Goal: Task Accomplishment & Management: Manage account settings

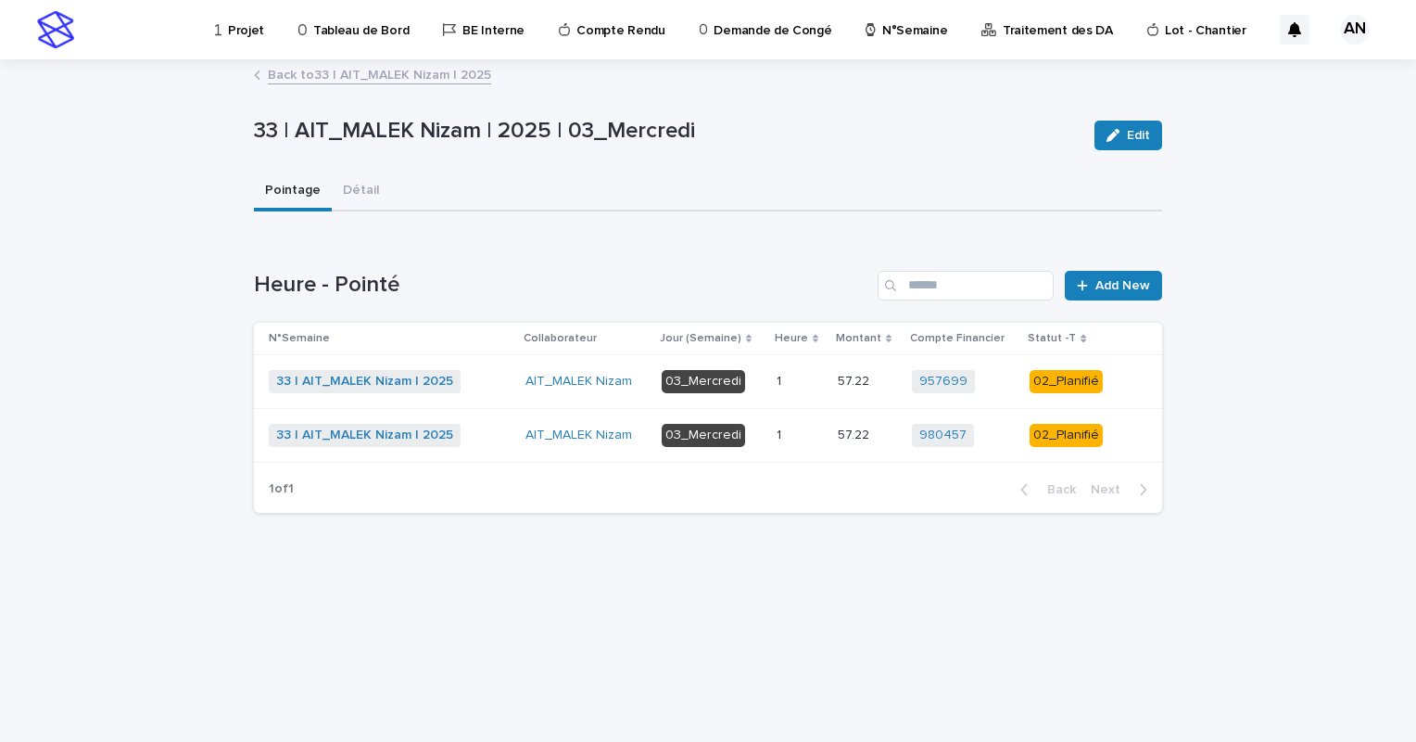
click at [421, 79] on link "Back to 33 | AIT_MALEK Nizam | 2025" at bounding box center [379, 73] width 223 height 21
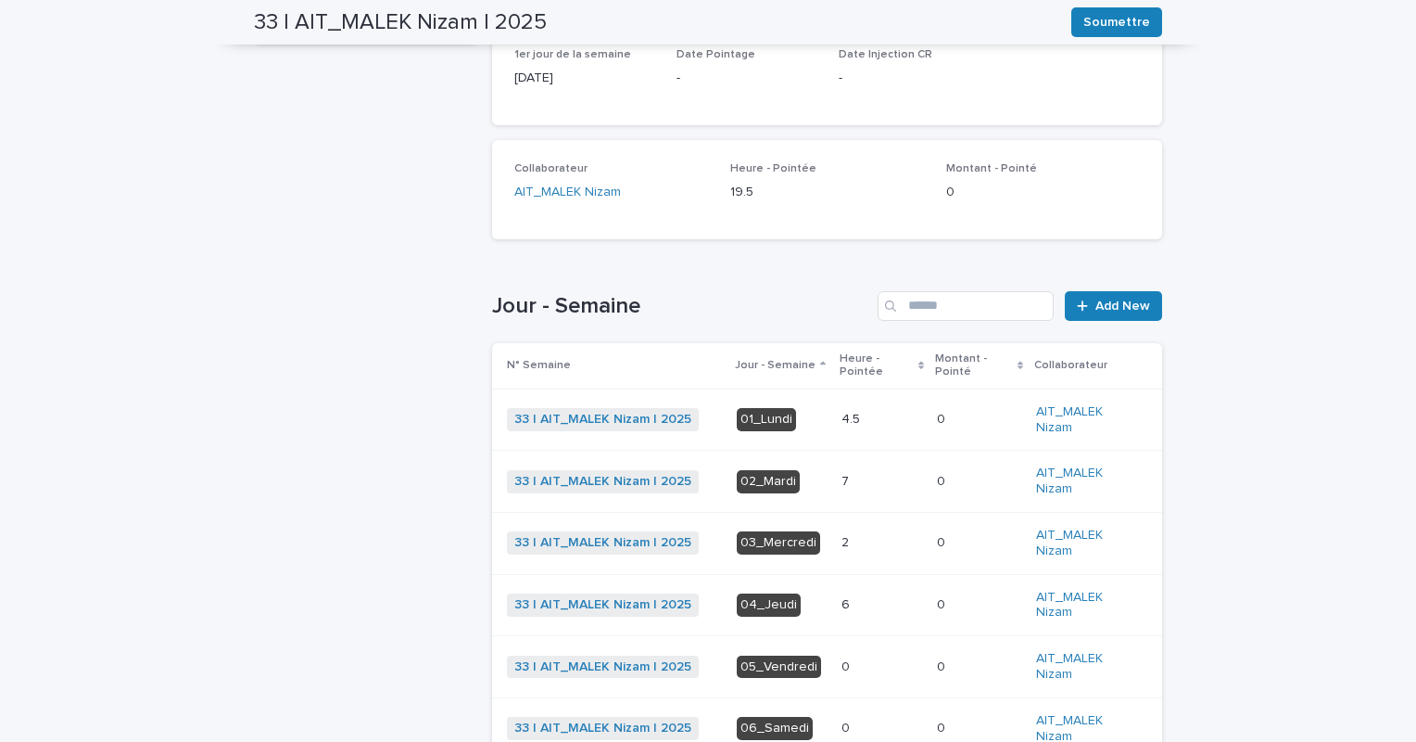
scroll to position [371, 0]
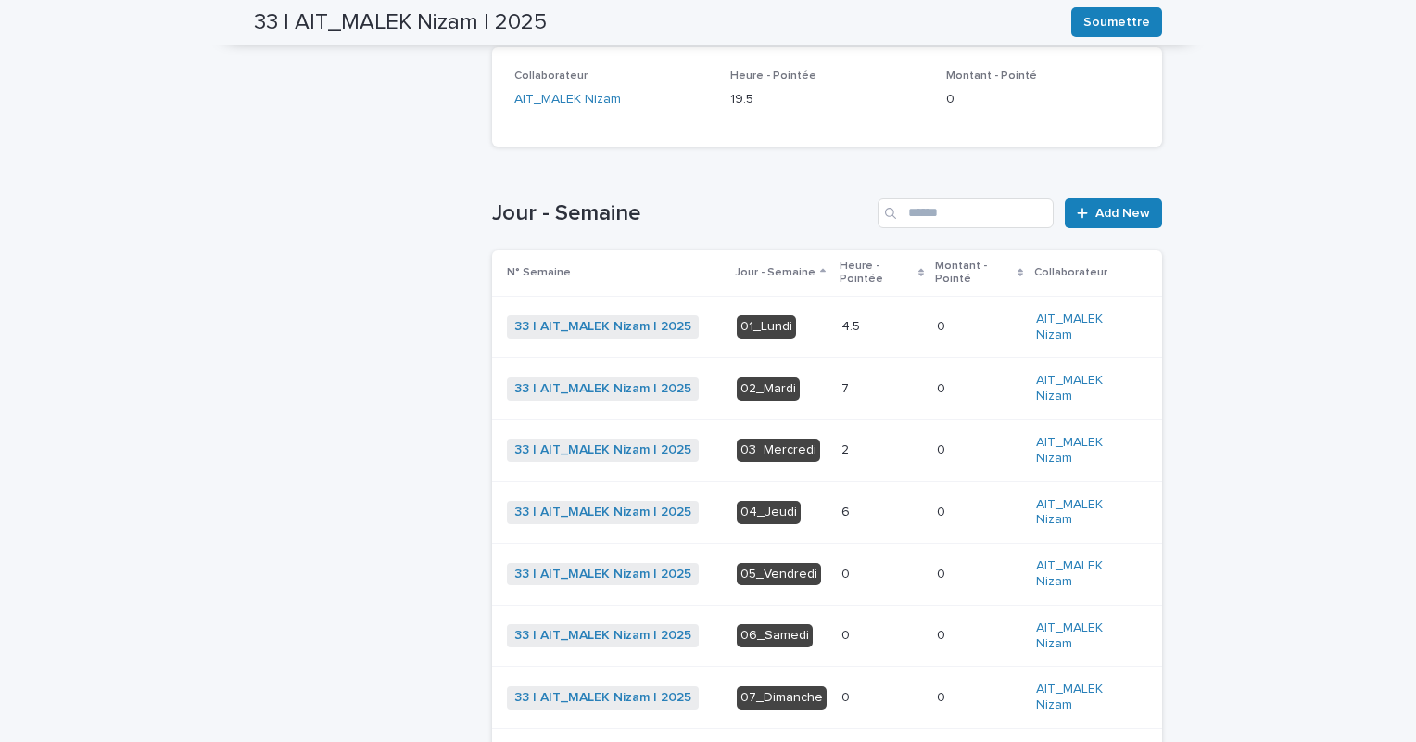
click at [862, 510] on p at bounding box center [882, 512] width 81 height 16
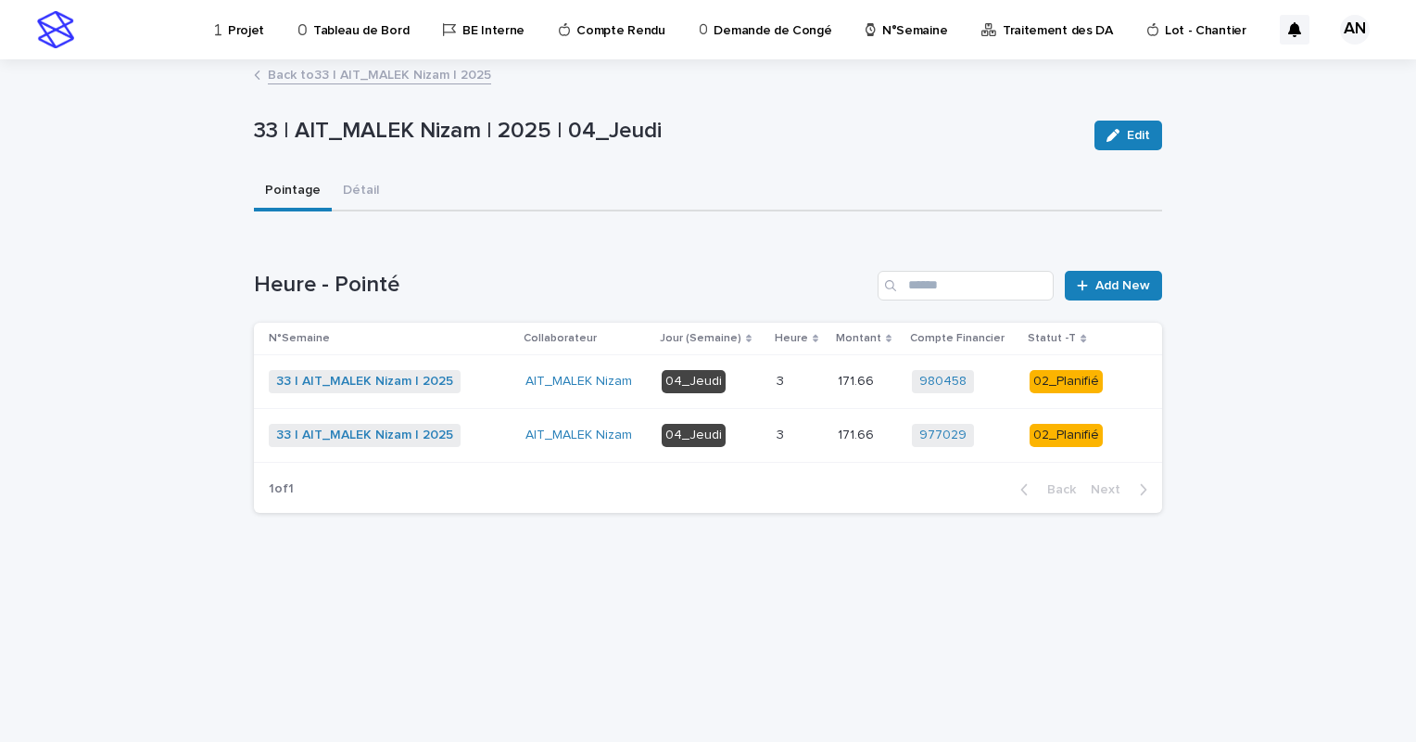
click at [367, 77] on link "Back to 33 | AIT_MALEK Nizam | 2025" at bounding box center [379, 73] width 223 height 21
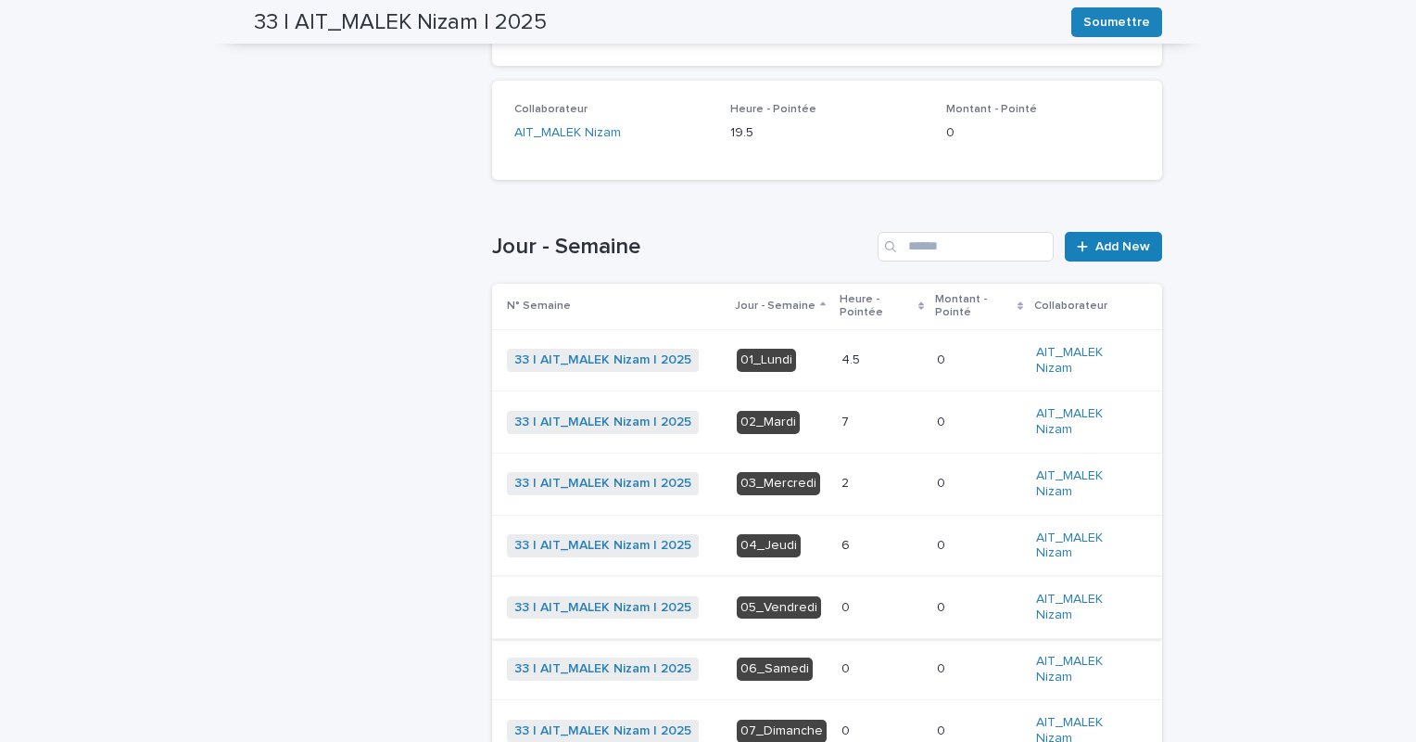
scroll to position [430, 0]
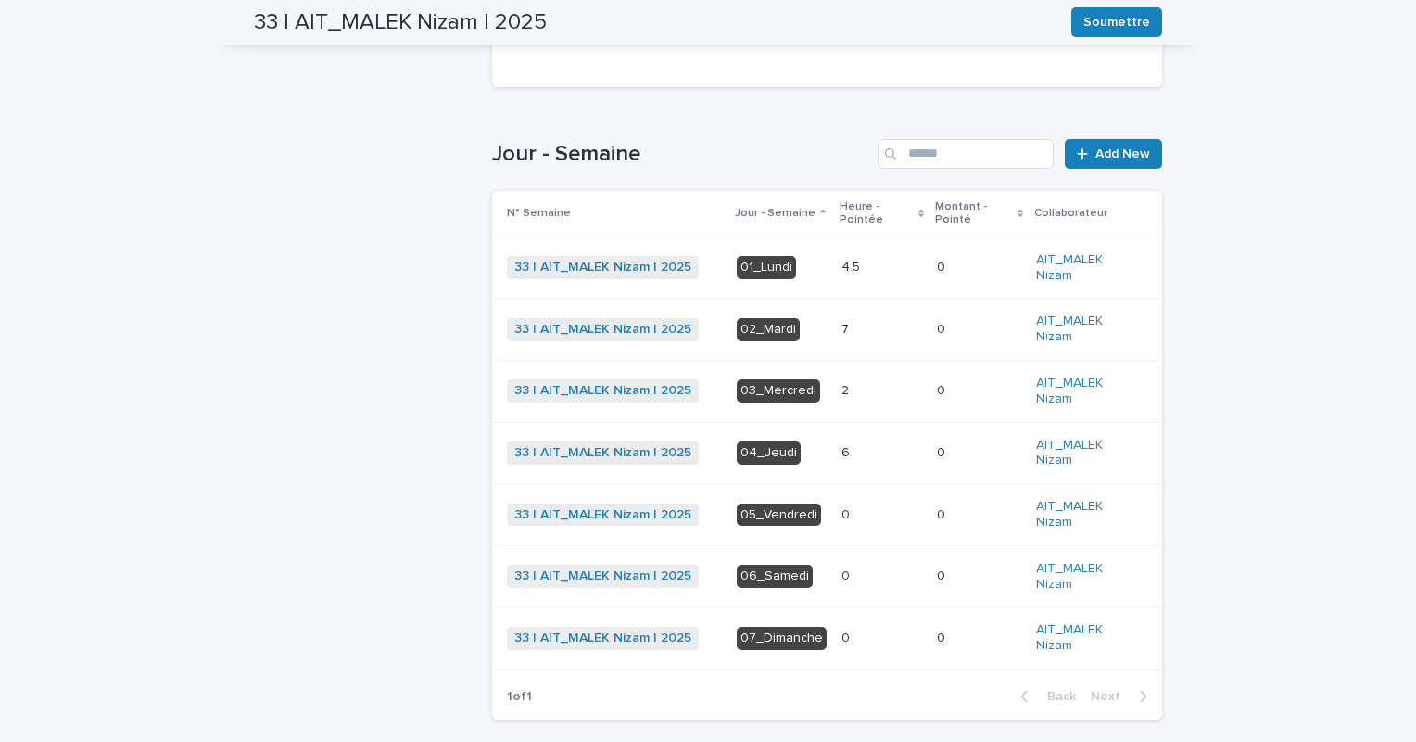
click at [866, 336] on p at bounding box center [882, 330] width 81 height 16
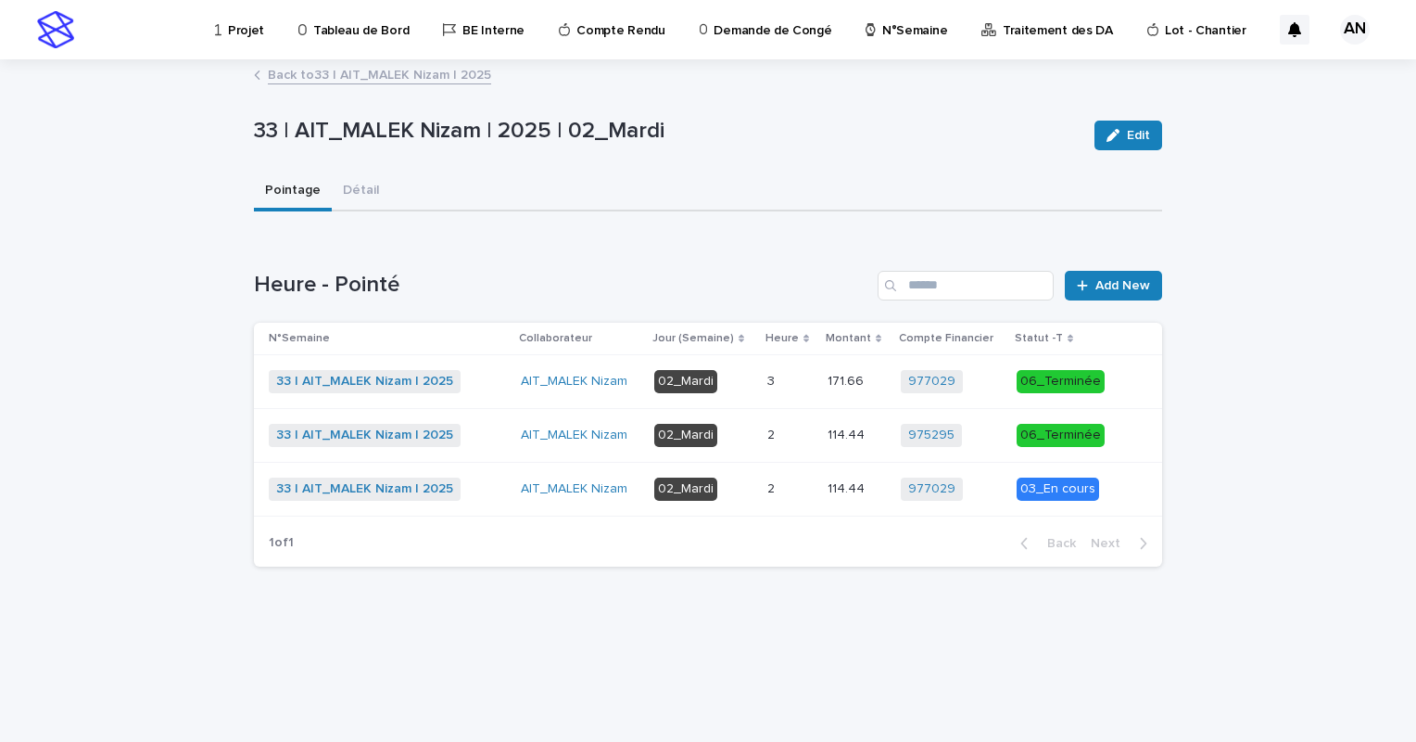
click at [796, 381] on p at bounding box center [789, 382] width 45 height 16
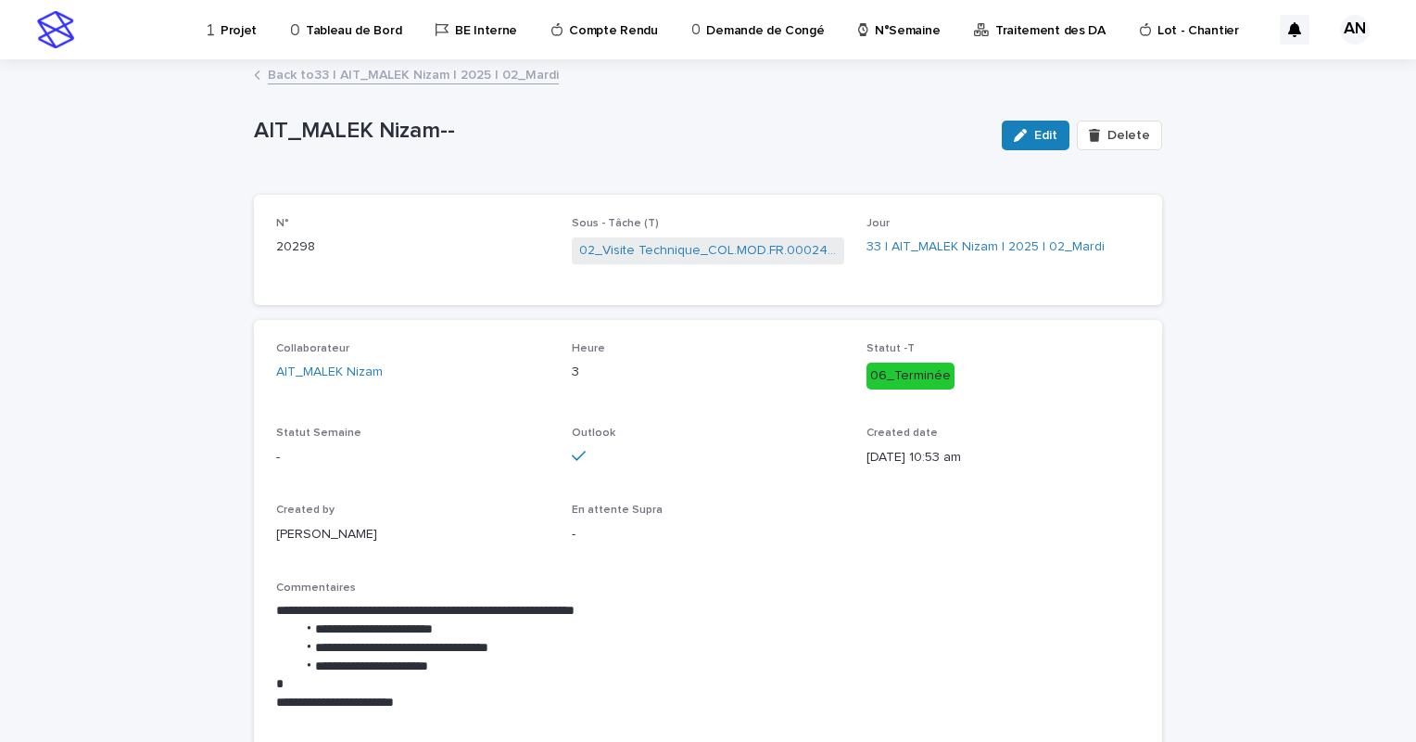
click at [345, 70] on link "Back to 33 | AIT_MALEK Nizam | 2025 | 02_Mardi" at bounding box center [413, 73] width 291 height 21
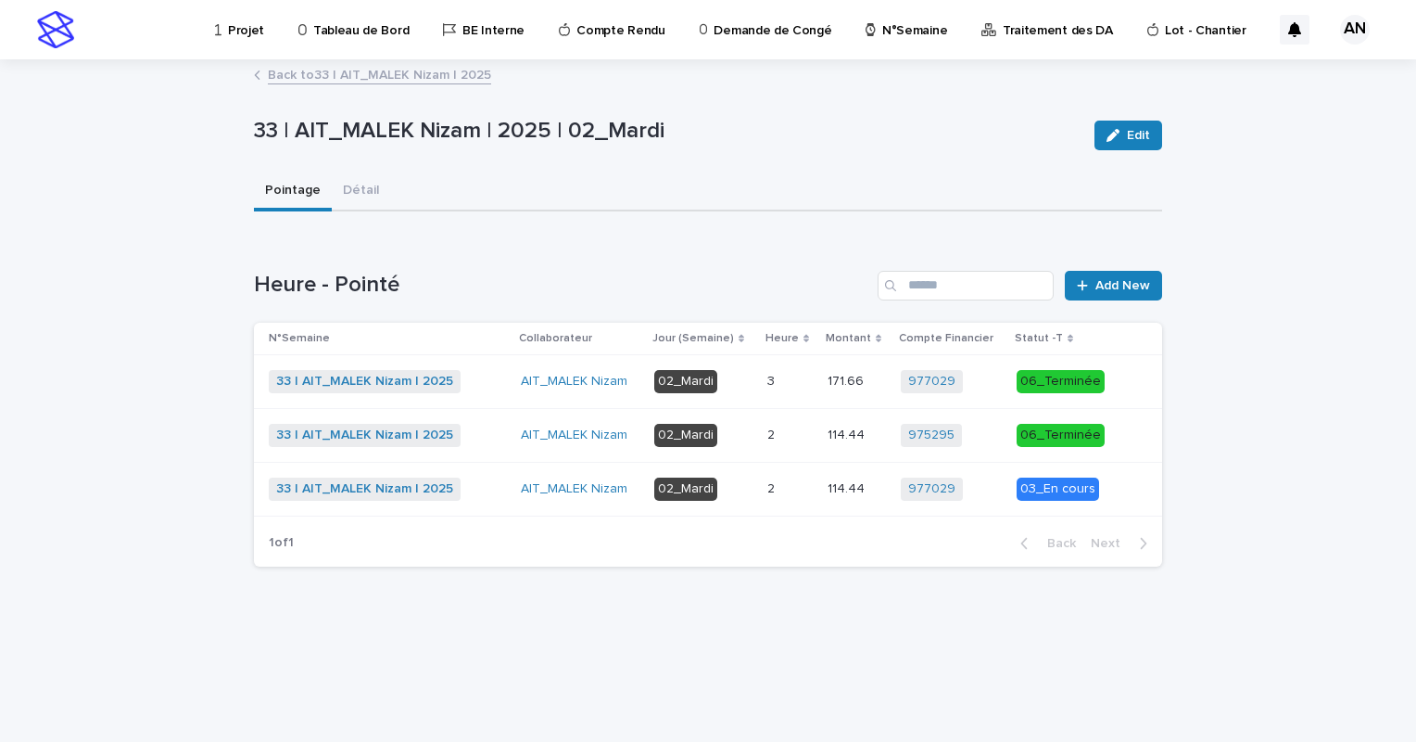
click at [759, 426] on td "02_Mardi" at bounding box center [703, 435] width 113 height 54
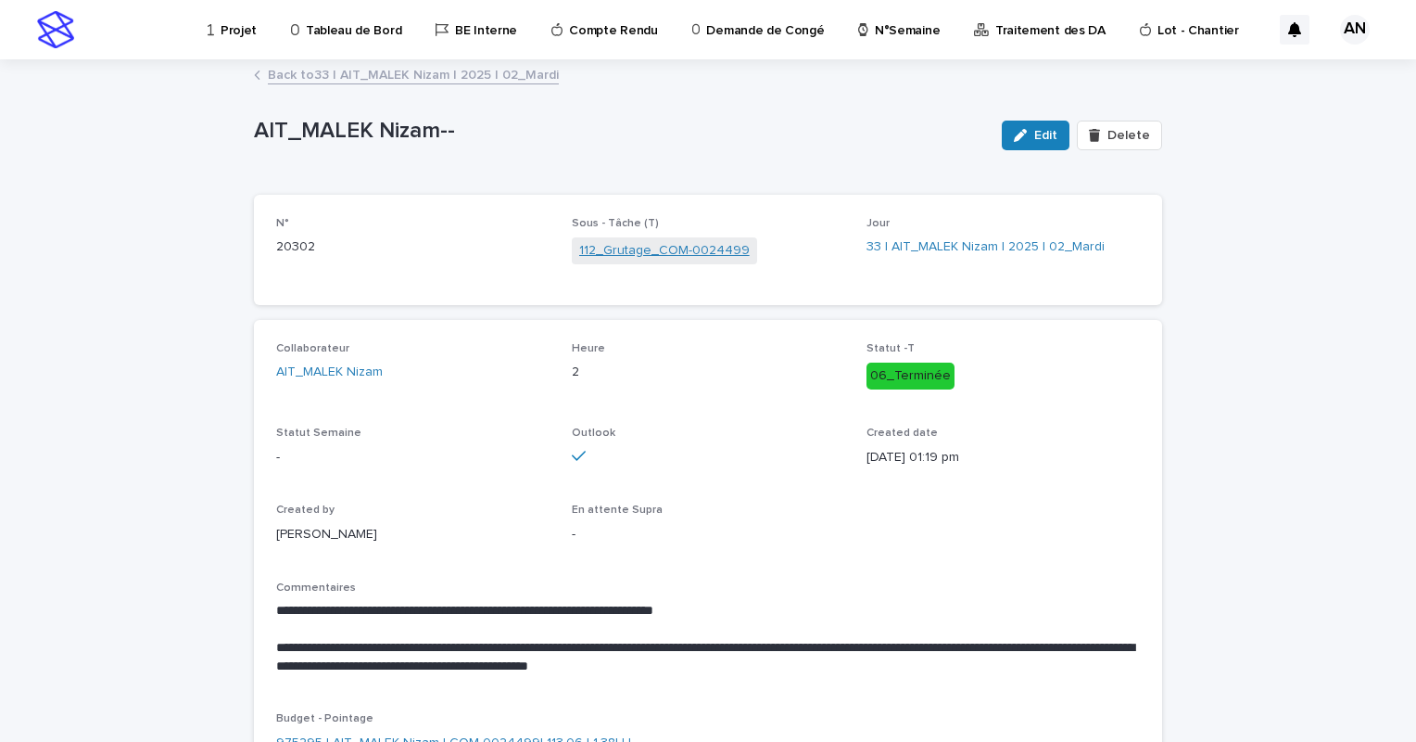
click at [634, 256] on link "112_Grutage_COM-0024499" at bounding box center [664, 250] width 171 height 19
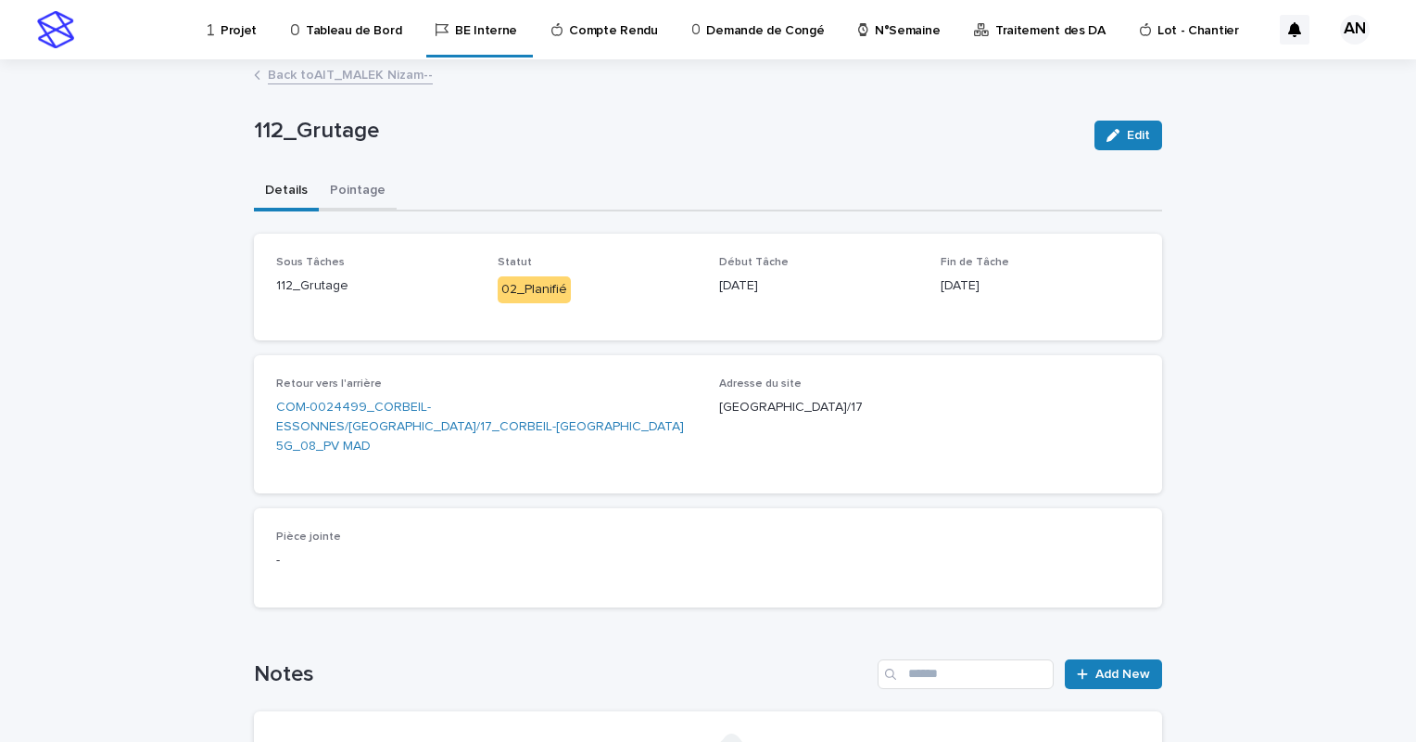
click at [360, 195] on button "Pointage" at bounding box center [358, 191] width 78 height 39
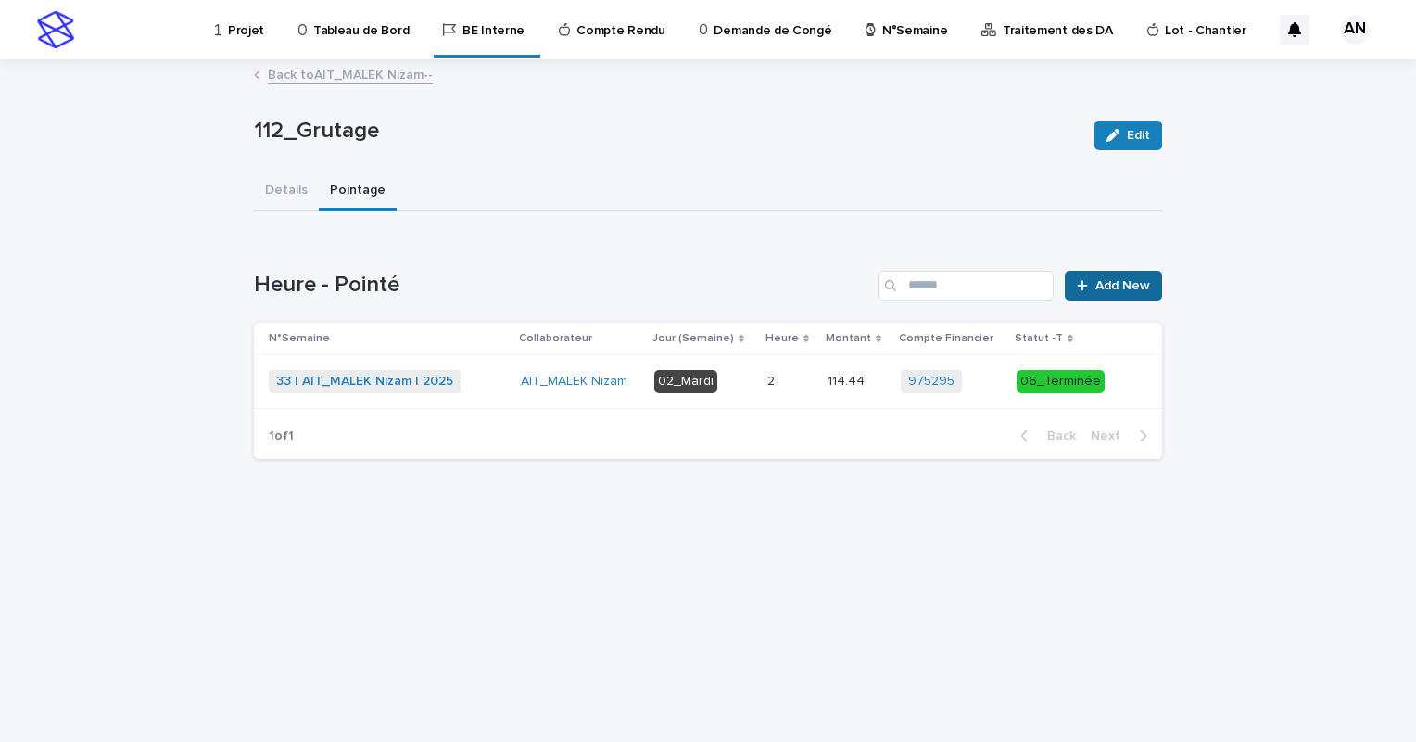
click at [1097, 289] on span "Add New" at bounding box center [1123, 285] width 55 height 13
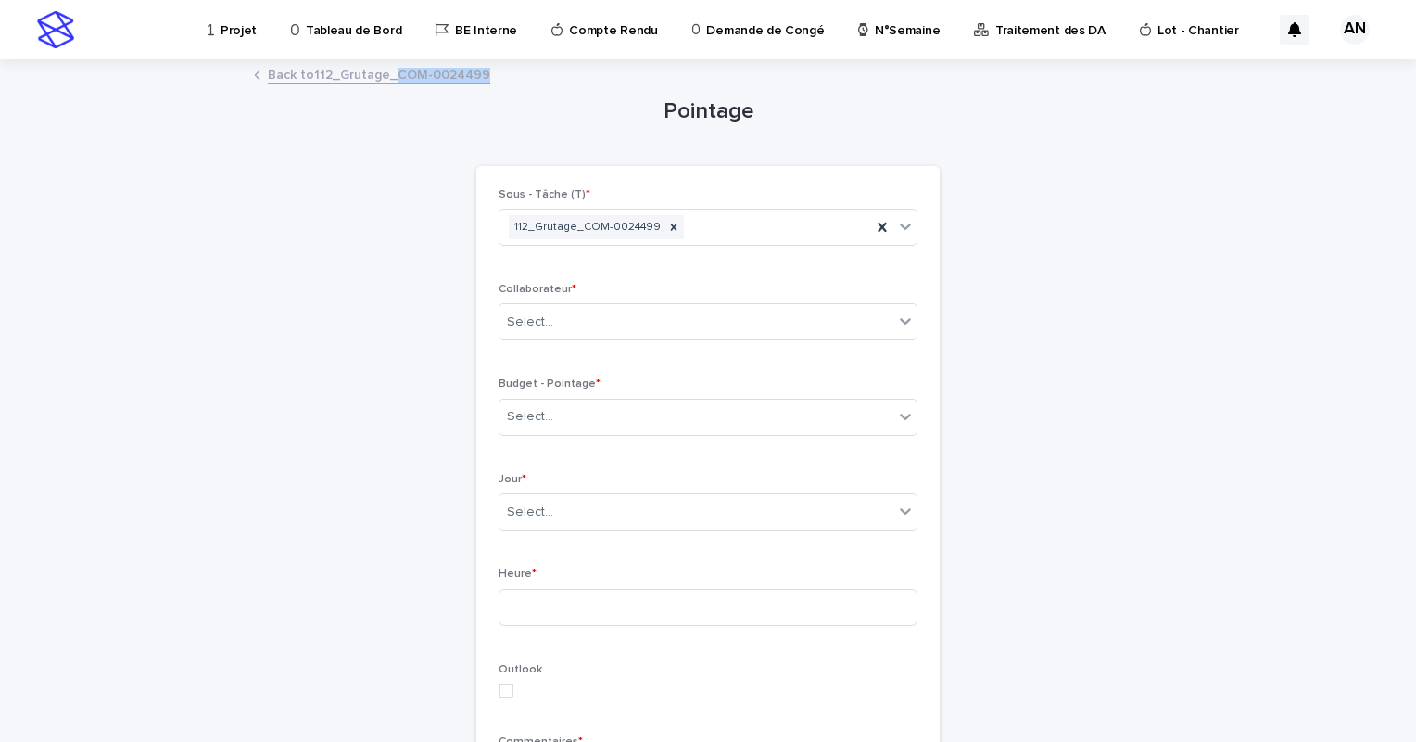
drag, startPoint x: 493, startPoint y: 74, endPoint x: 387, endPoint y: 83, distance: 107.0
click at [387, 83] on div "Back to 112_Grutage_COM-0024499" at bounding box center [708, 76] width 927 height 26
copy link "COM-0024499"
click at [612, 323] on div "Select..." at bounding box center [697, 322] width 394 height 31
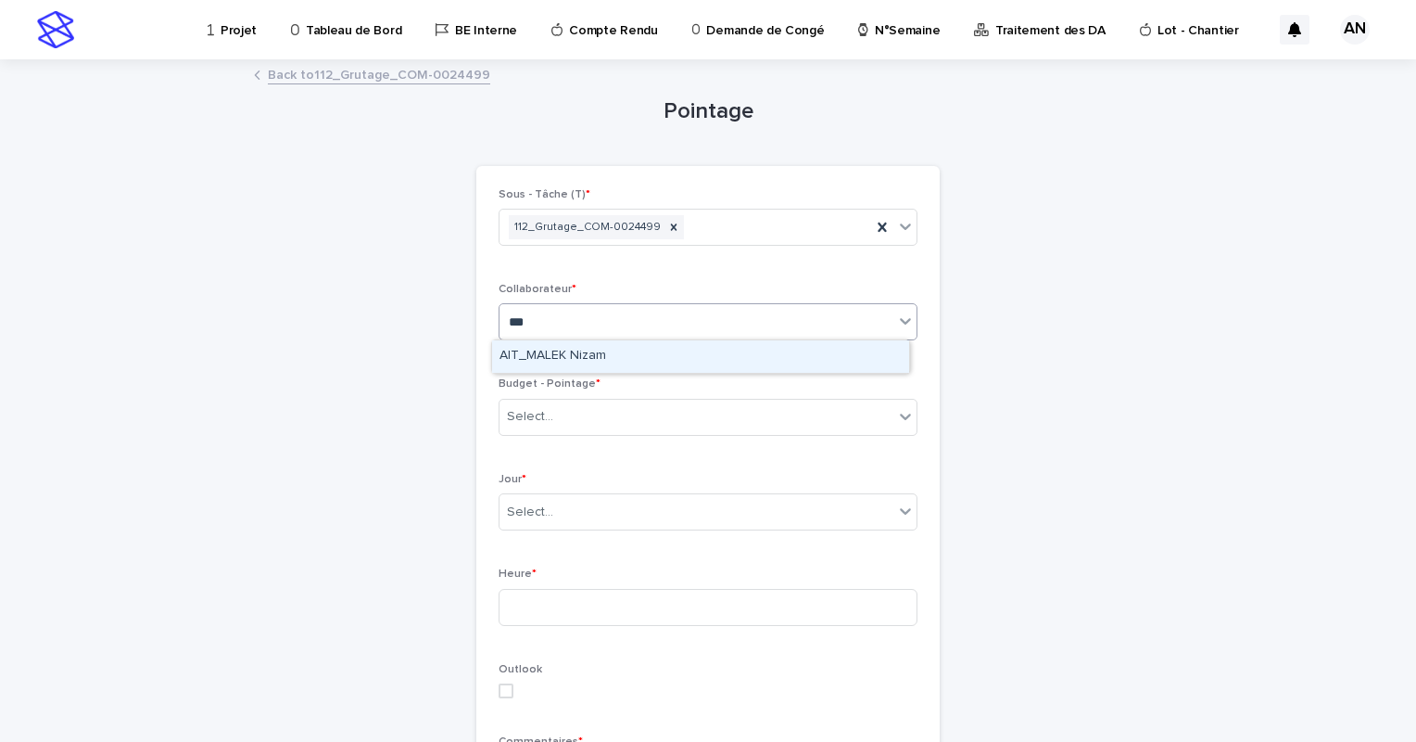
type input "****"
click at [597, 356] on div "AIT_MALEK Nizam" at bounding box center [700, 356] width 417 height 32
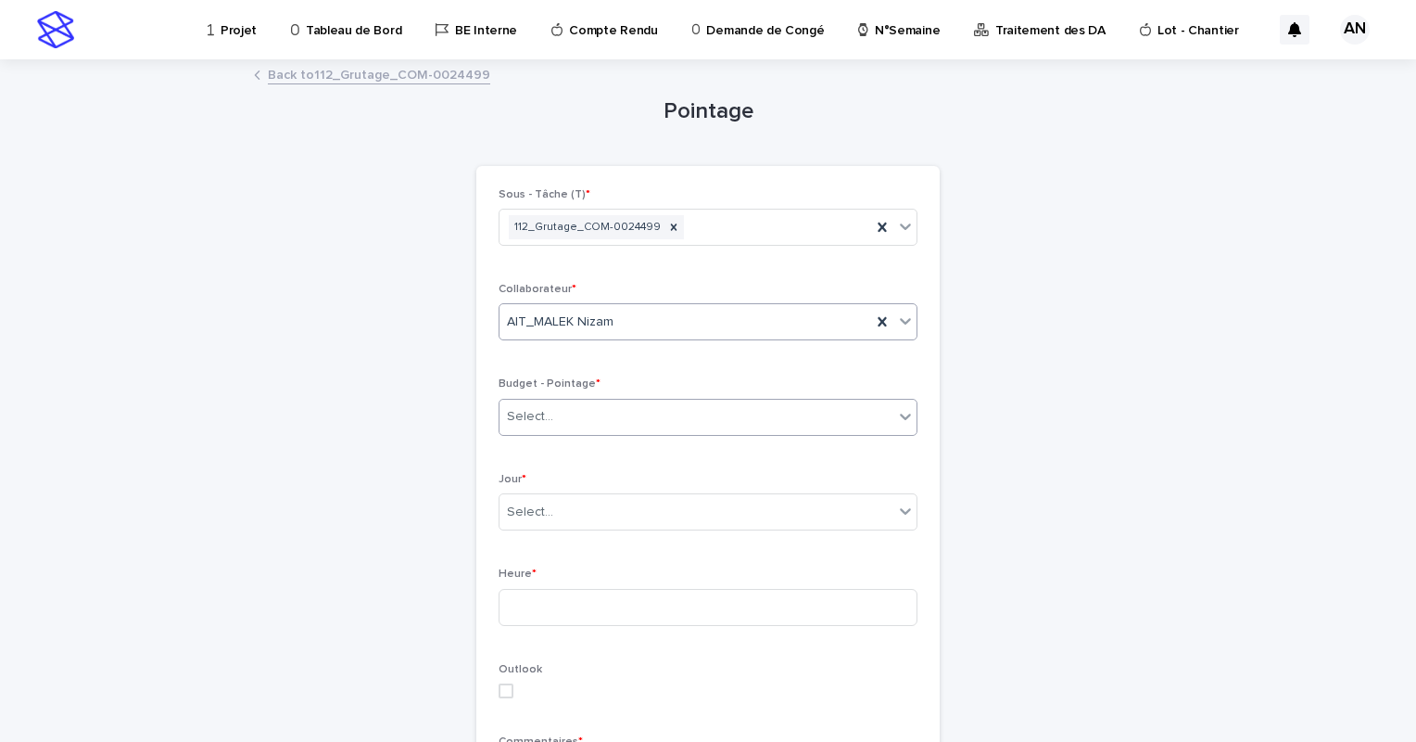
click at [599, 416] on div "Select..." at bounding box center [697, 416] width 394 height 31
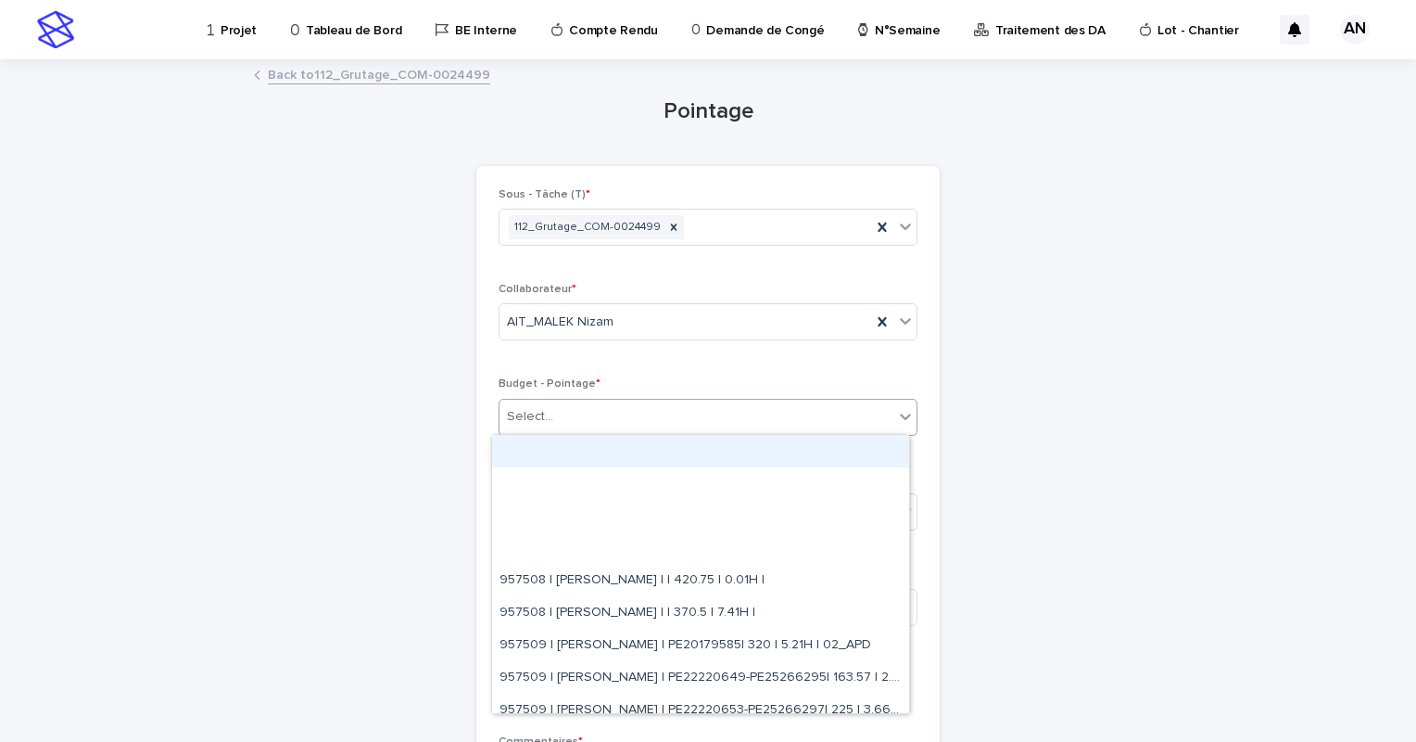
paste input "**********"
type input "**********"
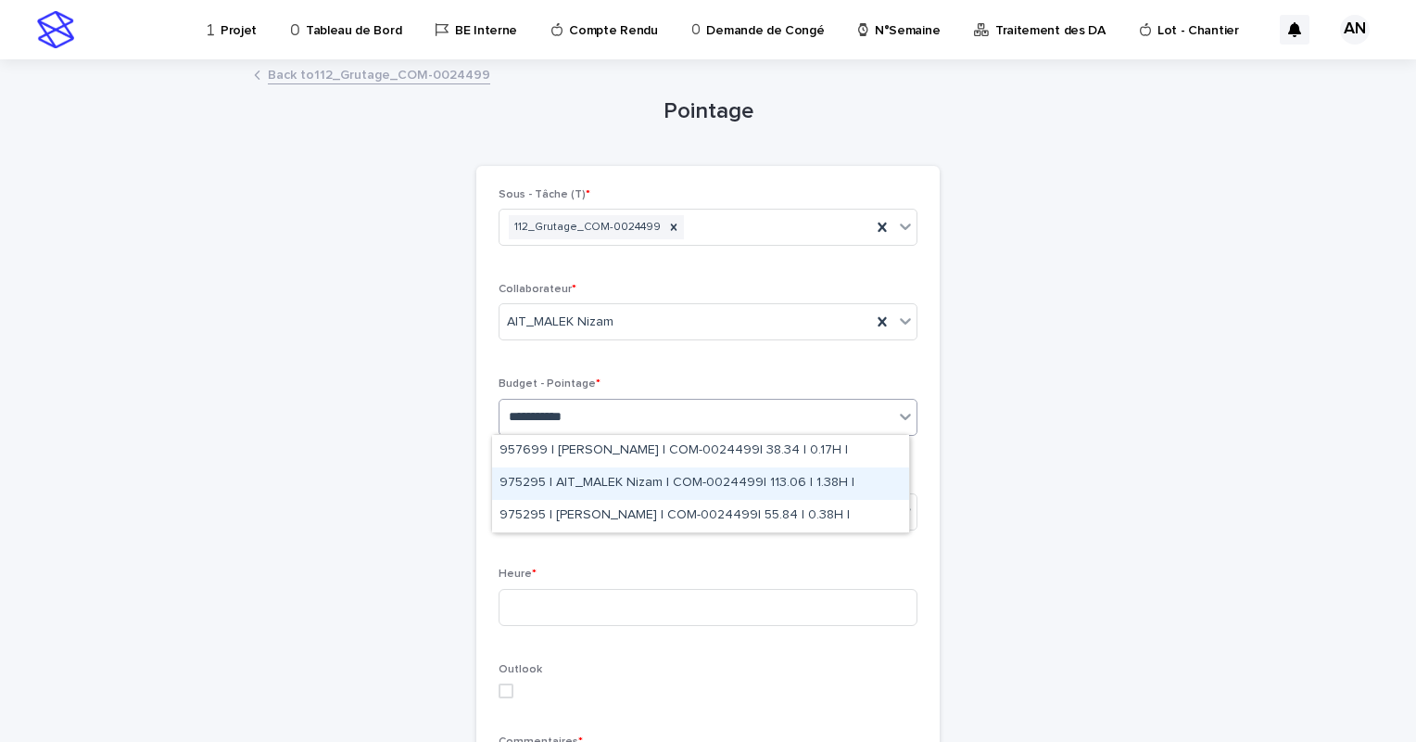
click at [695, 480] on div "975295 | AIT_MALEK Nizam | COM-0024499| 113.06 | 1.38H |" at bounding box center [700, 483] width 417 height 32
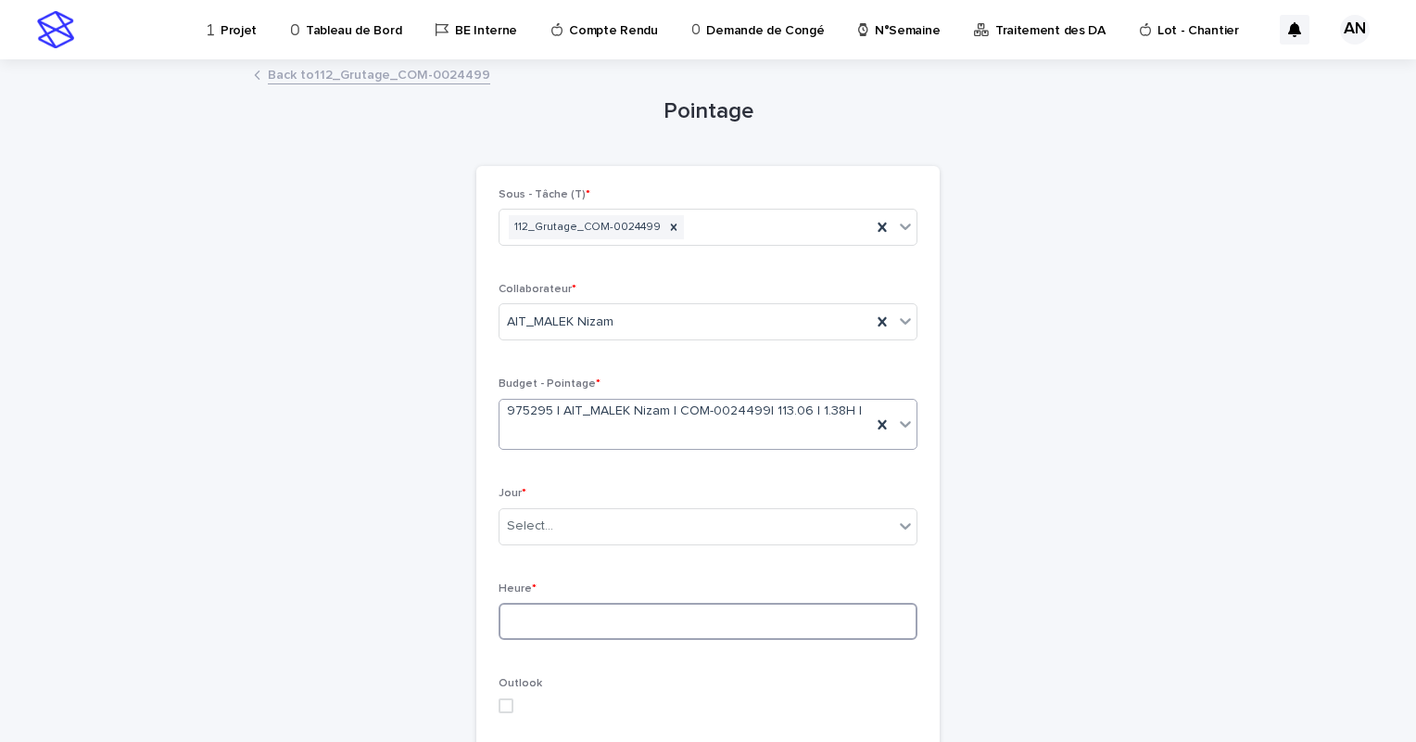
click at [647, 608] on input at bounding box center [708, 620] width 419 height 37
type input "*"
click at [649, 511] on div "Select..." at bounding box center [697, 526] width 394 height 31
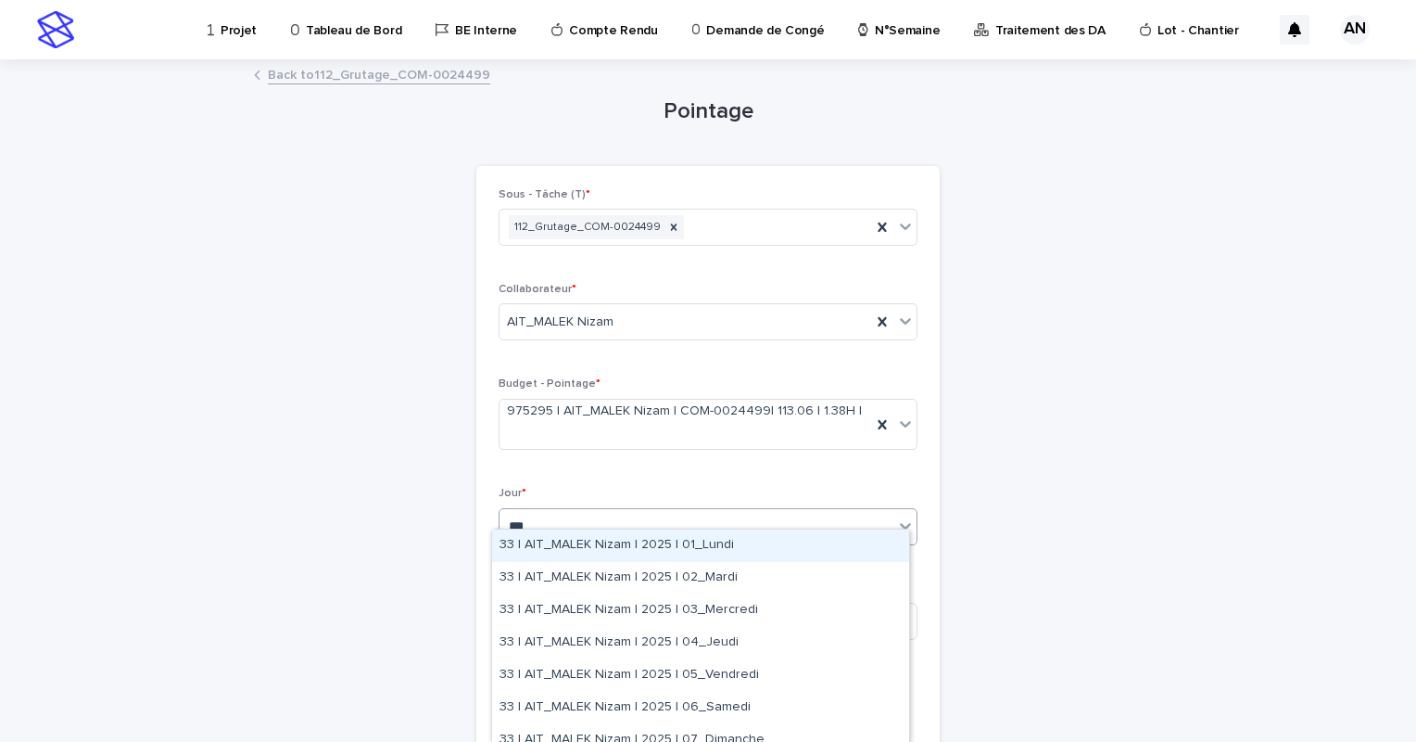
type input "****"
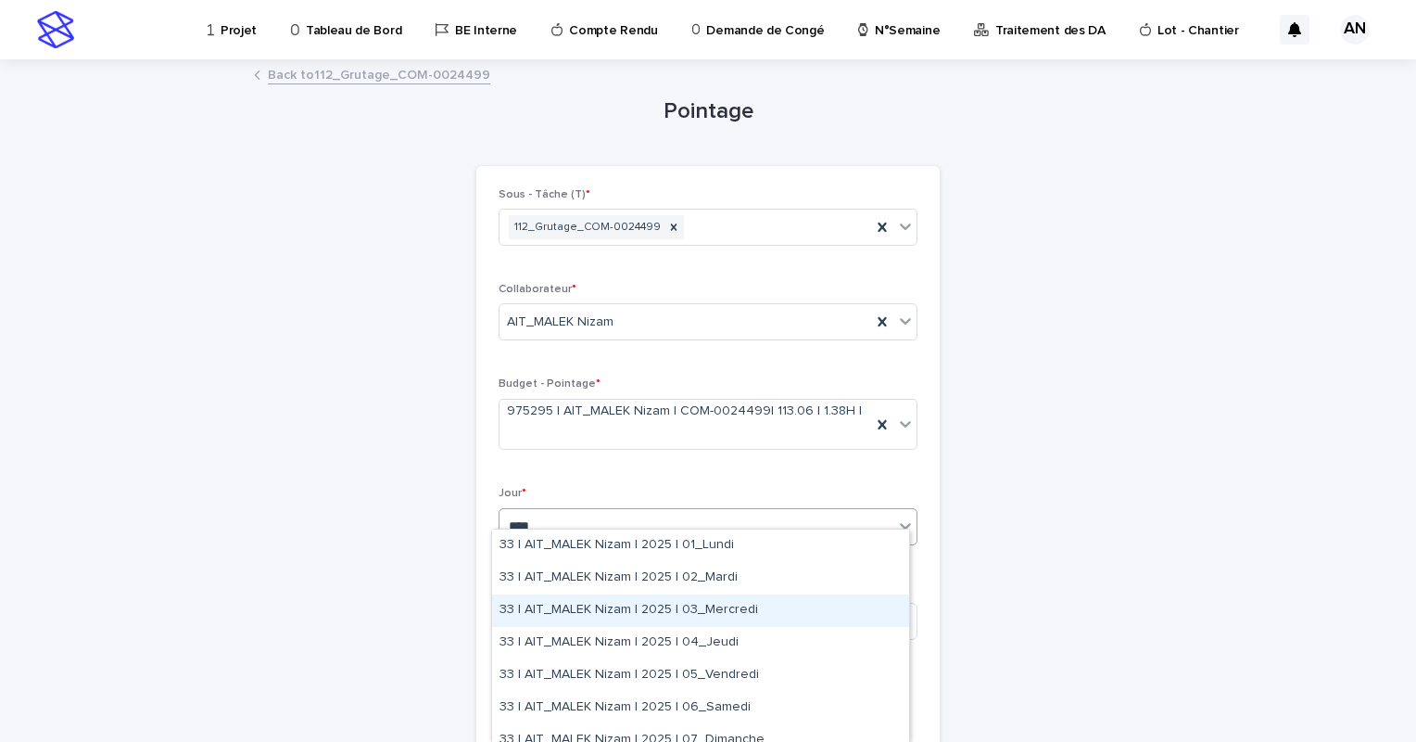
click at [749, 605] on div "33 | AIT_MALEK Nizam | 2025 | 03_Mercredi" at bounding box center [700, 610] width 417 height 32
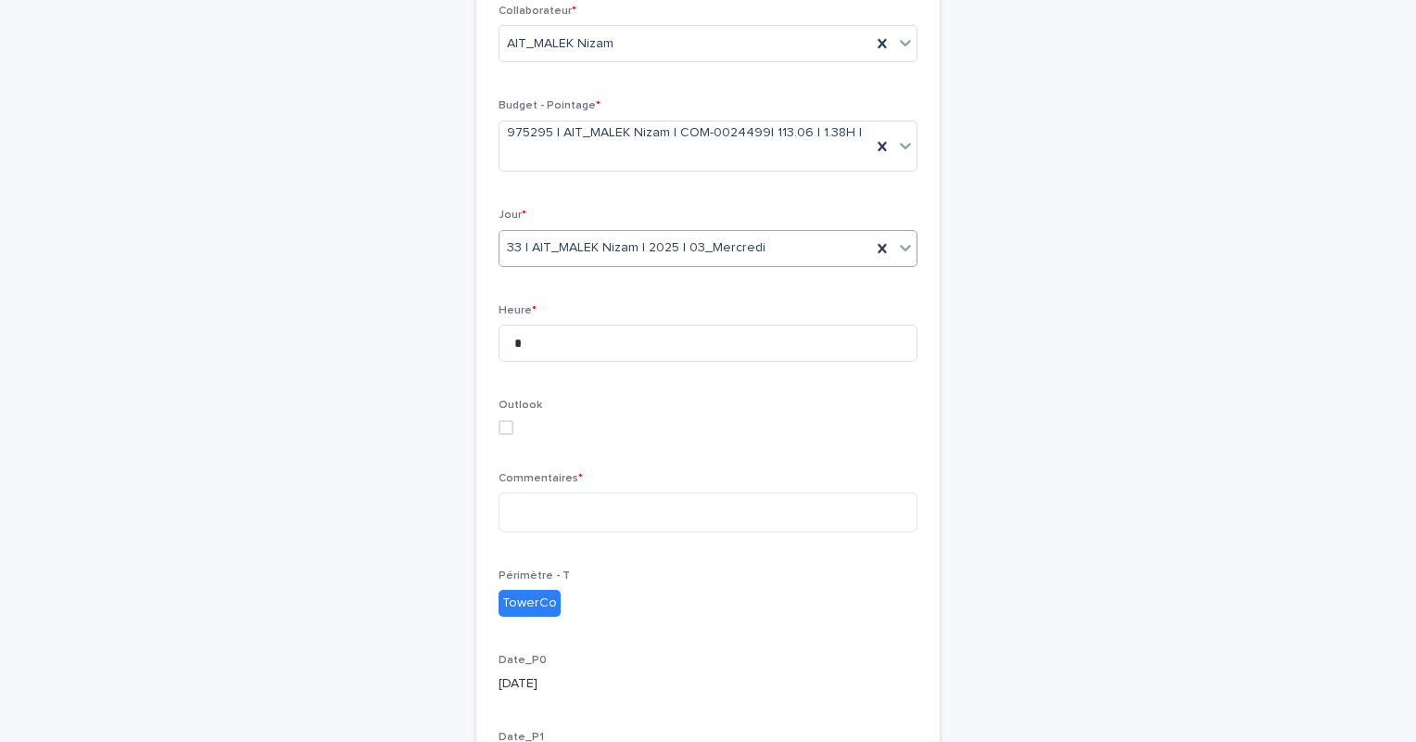
scroll to position [371, 0]
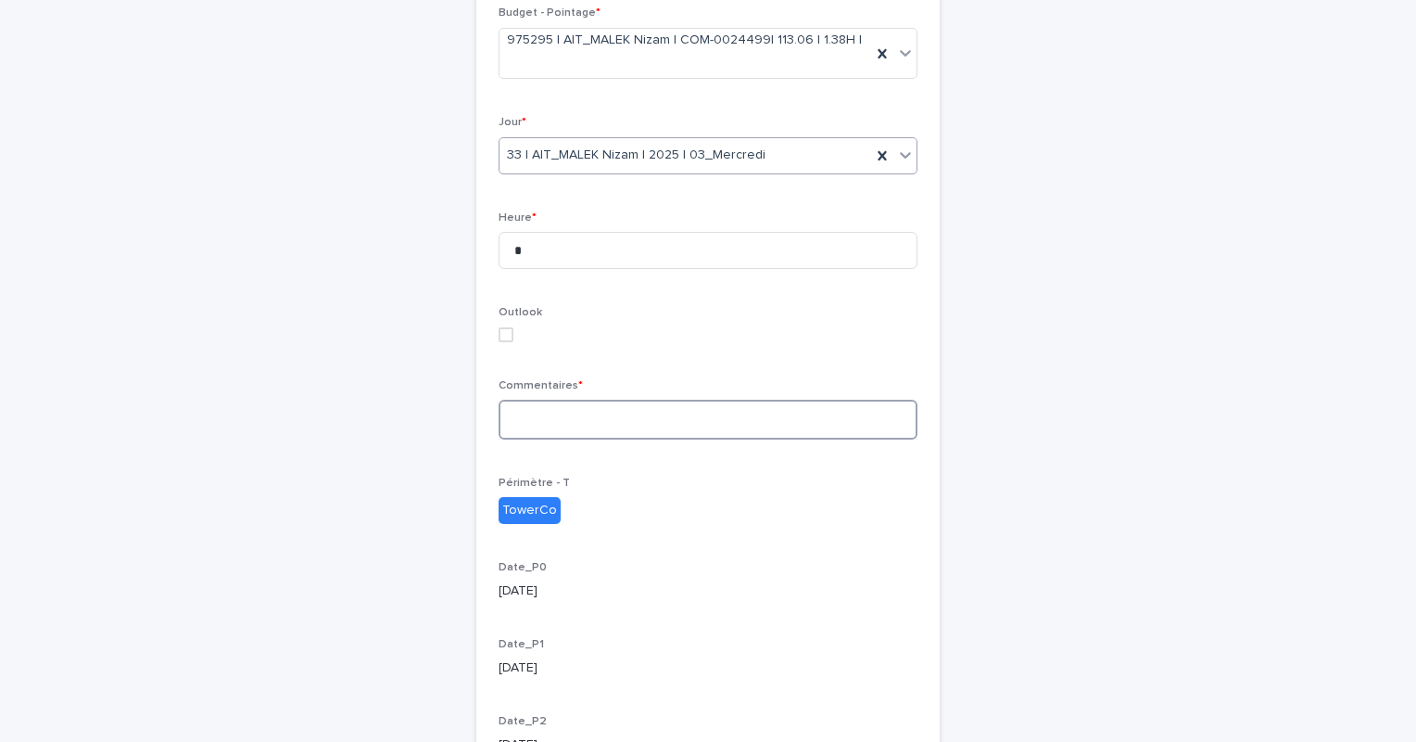
click at [641, 399] on textarea at bounding box center [708, 419] width 419 height 40
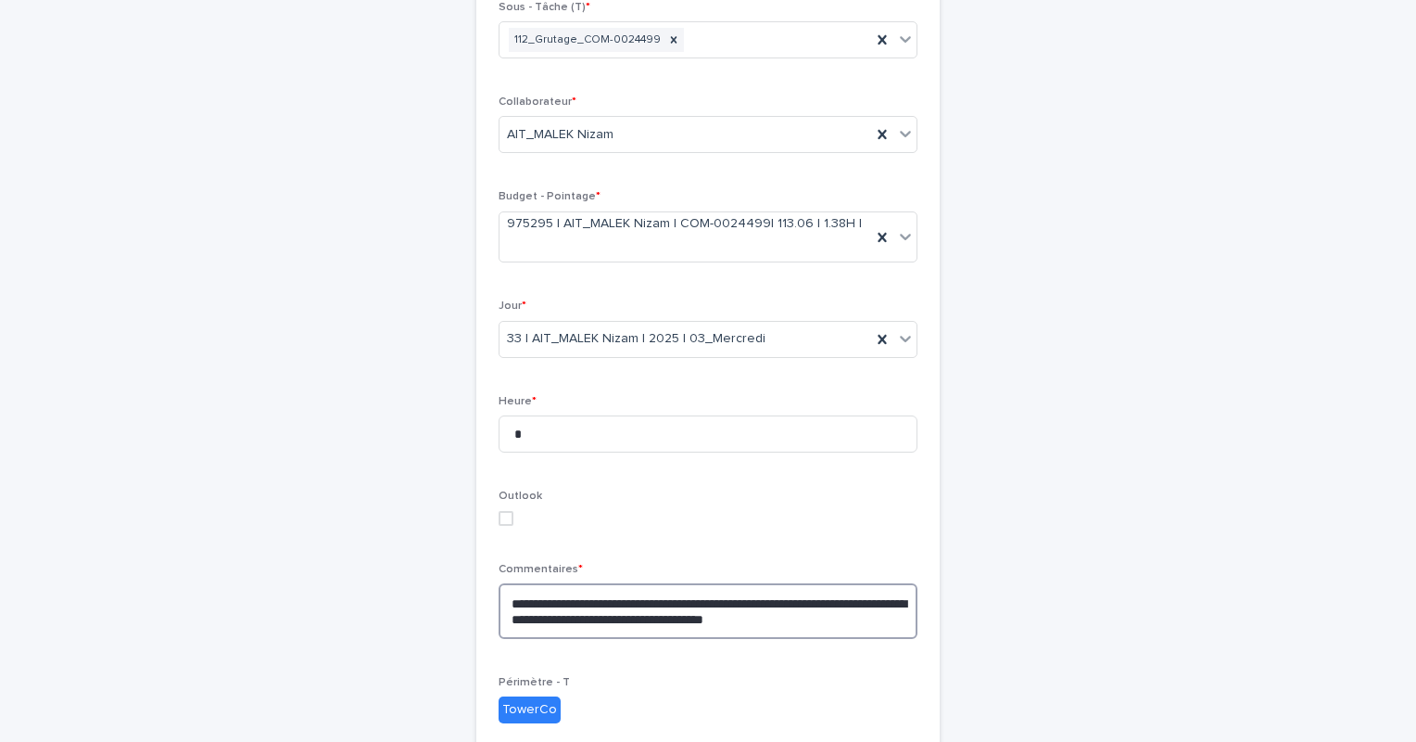
scroll to position [558, 0]
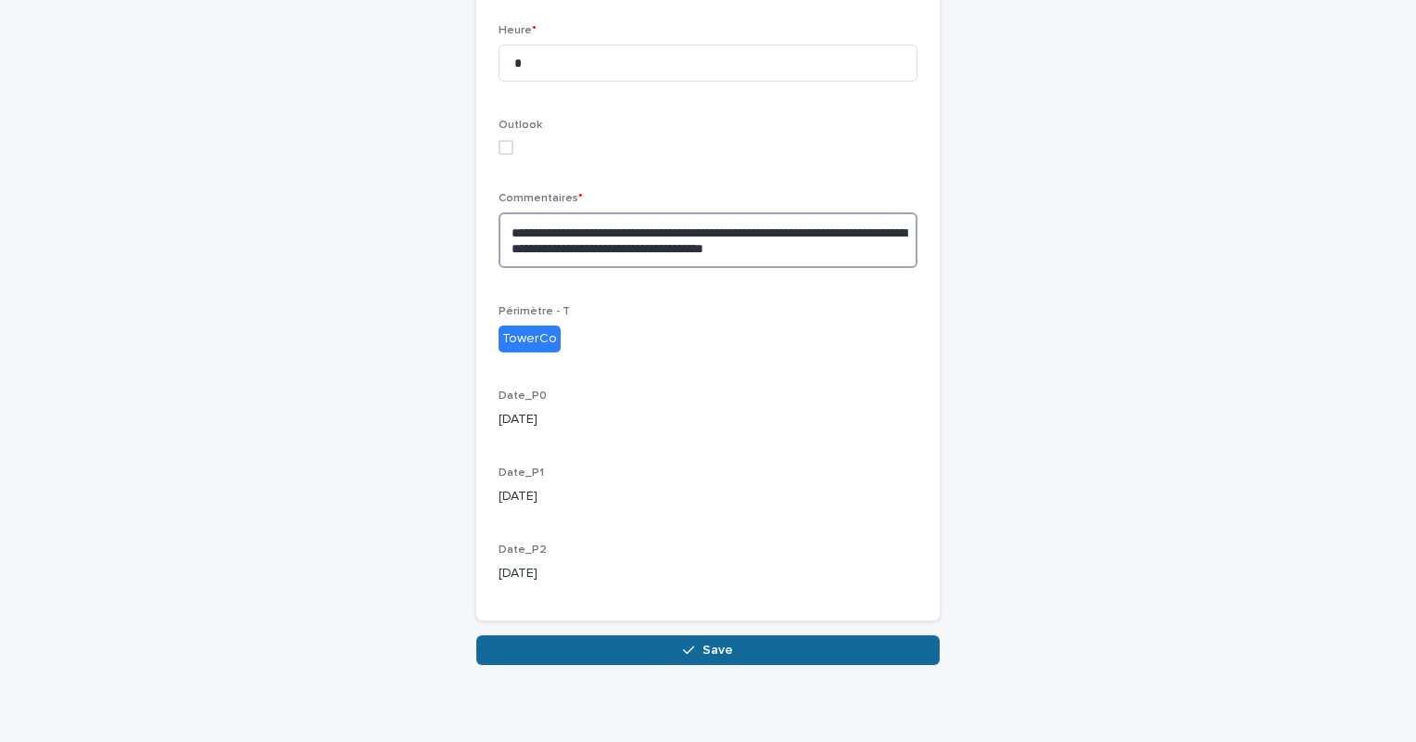
type textarea "**********"
click at [719, 643] on span "Save" at bounding box center [718, 649] width 31 height 13
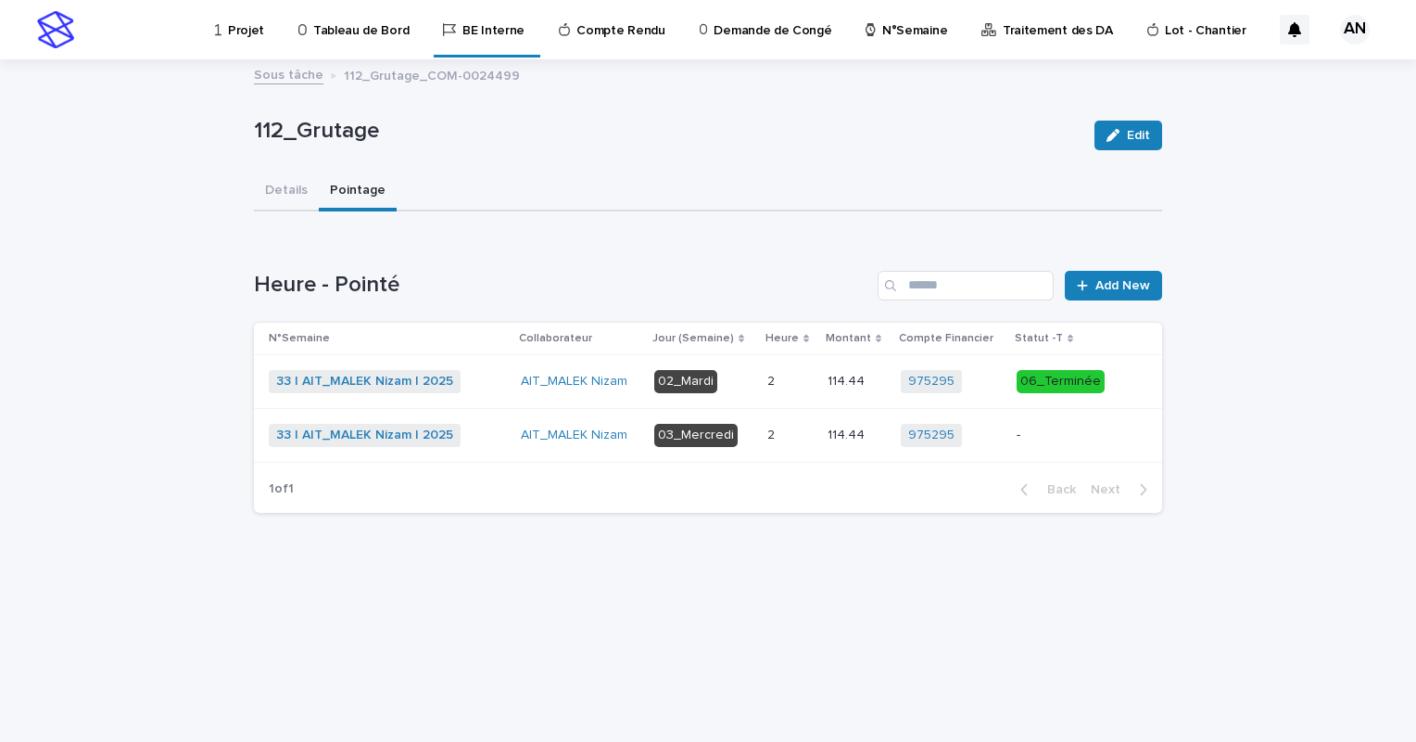
click at [489, 440] on div "33 | AIT_MALEK Nizam | 2025 + 0" at bounding box center [387, 435] width 237 height 23
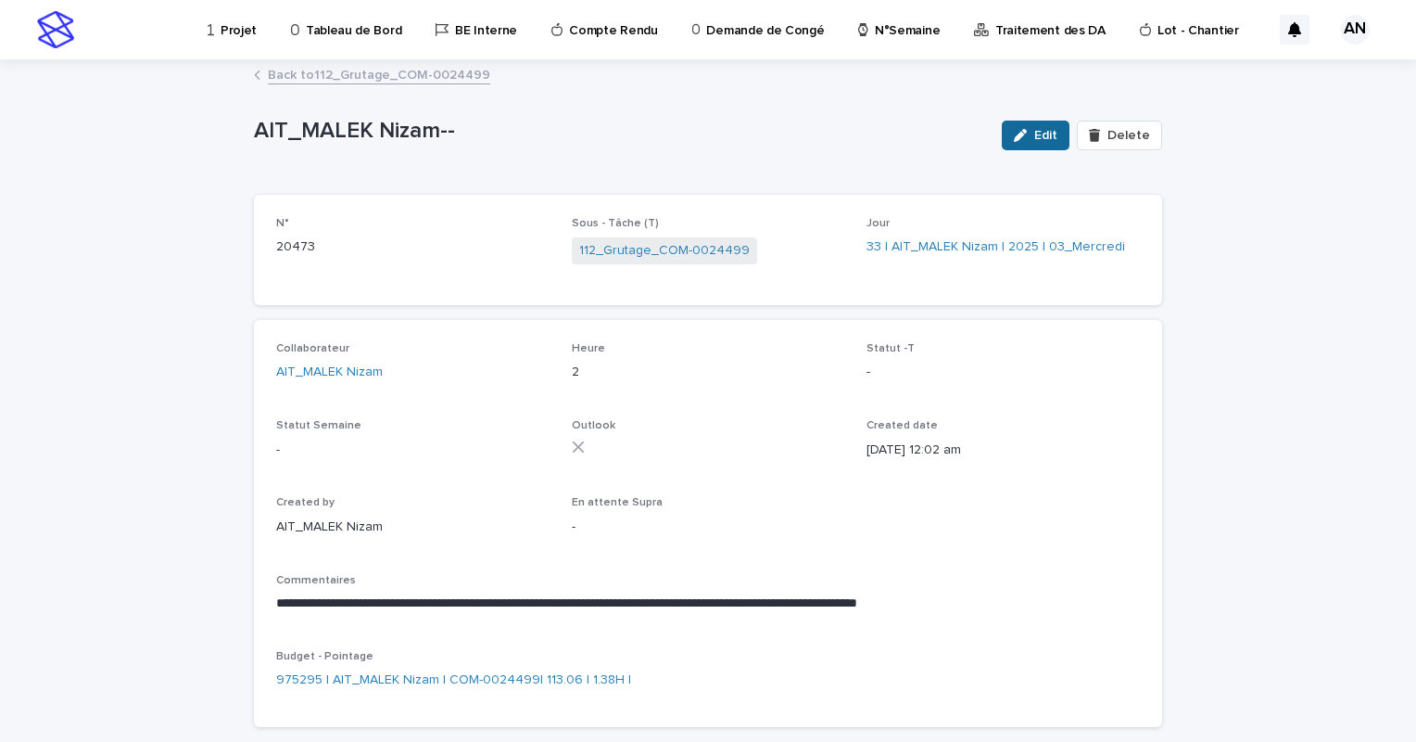
click at [1037, 134] on span "Edit" at bounding box center [1045, 135] width 23 height 13
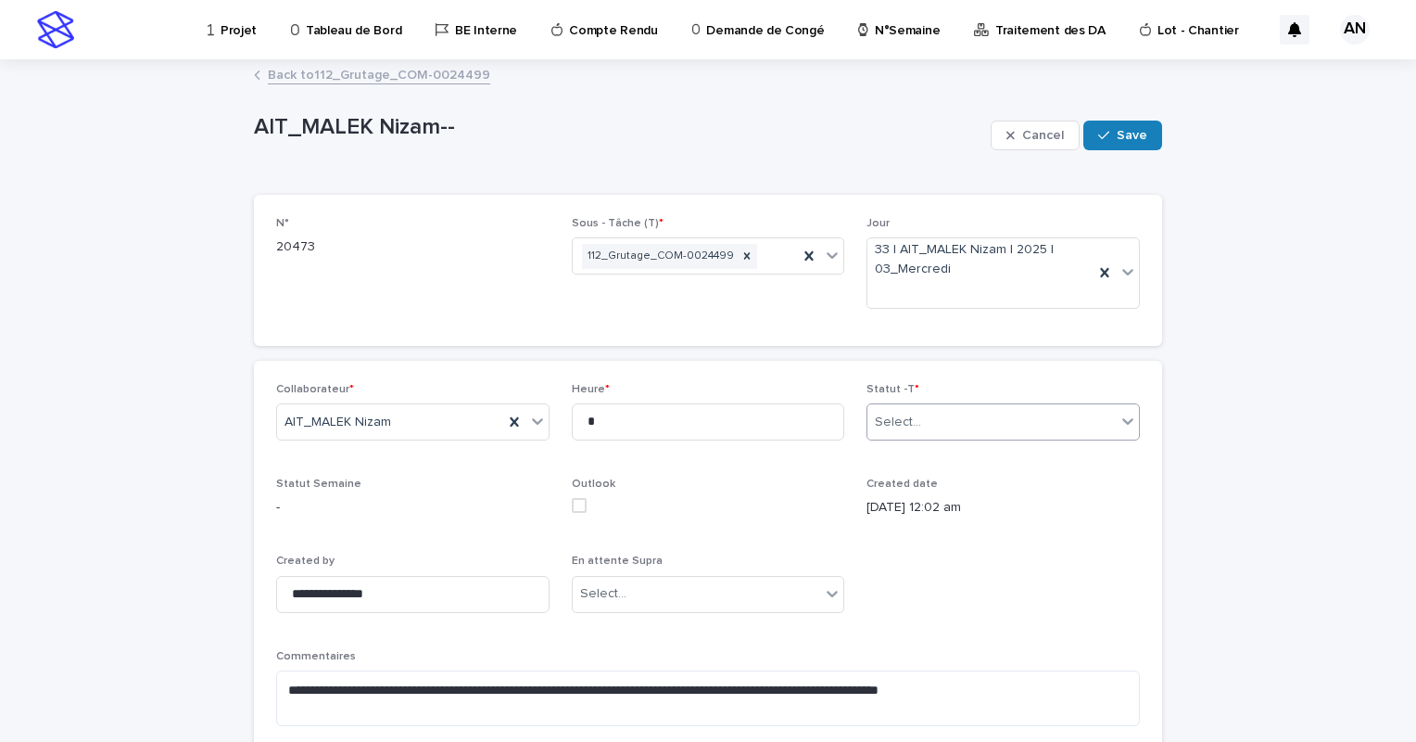
click at [1041, 425] on div "Select..." at bounding box center [992, 422] width 248 height 31
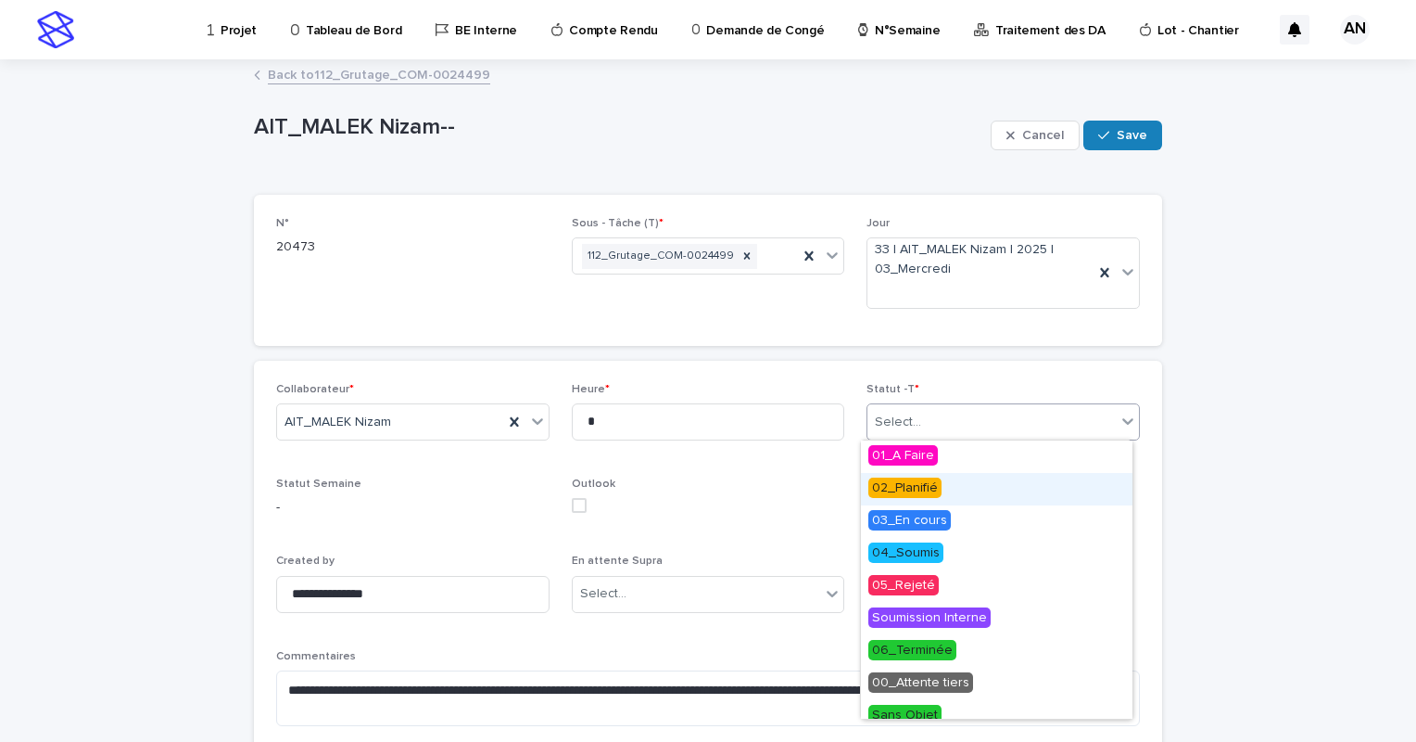
drag, startPoint x: 900, startPoint y: 490, endPoint x: 904, endPoint y: 481, distance: 10.0
click at [901, 489] on span "02_Planifié" at bounding box center [905, 487] width 73 height 20
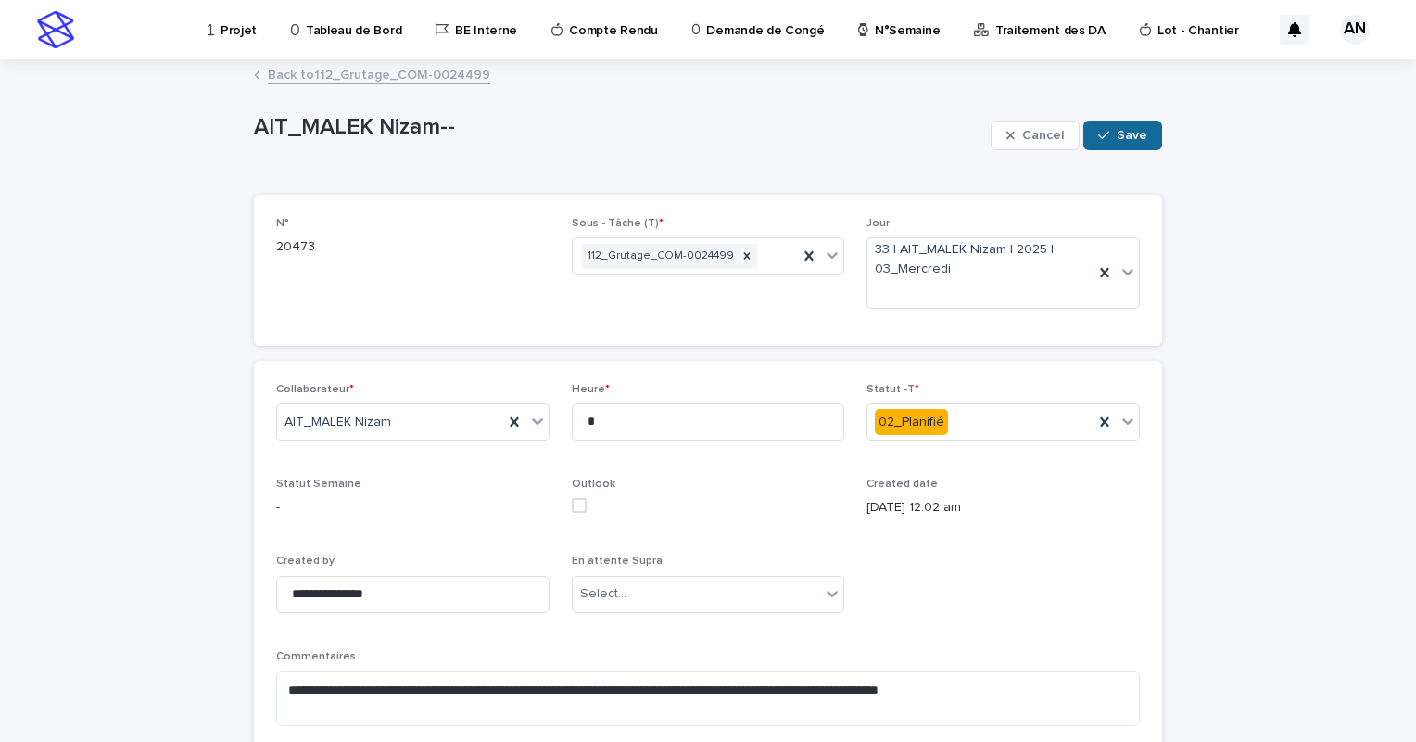
click at [1127, 139] on span "Save" at bounding box center [1132, 135] width 31 height 13
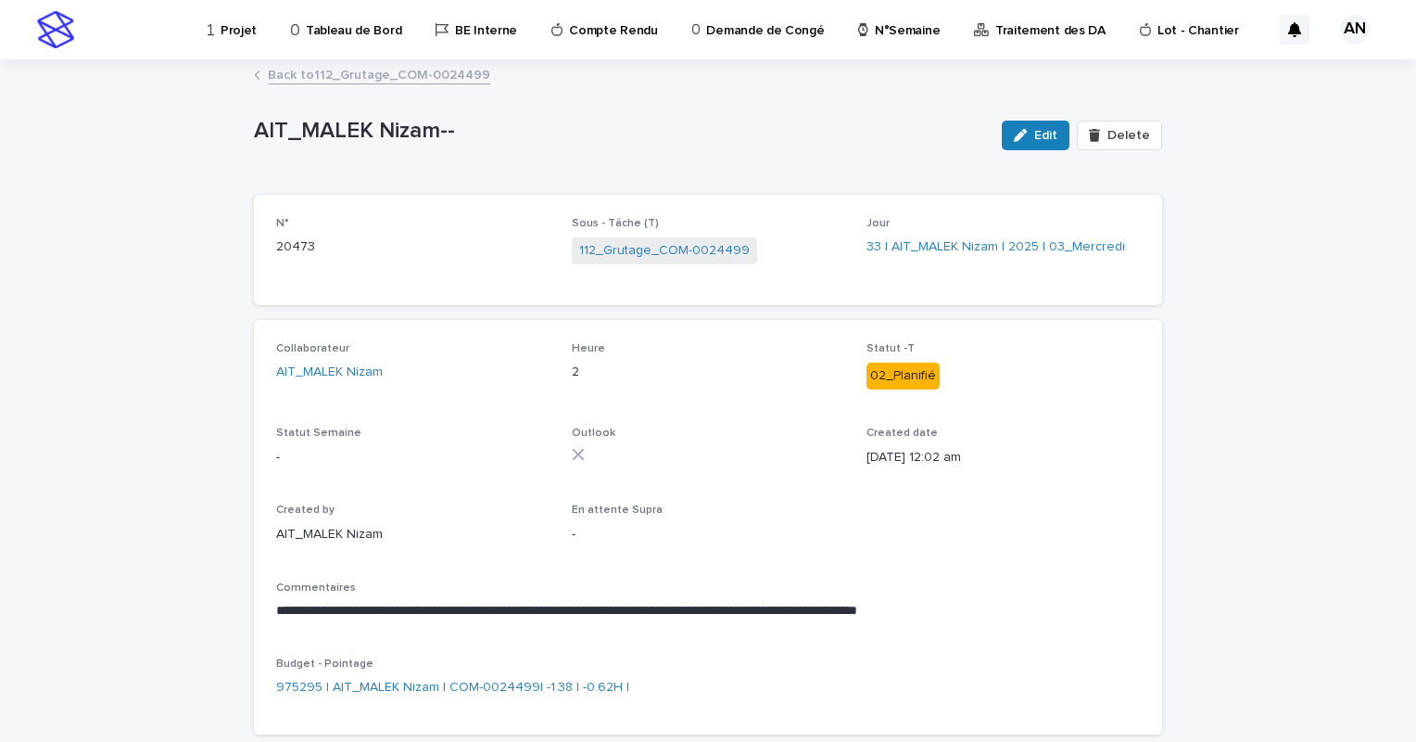
click at [410, 73] on link "Back to 112_Grutage_COM-0024499" at bounding box center [379, 73] width 222 height 21
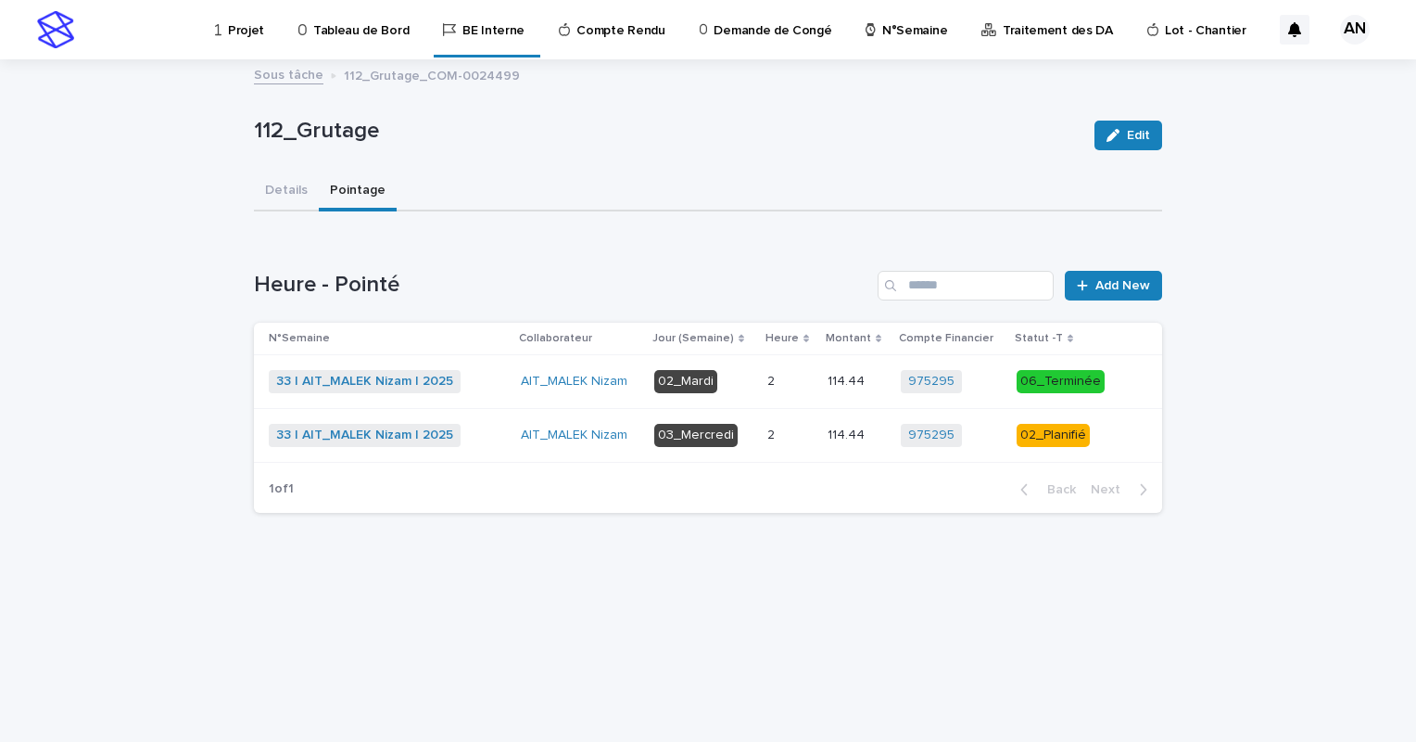
click at [882, 30] on p "N°Semaine" at bounding box center [914, 19] width 65 height 39
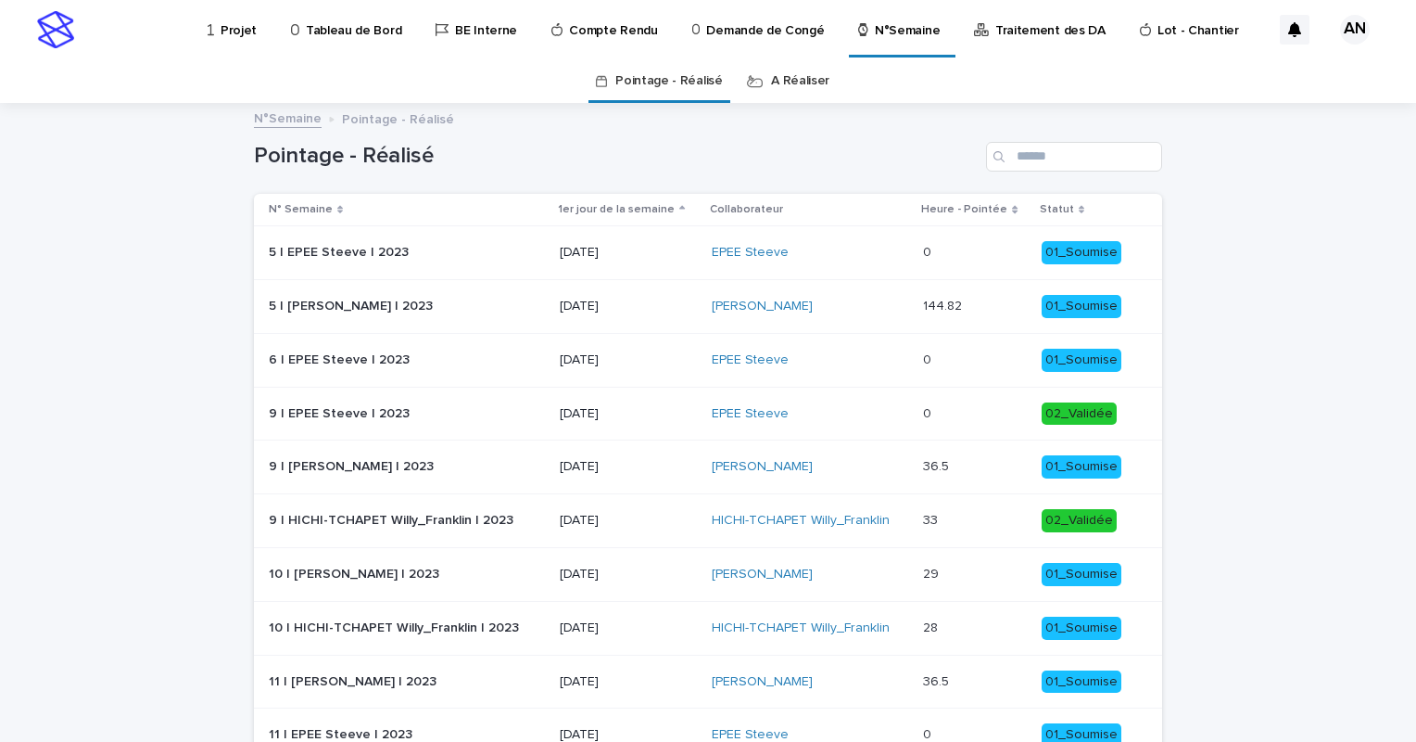
click at [792, 82] on link "A Réaliser" at bounding box center [800, 81] width 58 height 44
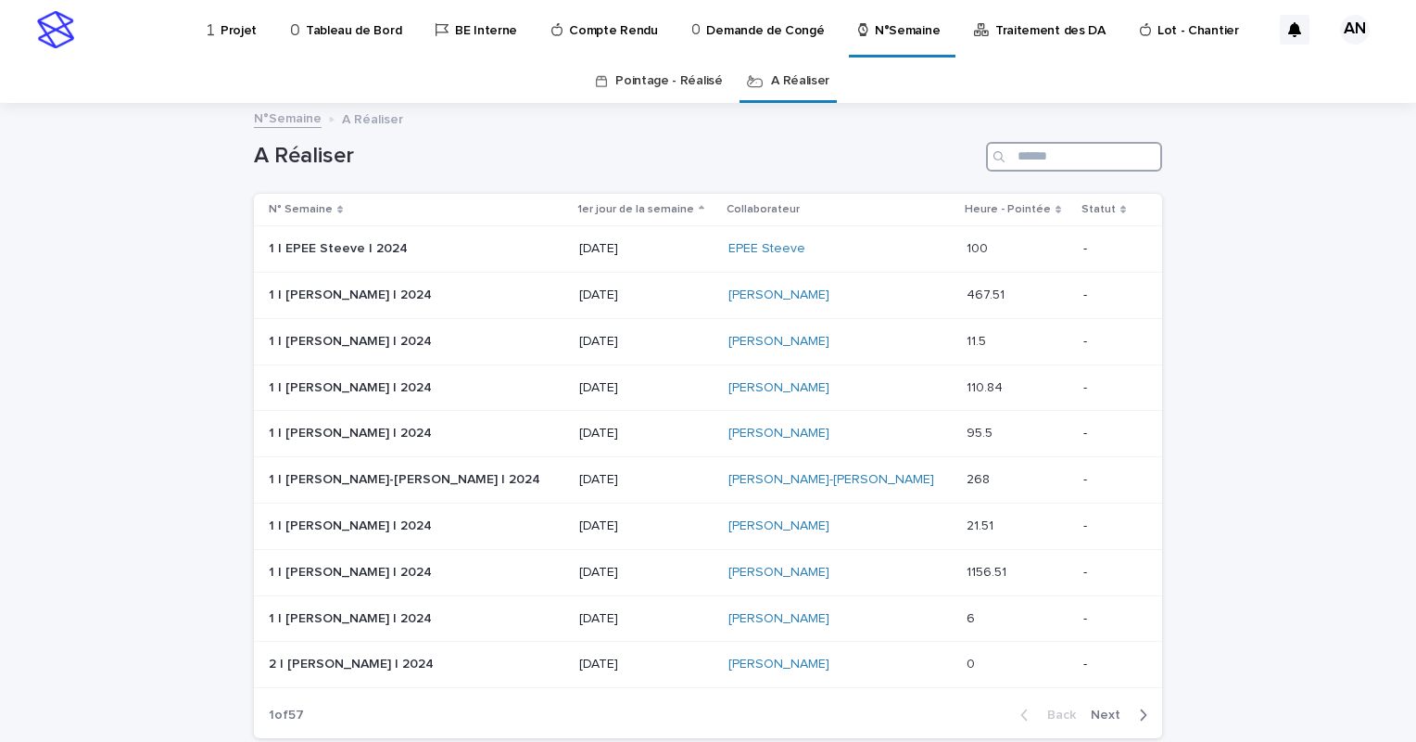
click at [1033, 152] on input "Search" at bounding box center [1074, 157] width 176 height 30
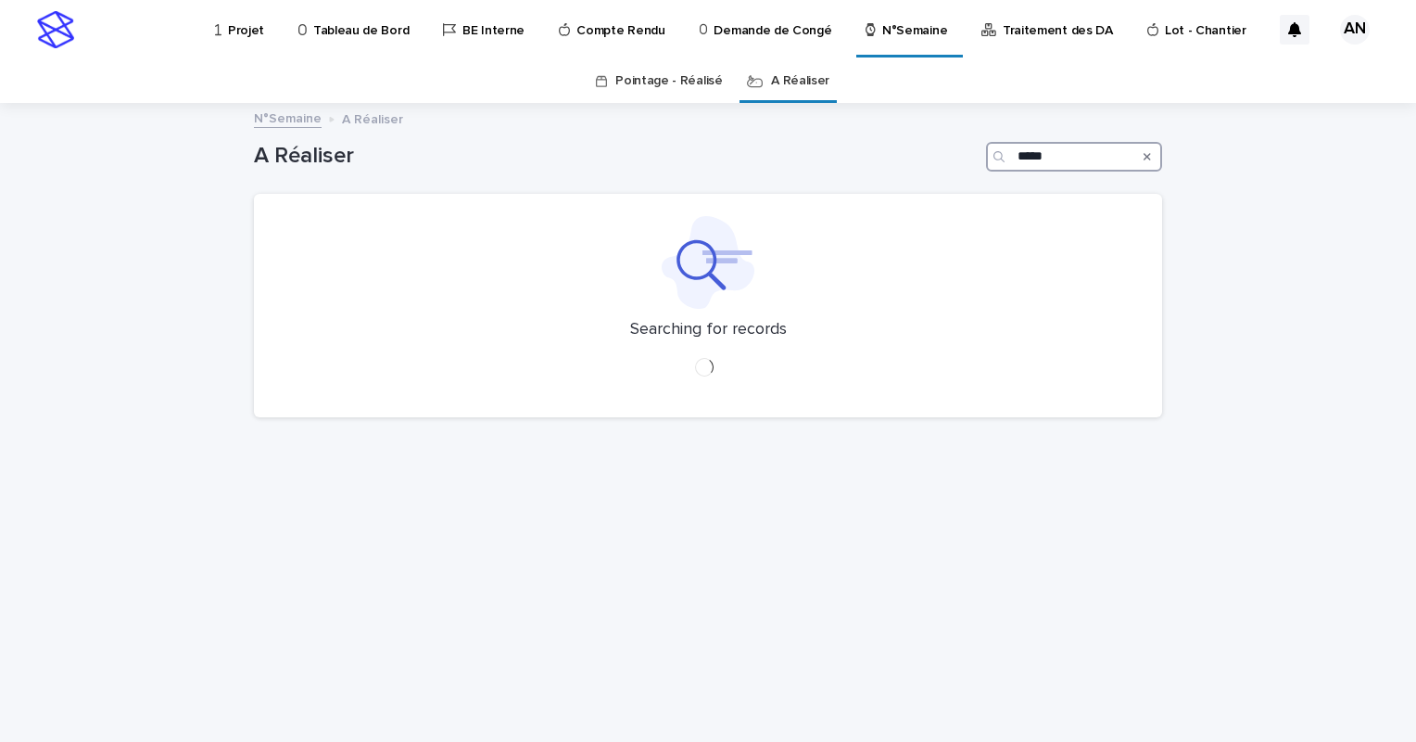
type input "*****"
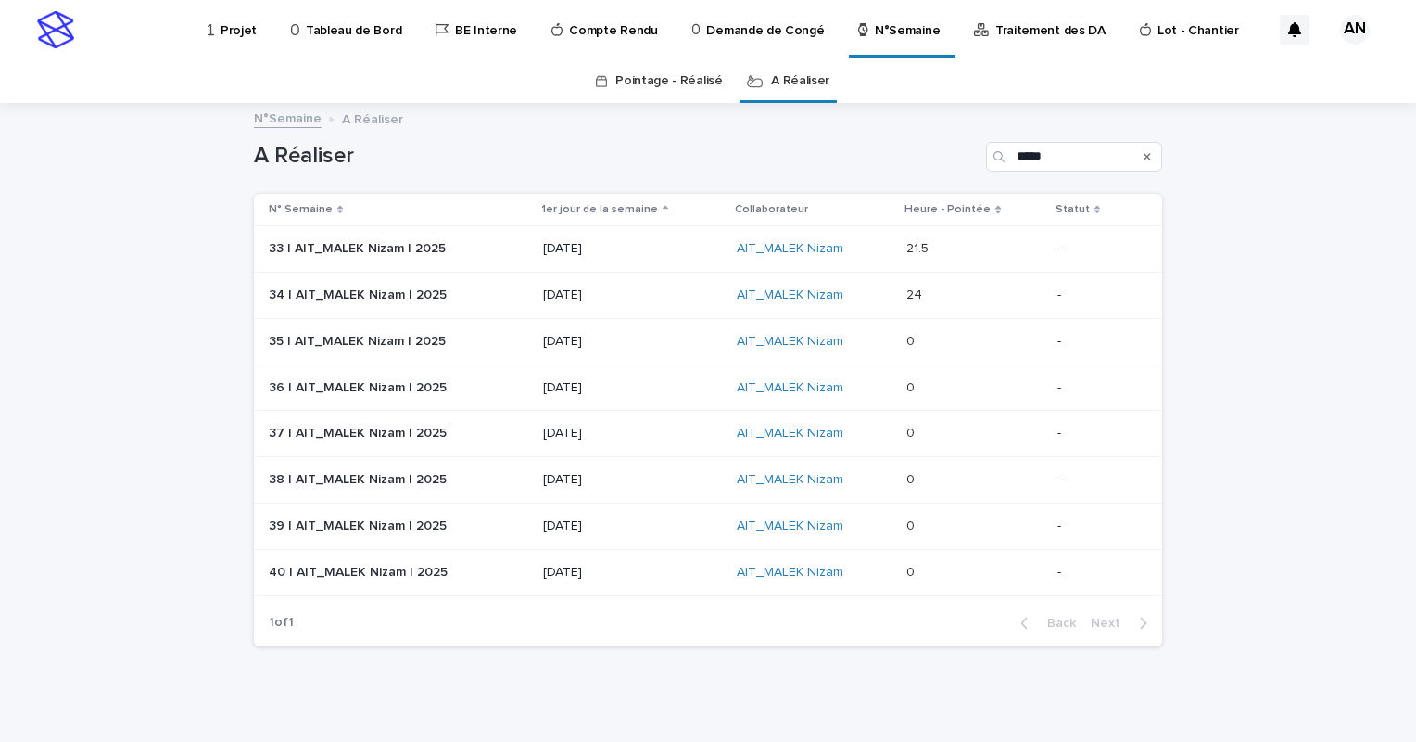
click at [868, 247] on div "AIT_MALEK Nizam" at bounding box center [814, 249] width 155 height 16
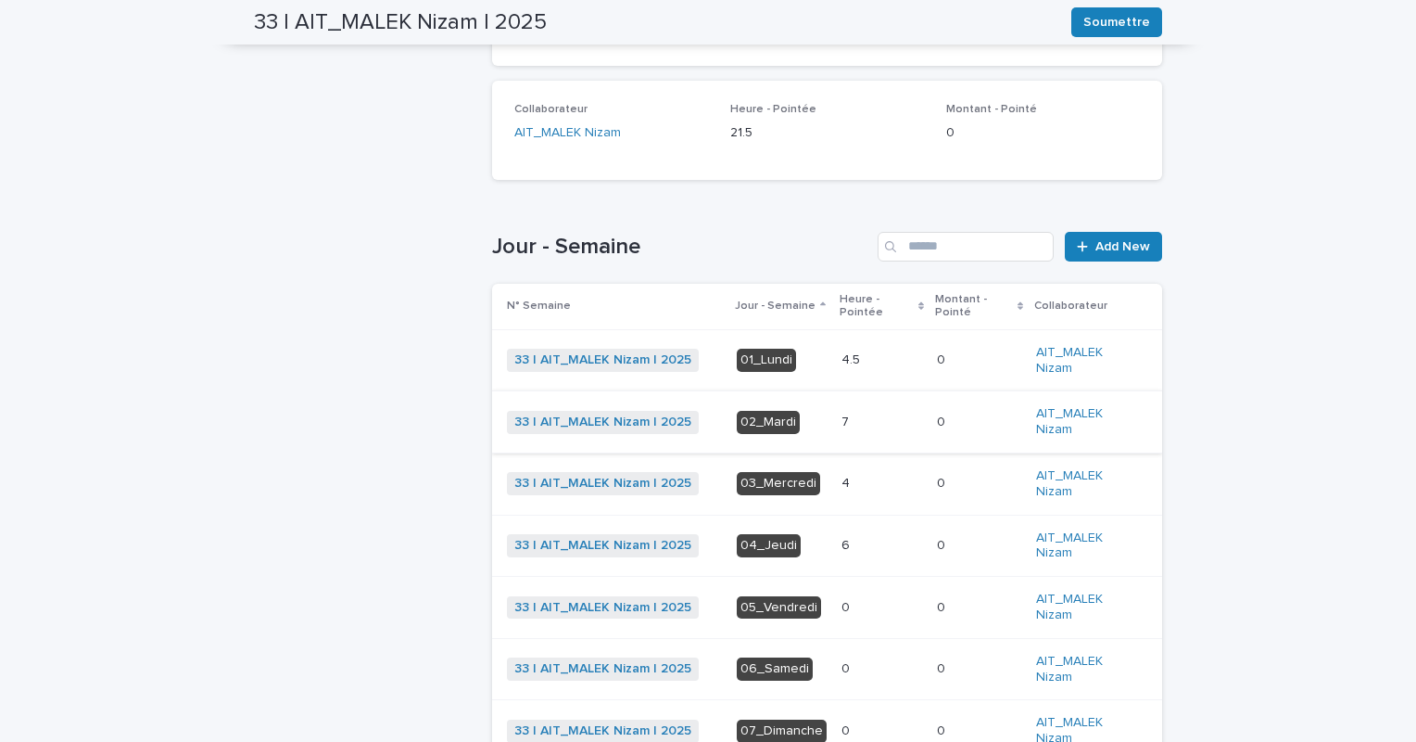
scroll to position [430, 0]
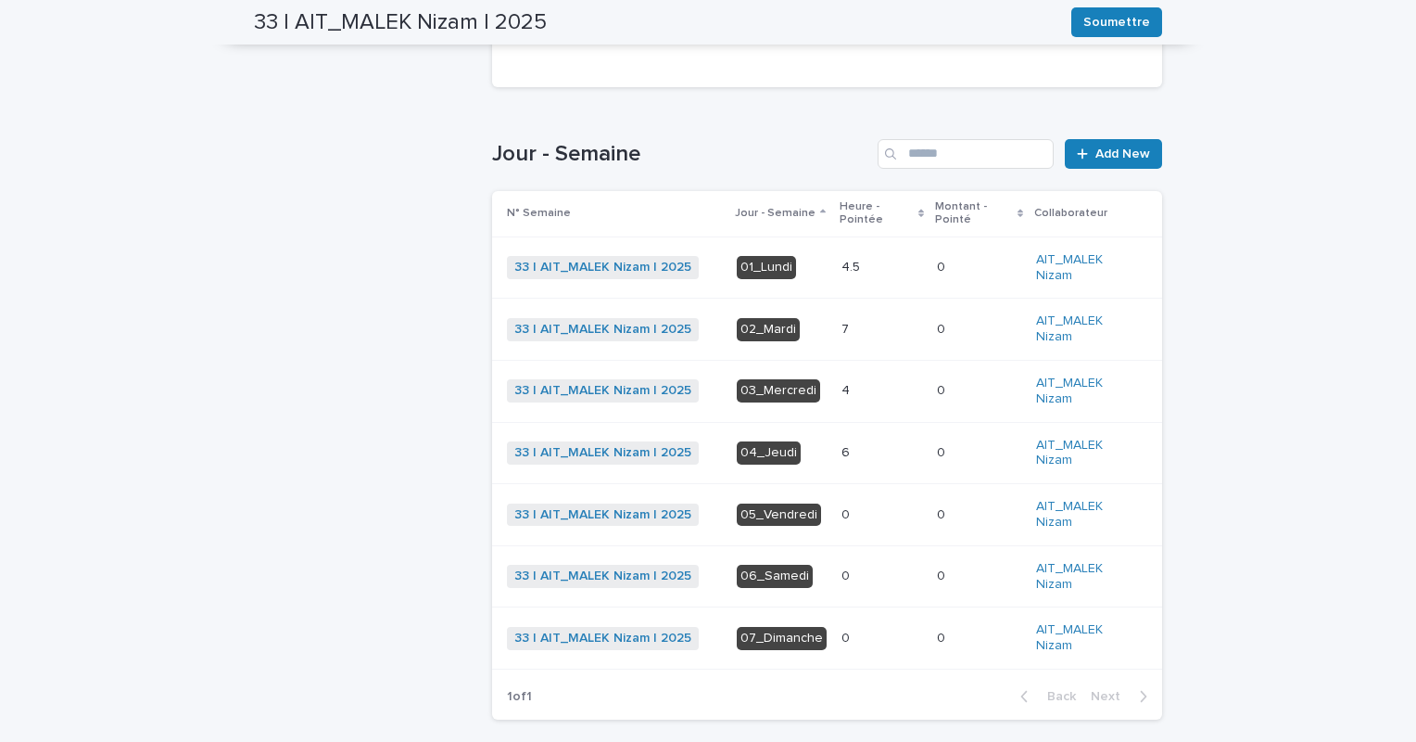
click at [863, 390] on p at bounding box center [882, 391] width 81 height 16
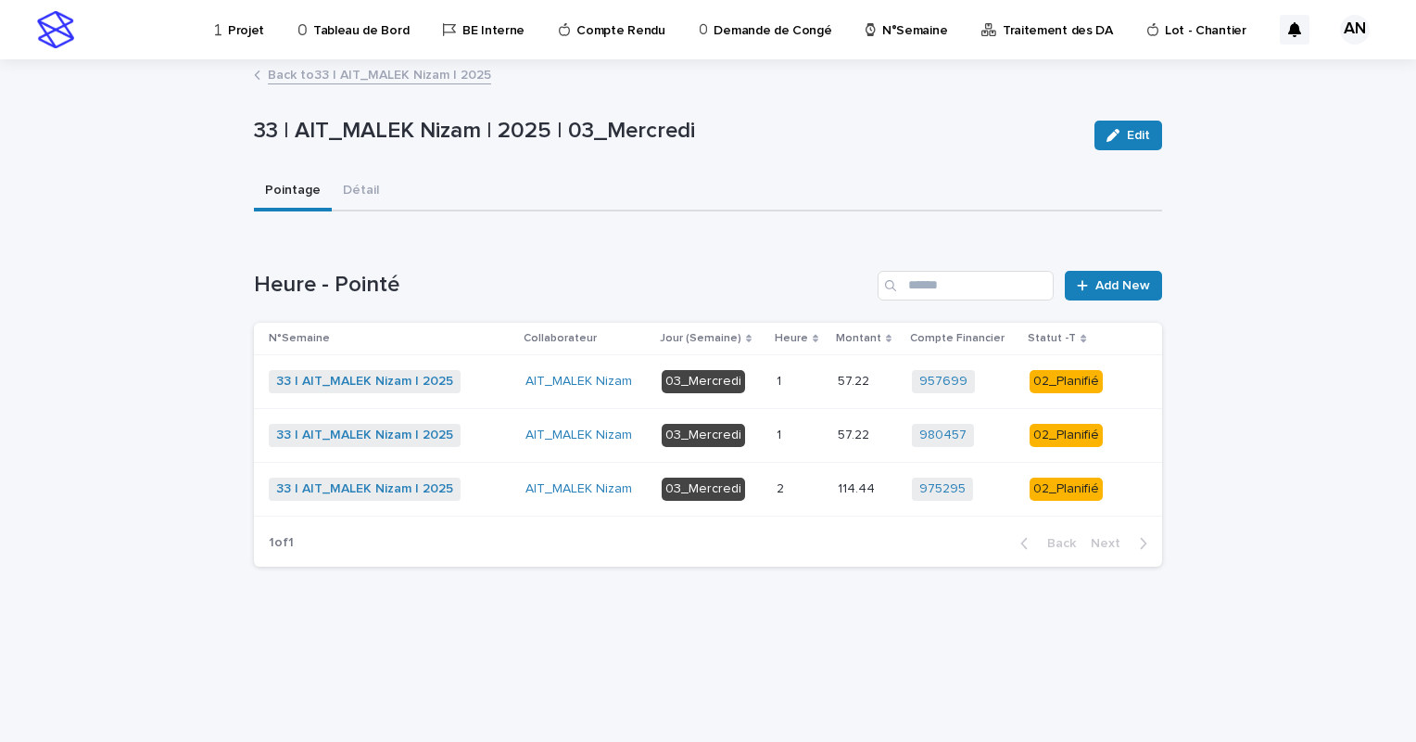
click at [437, 78] on link "Back to 33 | AIT_MALEK Nizam | 2025" at bounding box center [379, 73] width 223 height 21
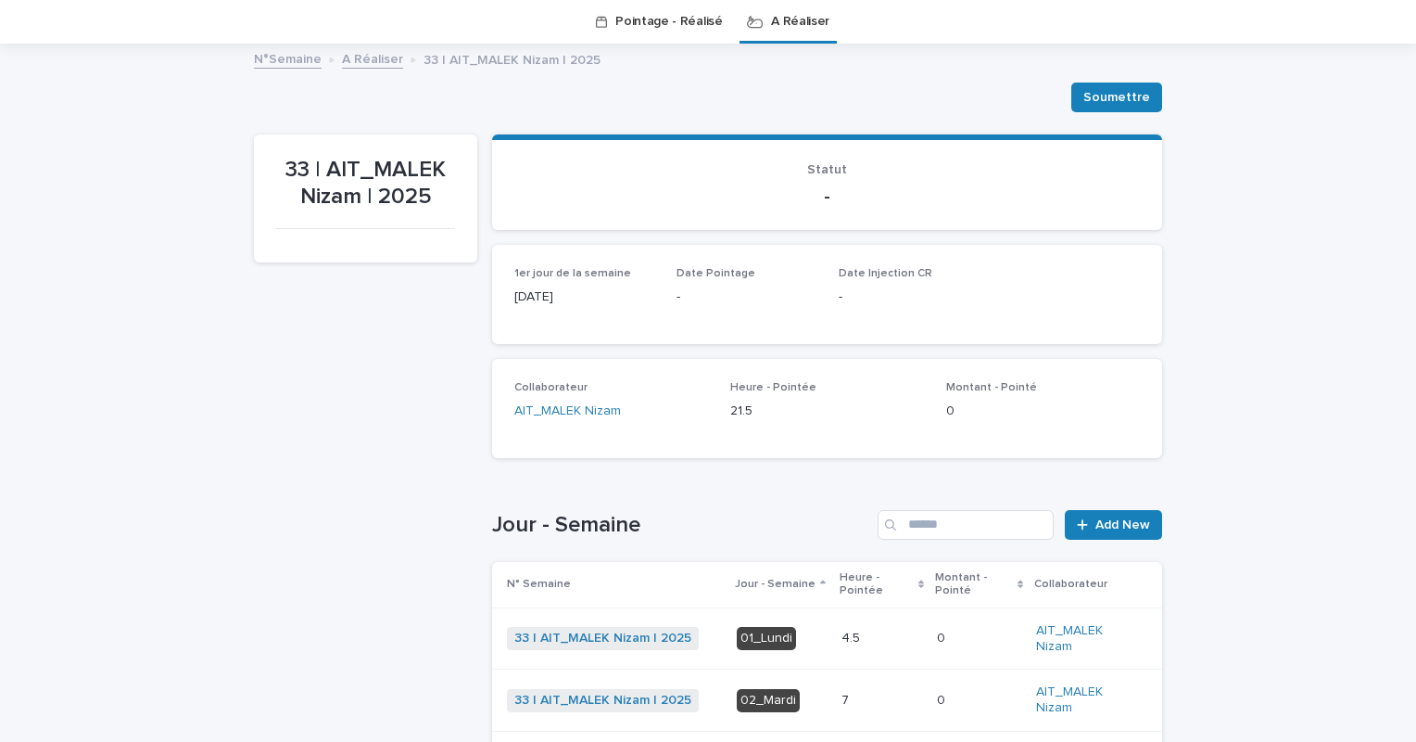
scroll to position [430, 0]
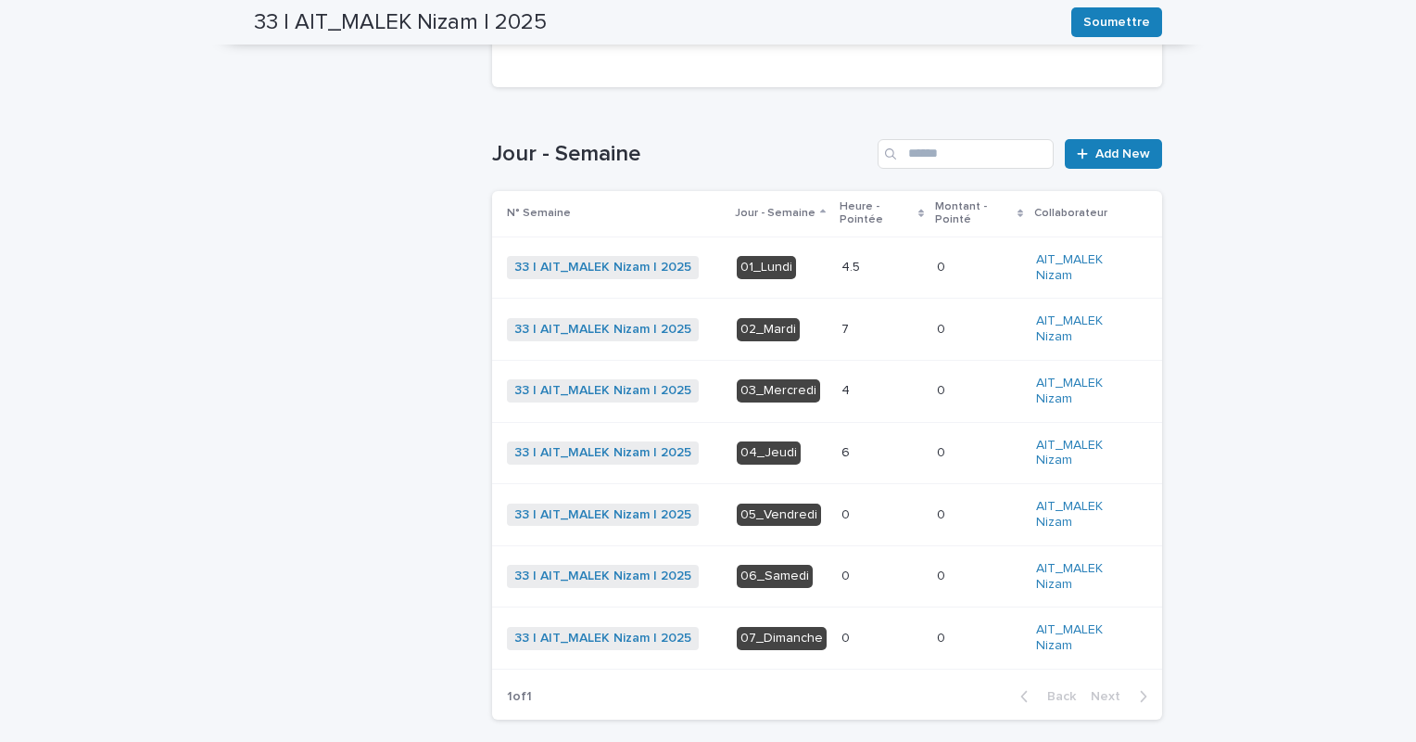
click at [850, 450] on p at bounding box center [882, 453] width 81 height 16
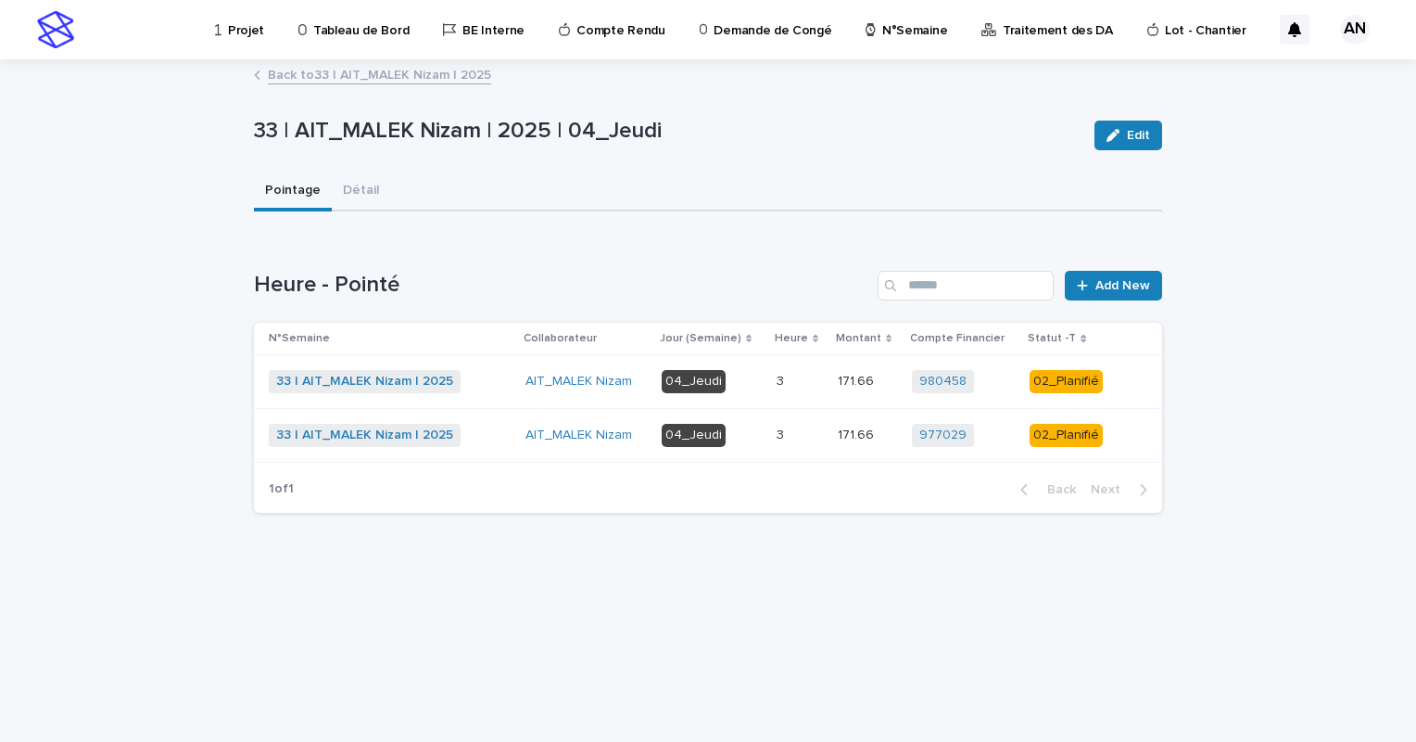
click at [437, 76] on link "Back to 33 | AIT_MALEK Nizam | 2025" at bounding box center [379, 73] width 223 height 21
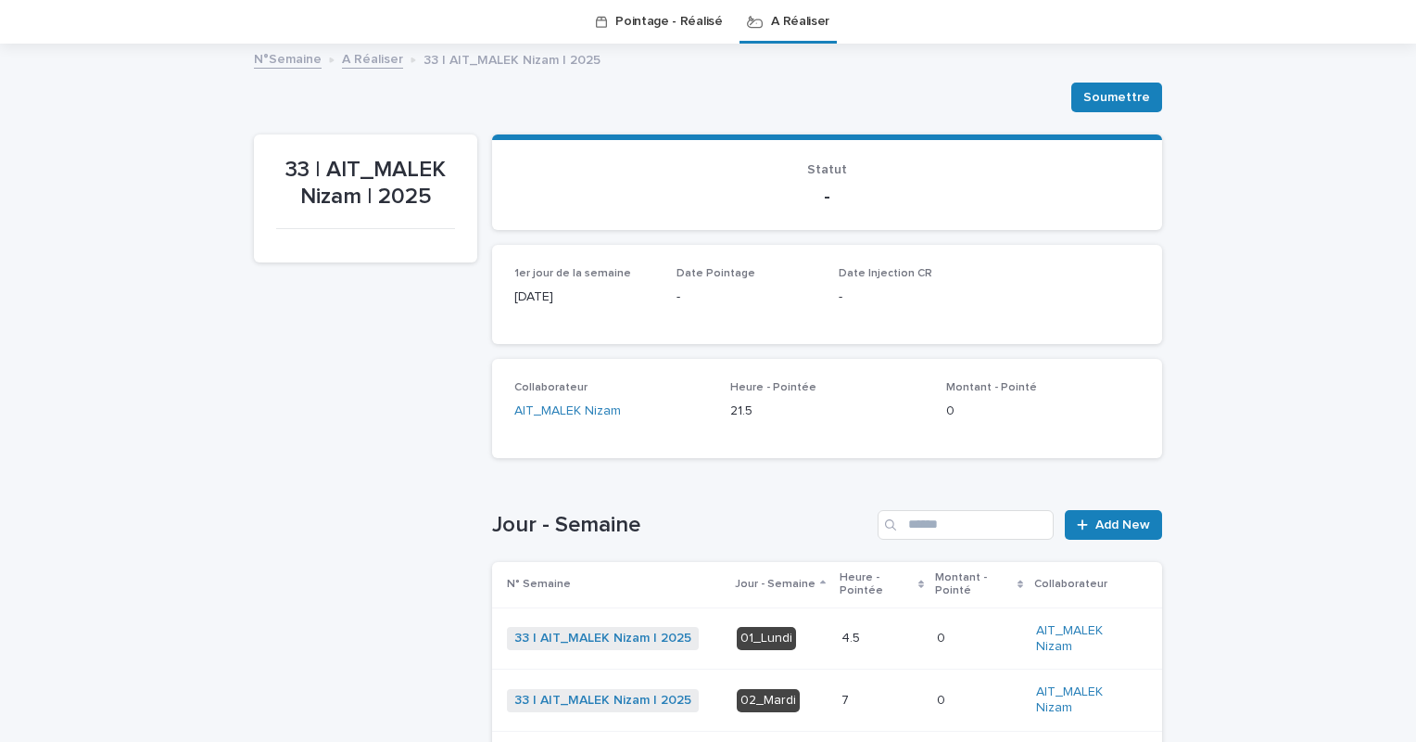
scroll to position [430, 0]
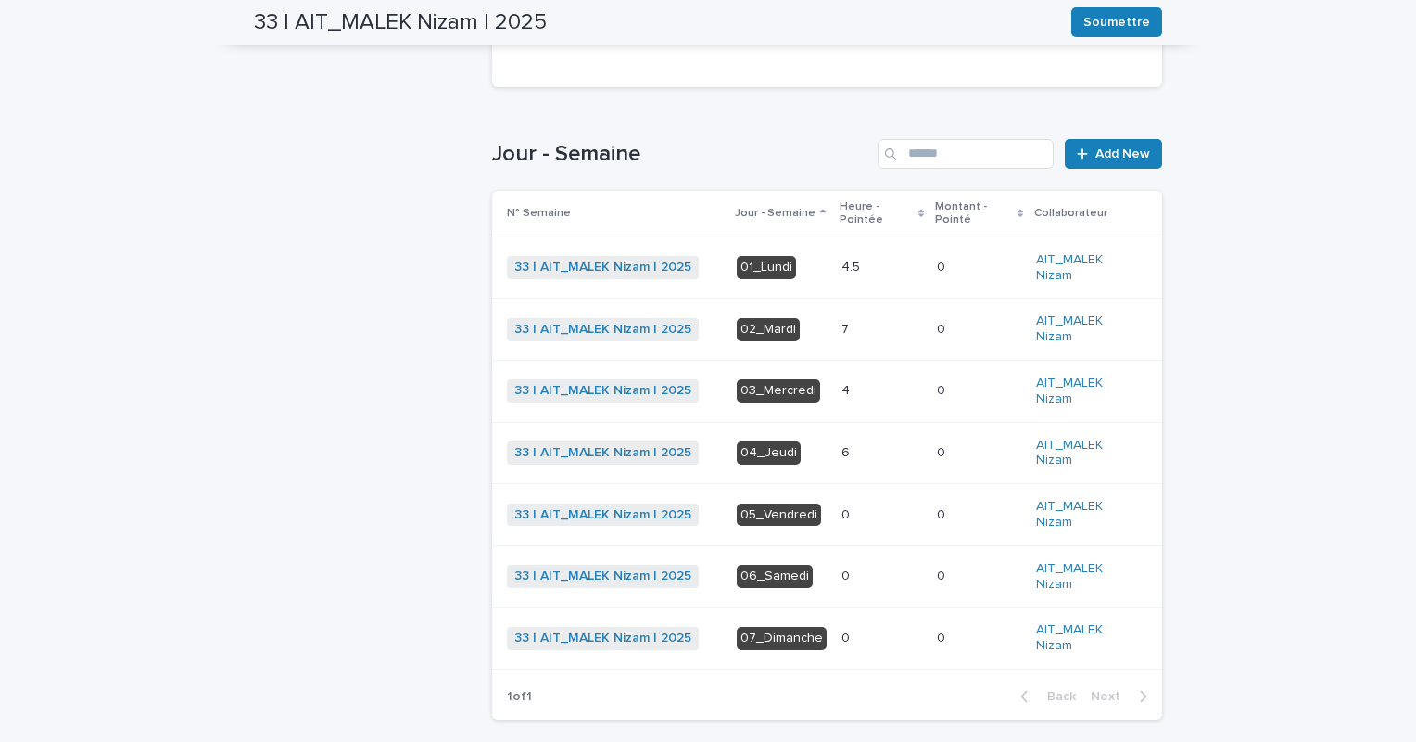
click at [847, 447] on p at bounding box center [882, 453] width 81 height 16
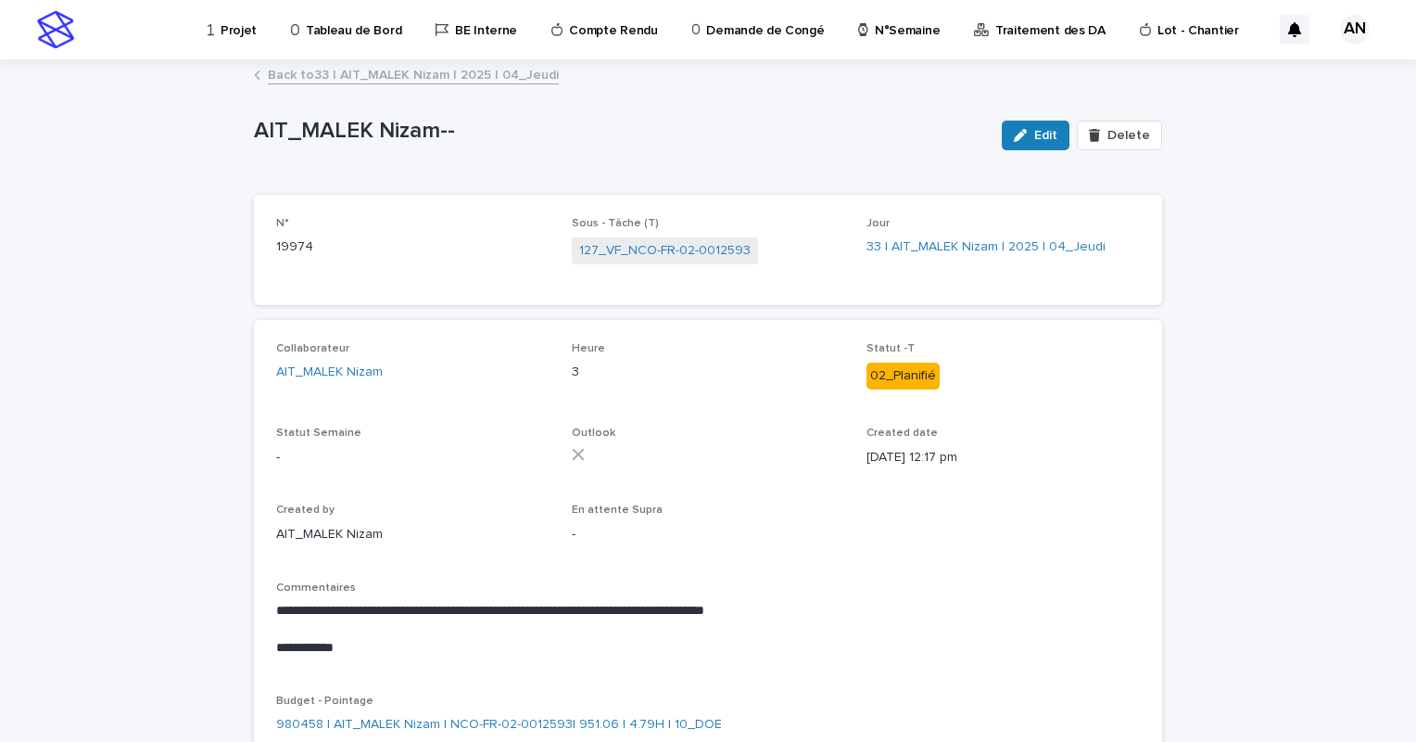
scroll to position [93, 0]
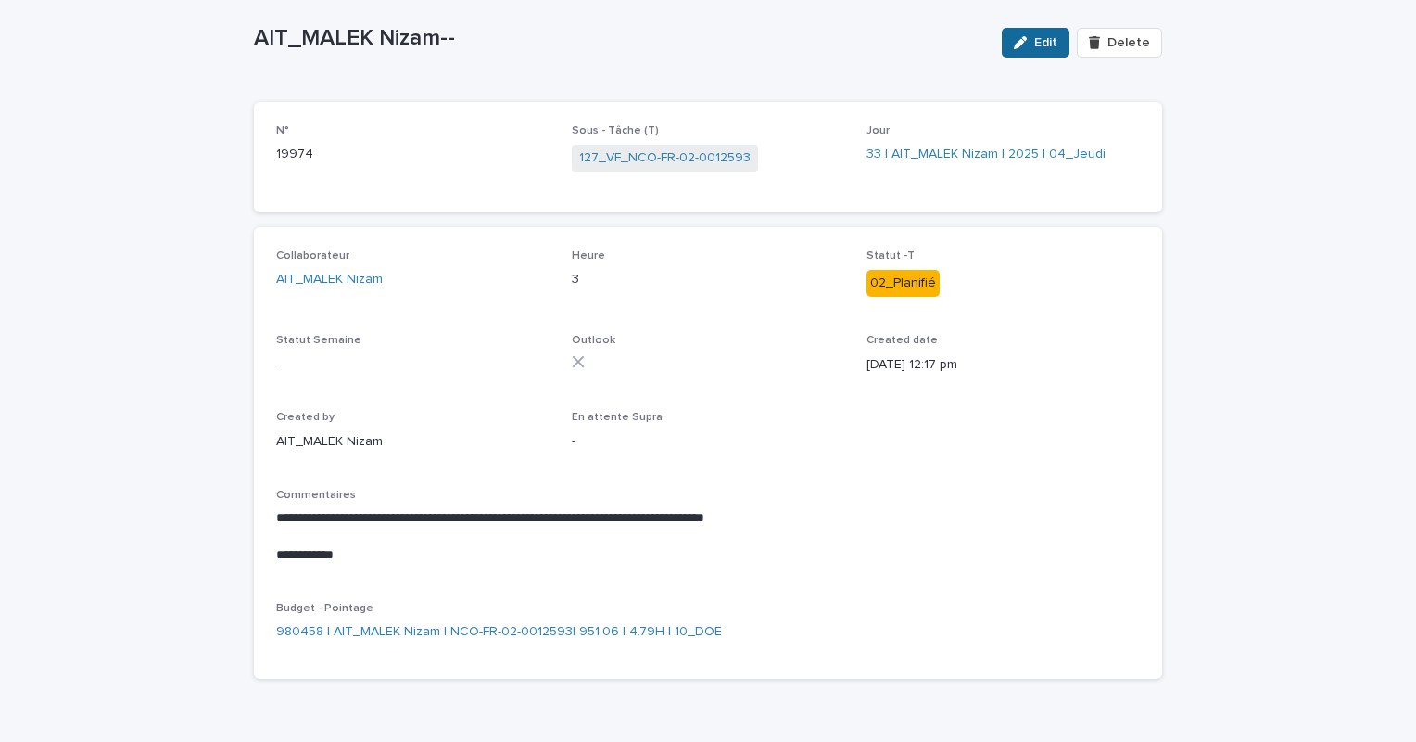
click at [1038, 41] on span "Edit" at bounding box center [1045, 42] width 23 height 13
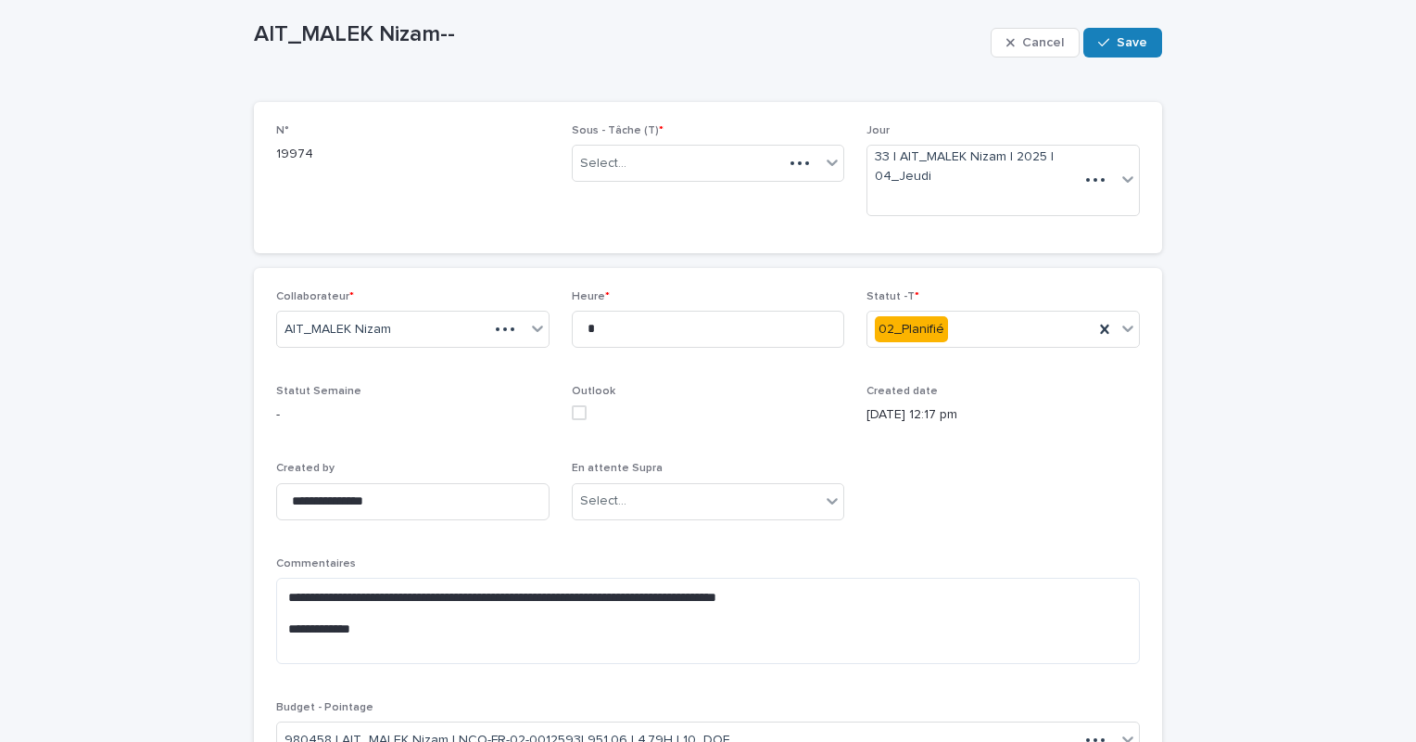
scroll to position [127, 0]
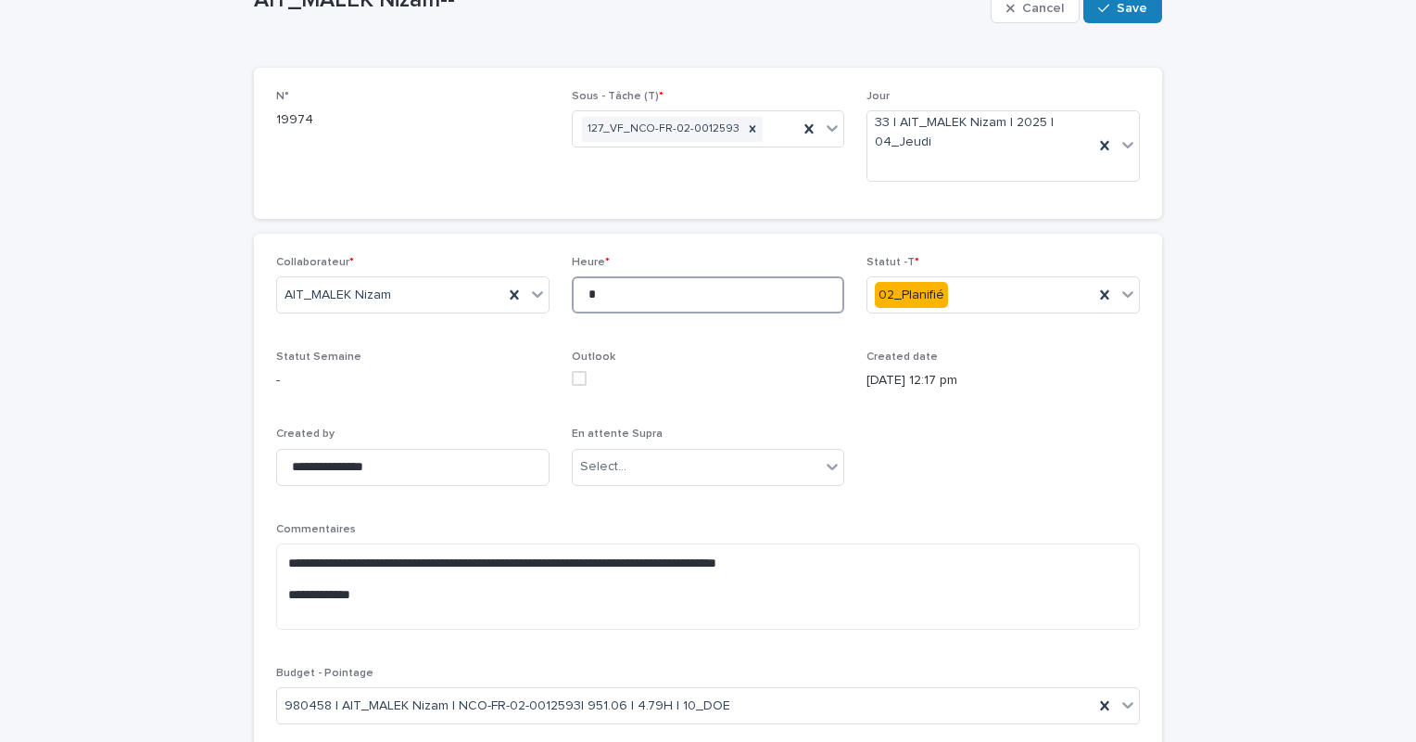
click at [638, 289] on input "*" at bounding box center [708, 294] width 273 height 37
type input "***"
click at [1109, 7] on div "button" at bounding box center [1107, 8] width 19 height 13
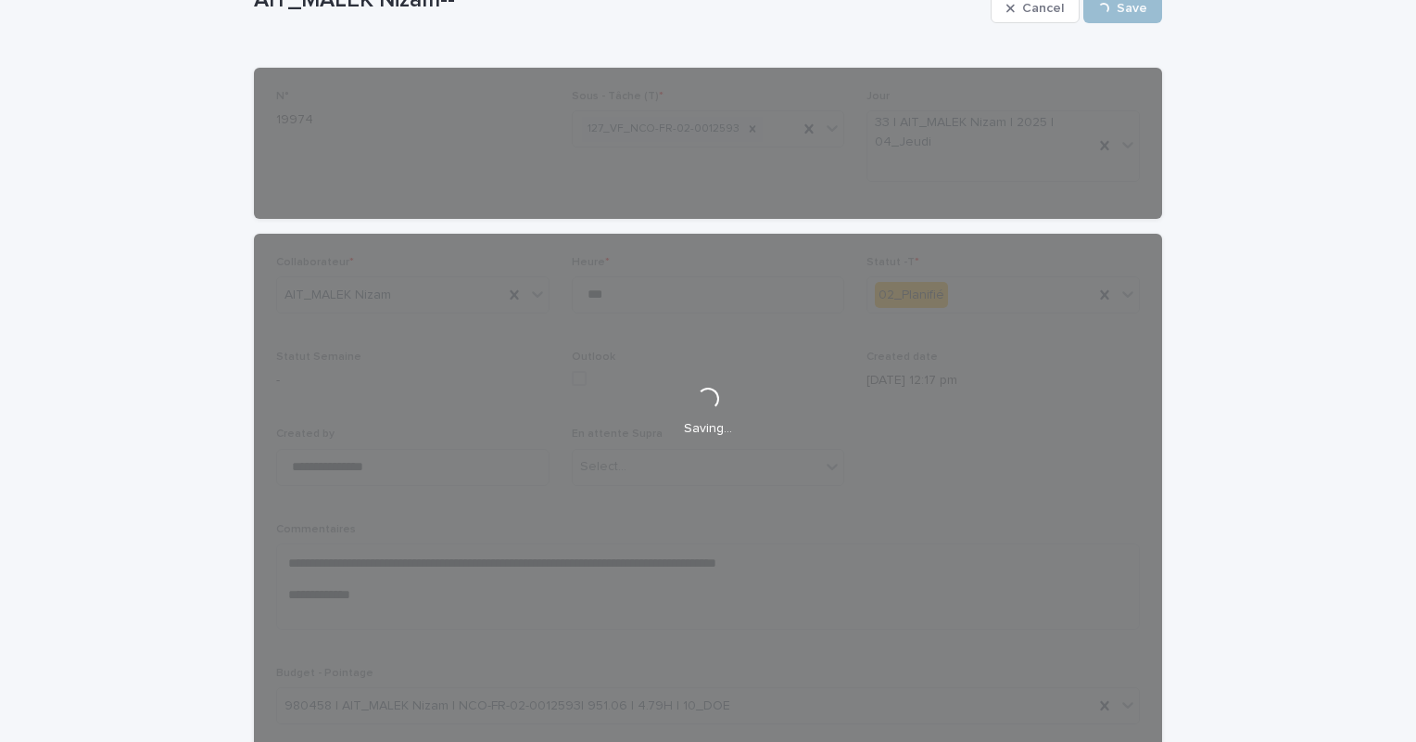
scroll to position [69, 0]
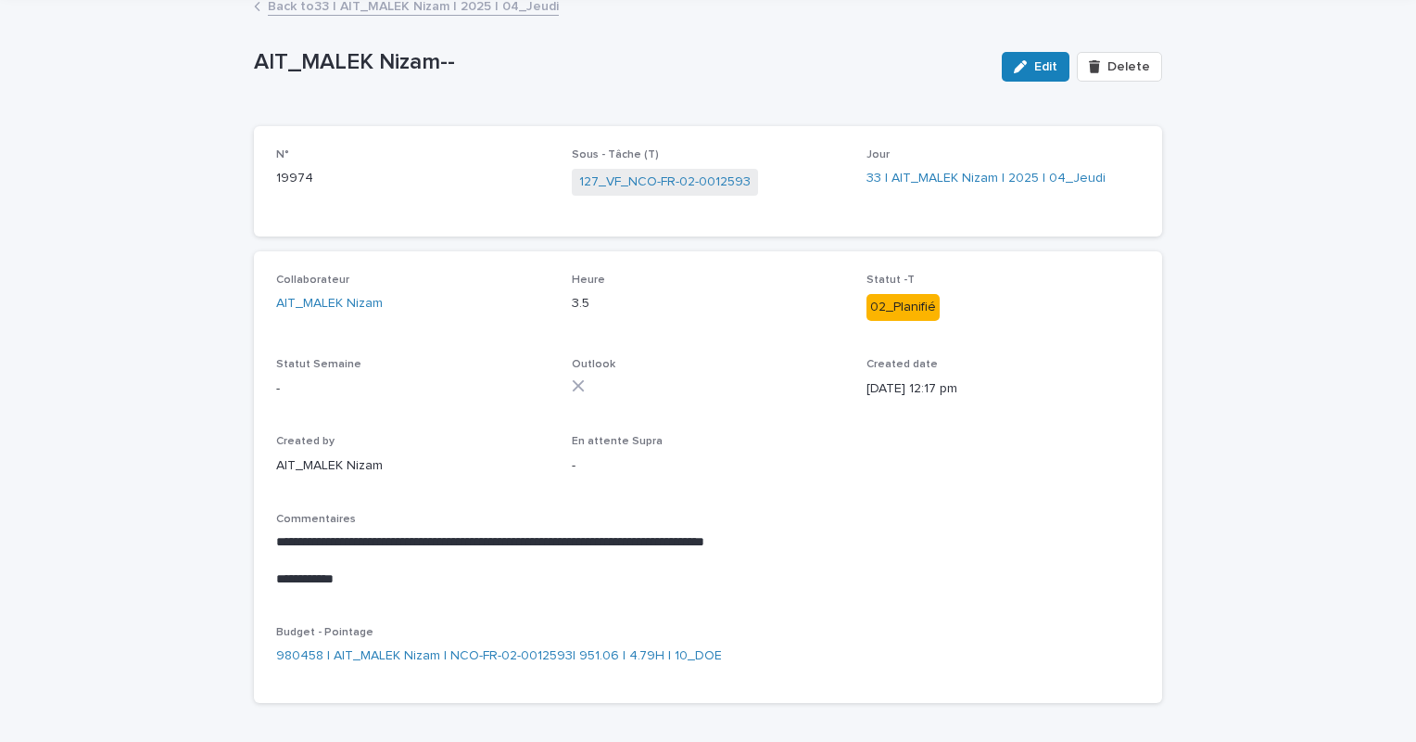
click at [498, 6] on link "Back to 33 | AIT_MALEK Nizam | 2025 | 04_Jeudi" at bounding box center [413, 4] width 291 height 21
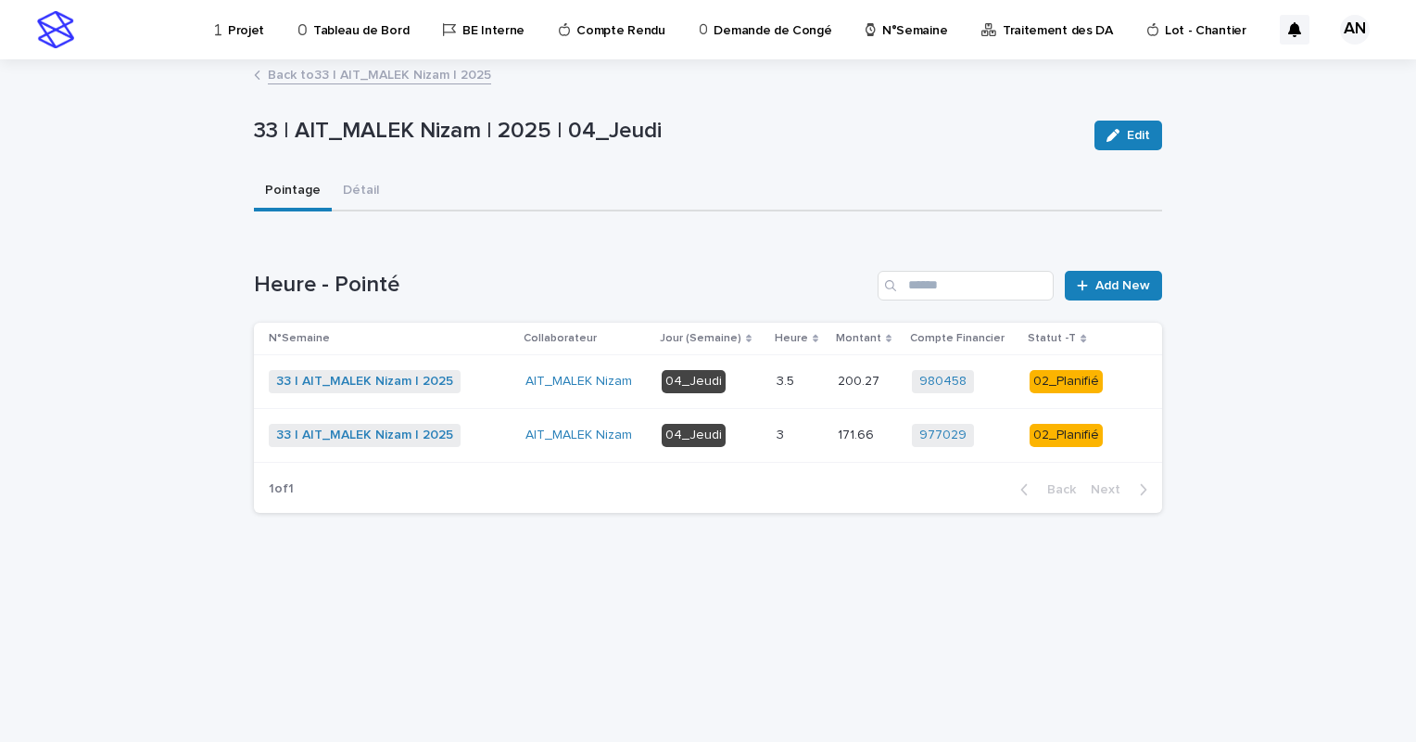
click at [762, 431] on p "04_Jeudi" at bounding box center [712, 435] width 100 height 23
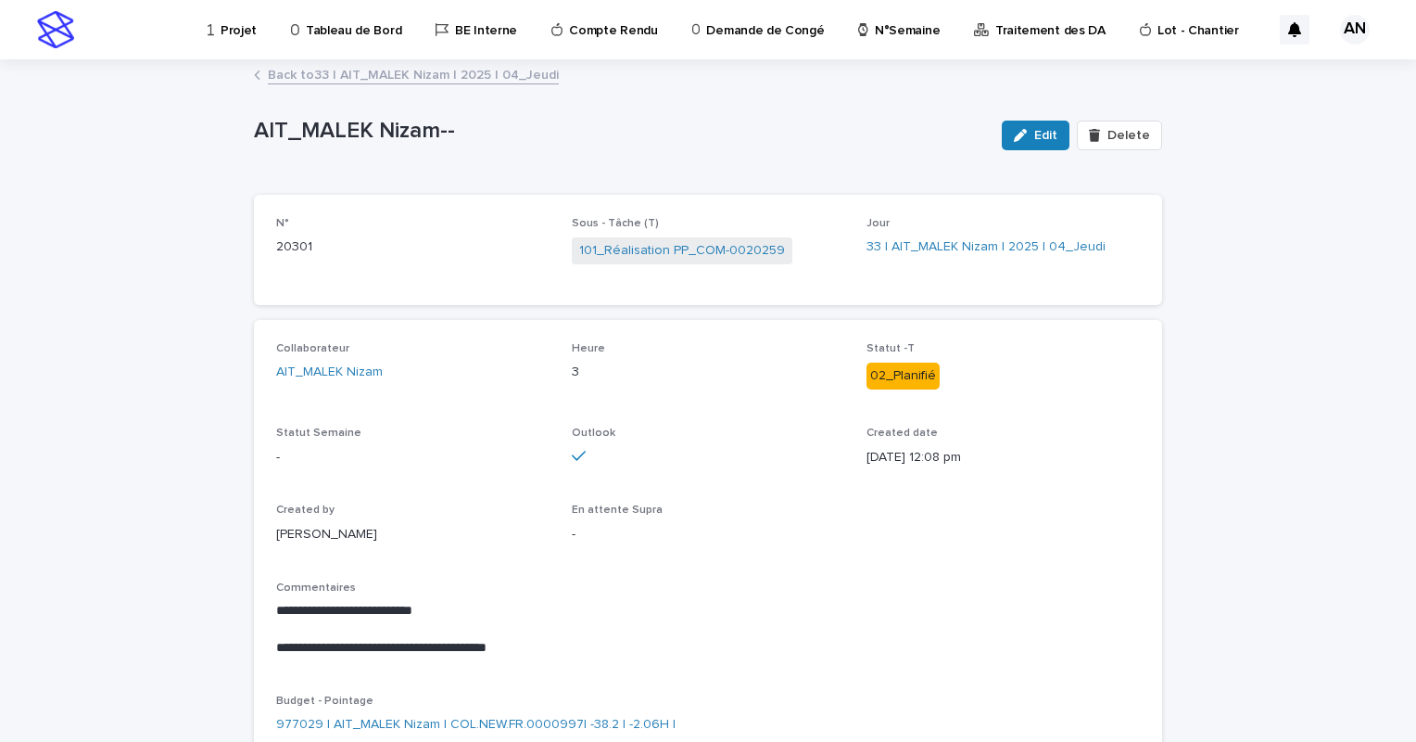
click at [493, 74] on link "Back to 33 | AIT_MALEK Nizam | 2025 | 04_Jeudi" at bounding box center [413, 73] width 291 height 21
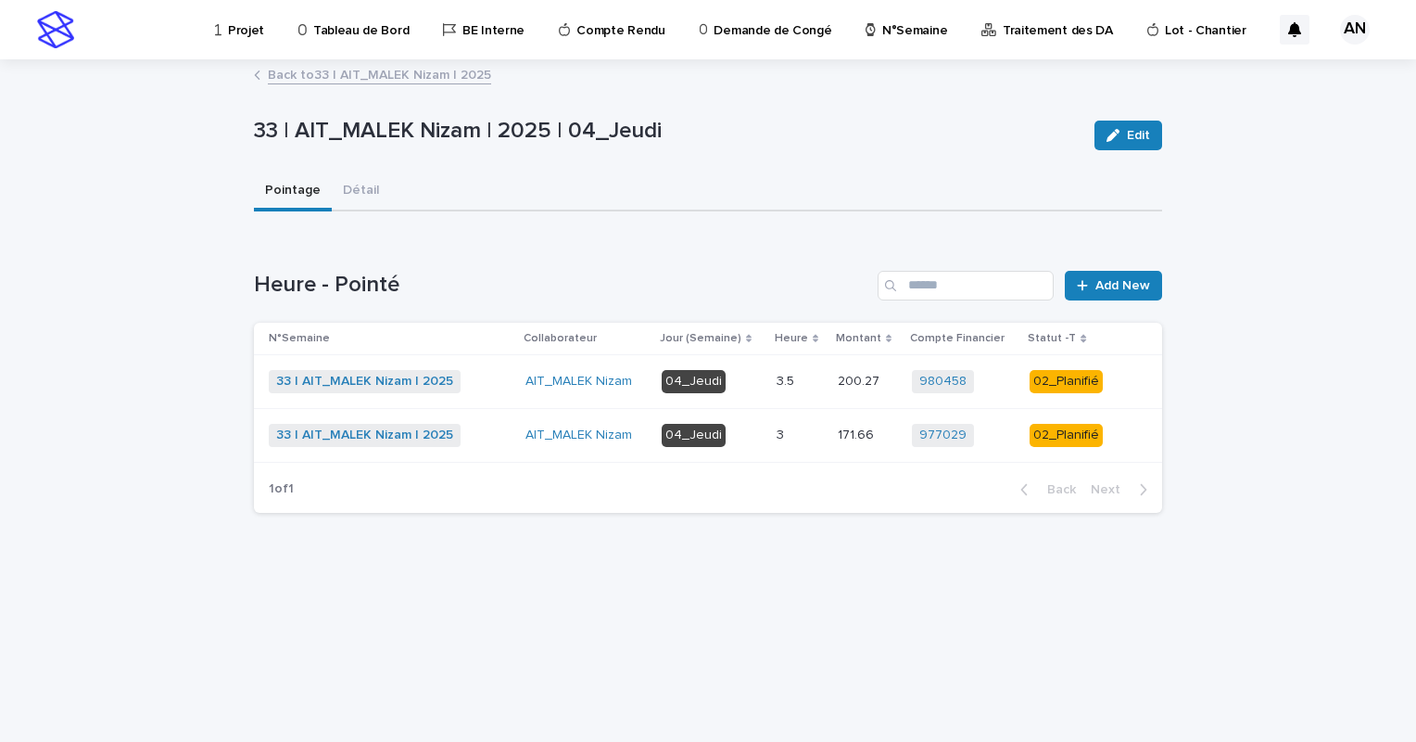
click at [798, 385] on p "3.5" at bounding box center [787, 379] width 21 height 19
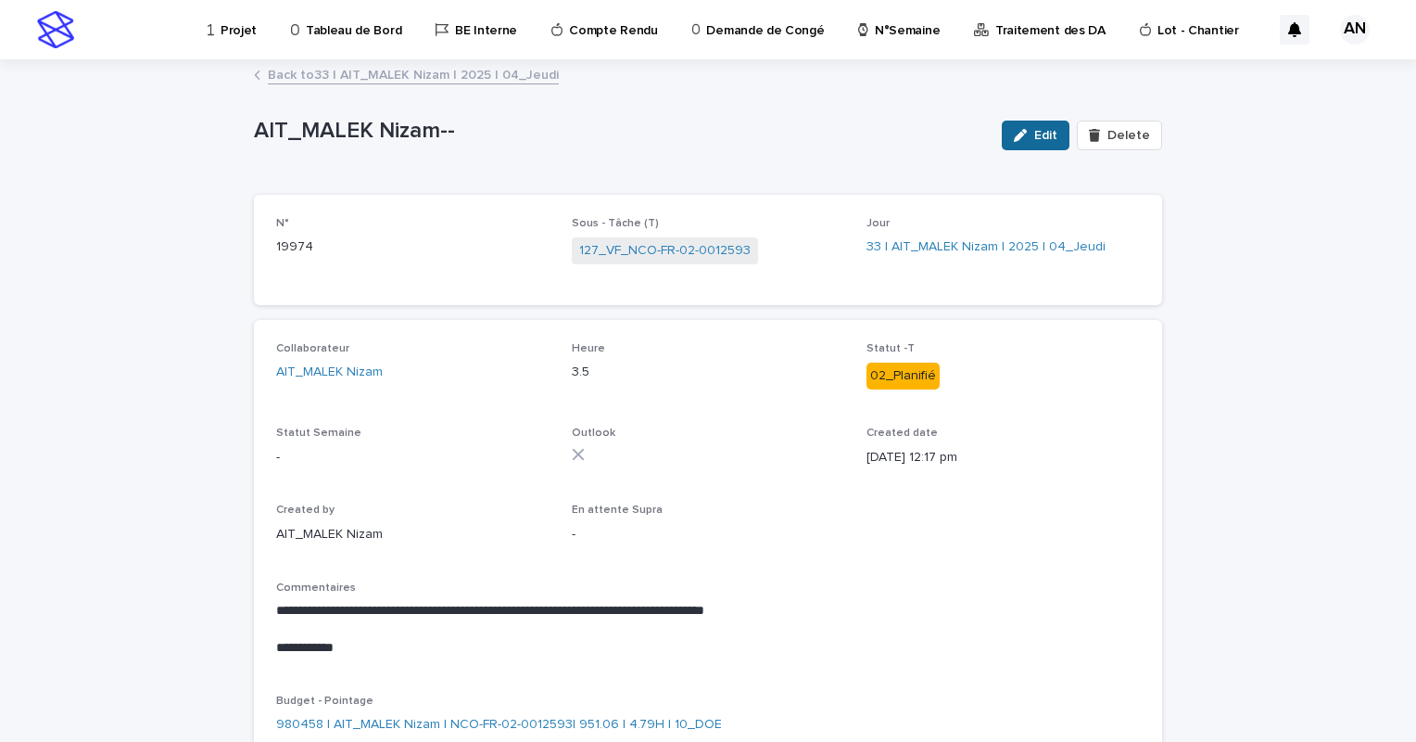
click at [1034, 130] on span "Edit" at bounding box center [1045, 135] width 23 height 13
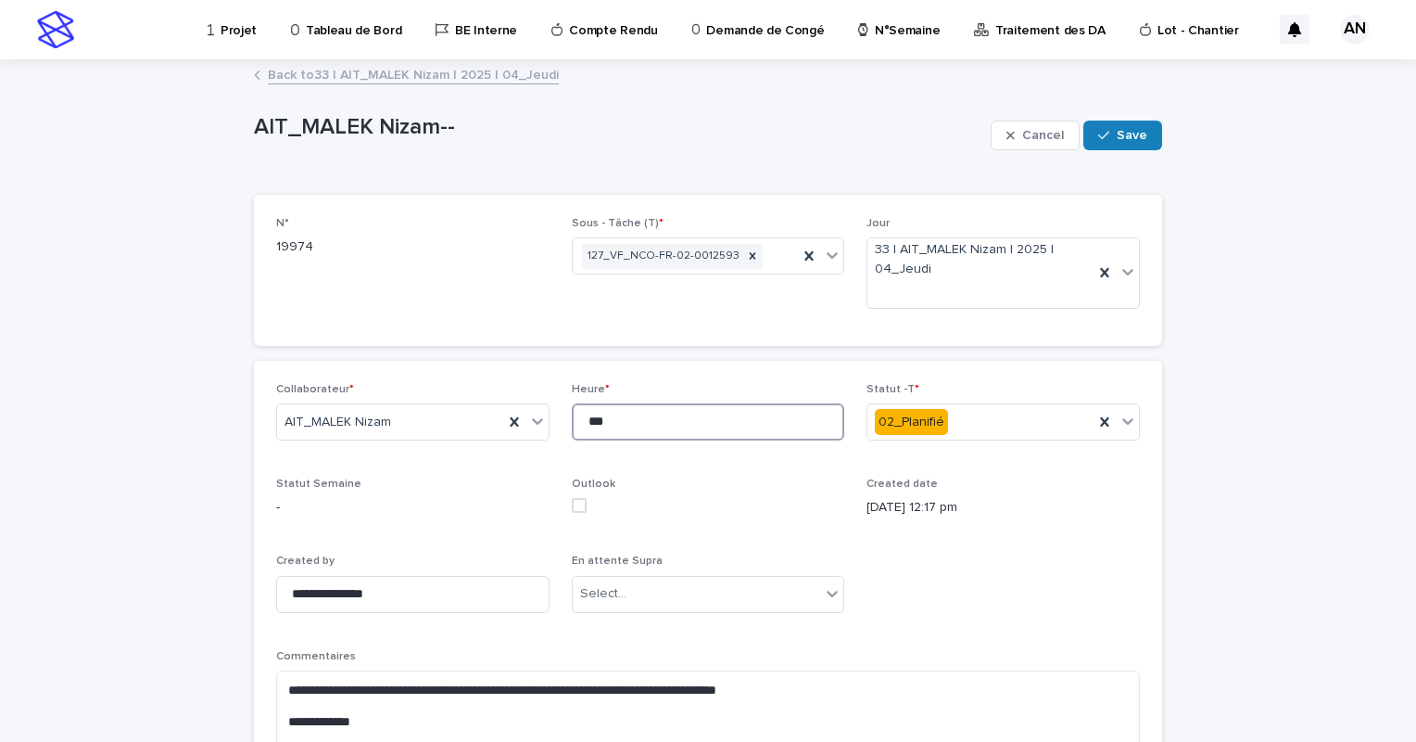
click at [616, 422] on input "***" at bounding box center [708, 421] width 273 height 37
type input "*"
click at [1110, 127] on button "Save" at bounding box center [1123, 135] width 79 height 30
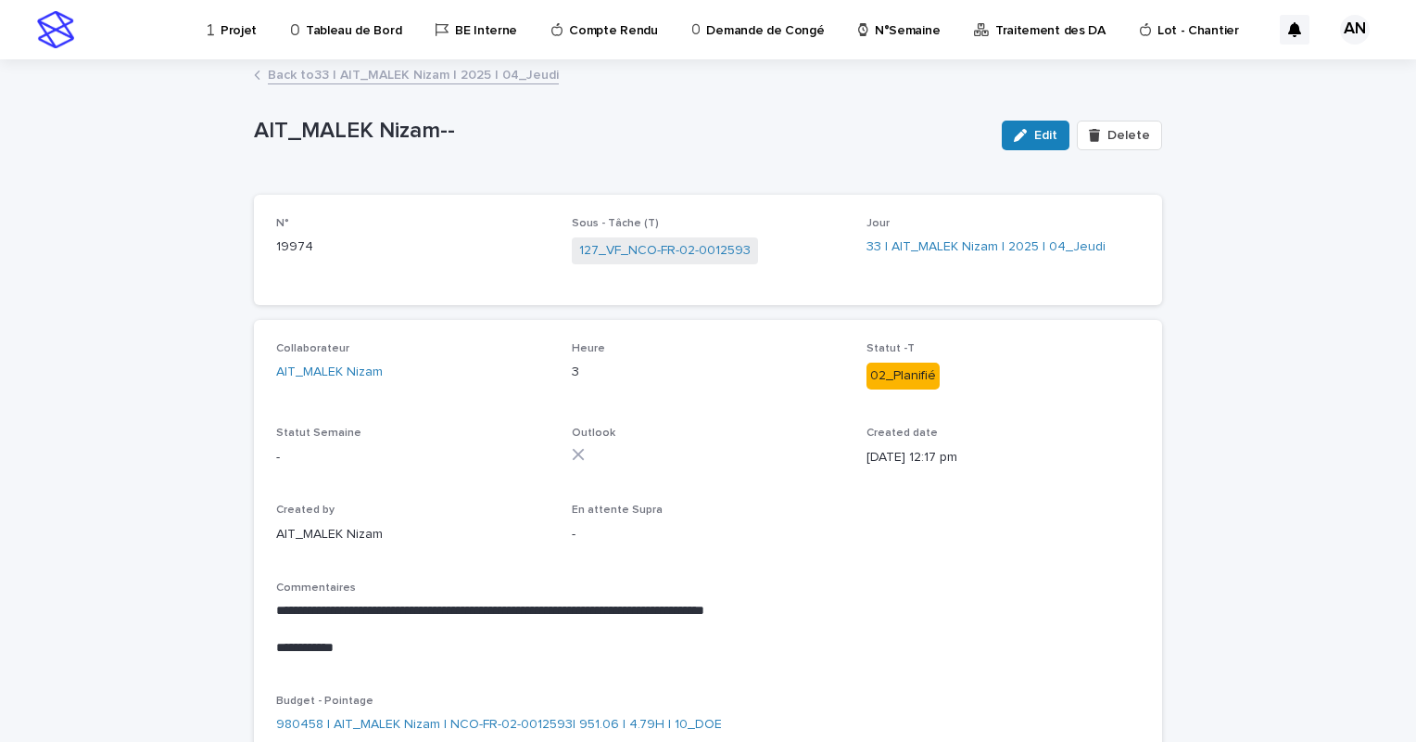
click at [467, 81] on link "Back to 33 | AIT_MALEK Nizam | 2025 | 04_Jeudi" at bounding box center [413, 73] width 291 height 21
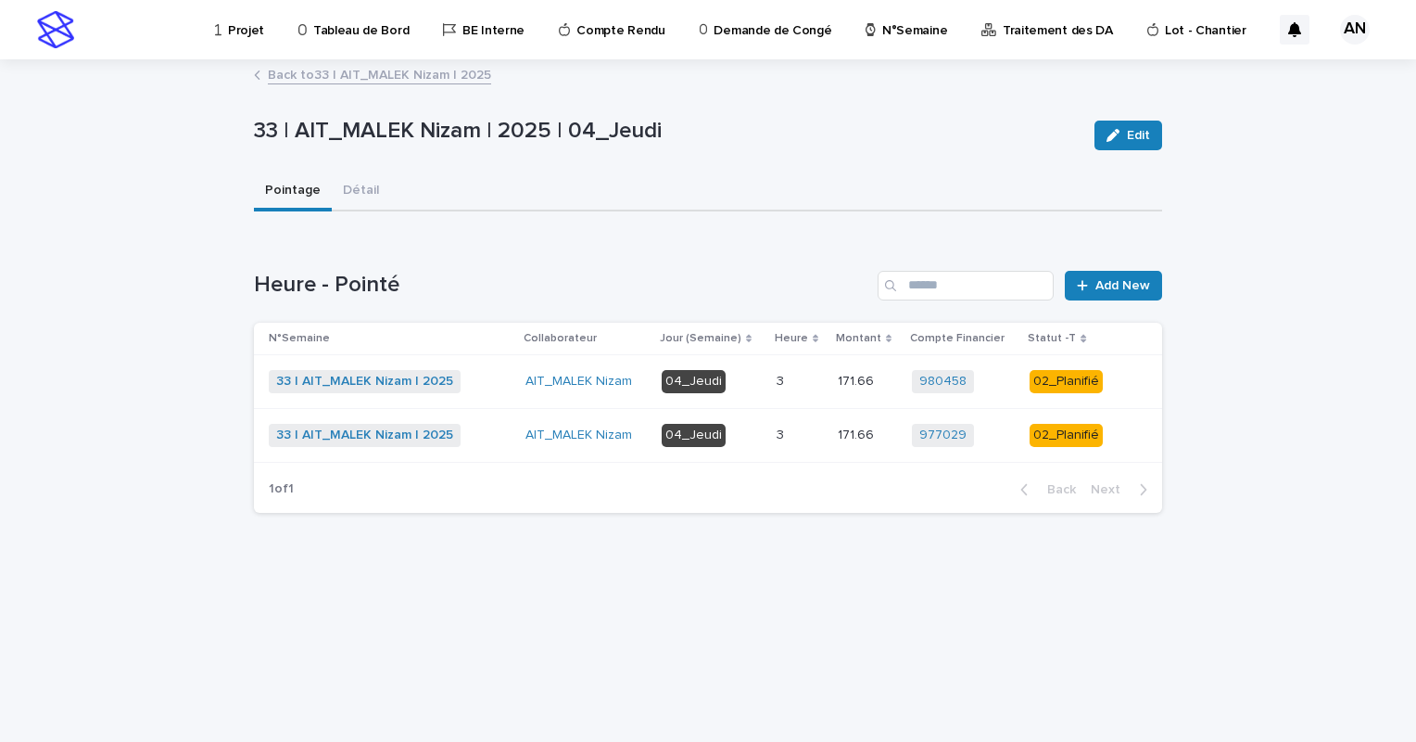
click at [428, 74] on link "Back to 33 | AIT_MALEK Nizam | 2025" at bounding box center [379, 73] width 223 height 21
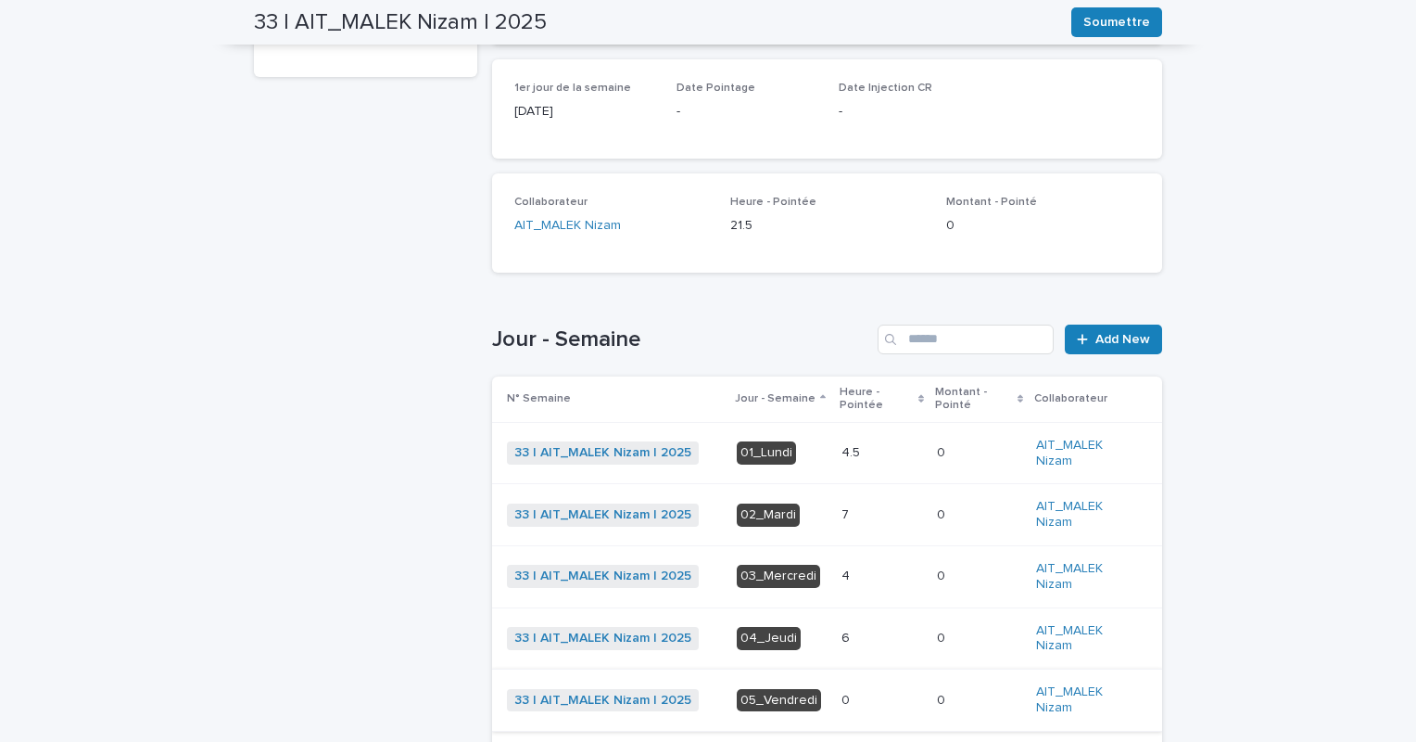
scroll to position [430, 0]
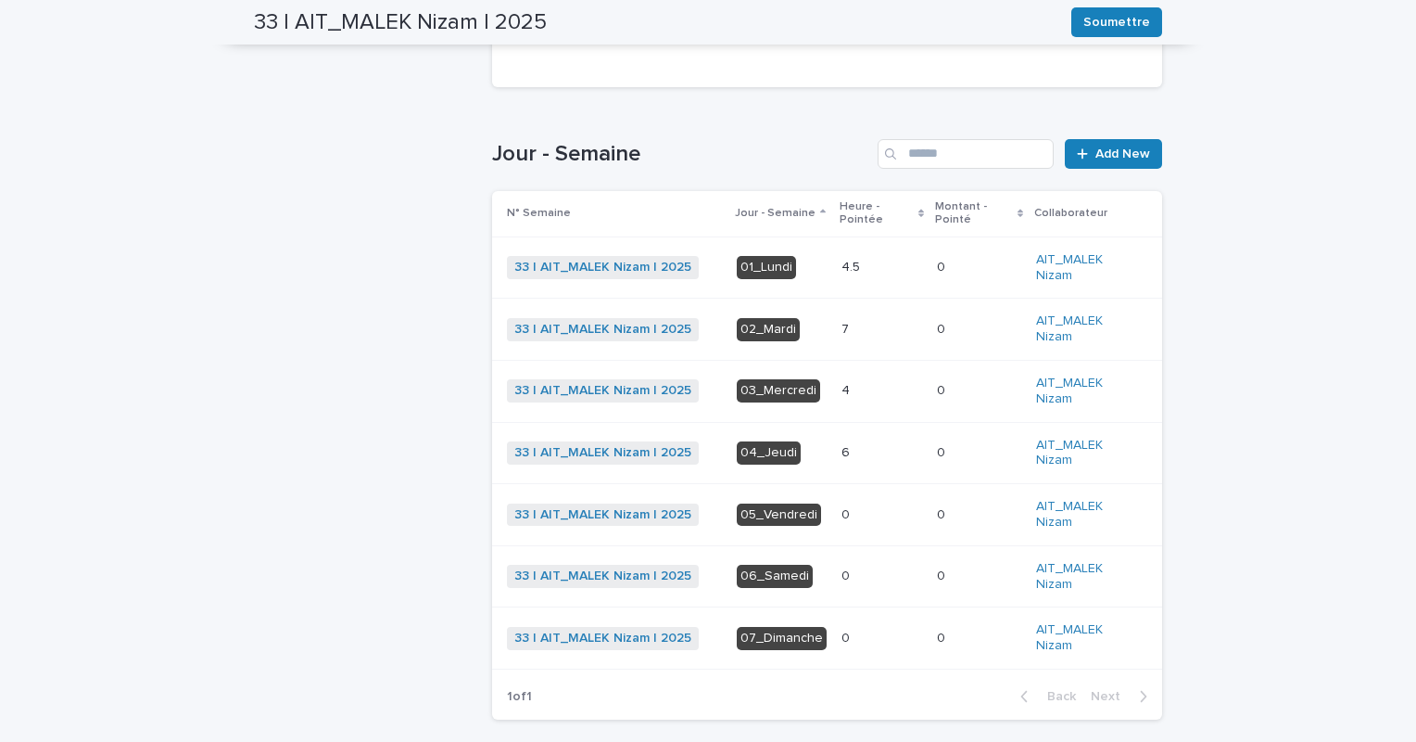
click at [856, 268] on p at bounding box center [882, 268] width 81 height 16
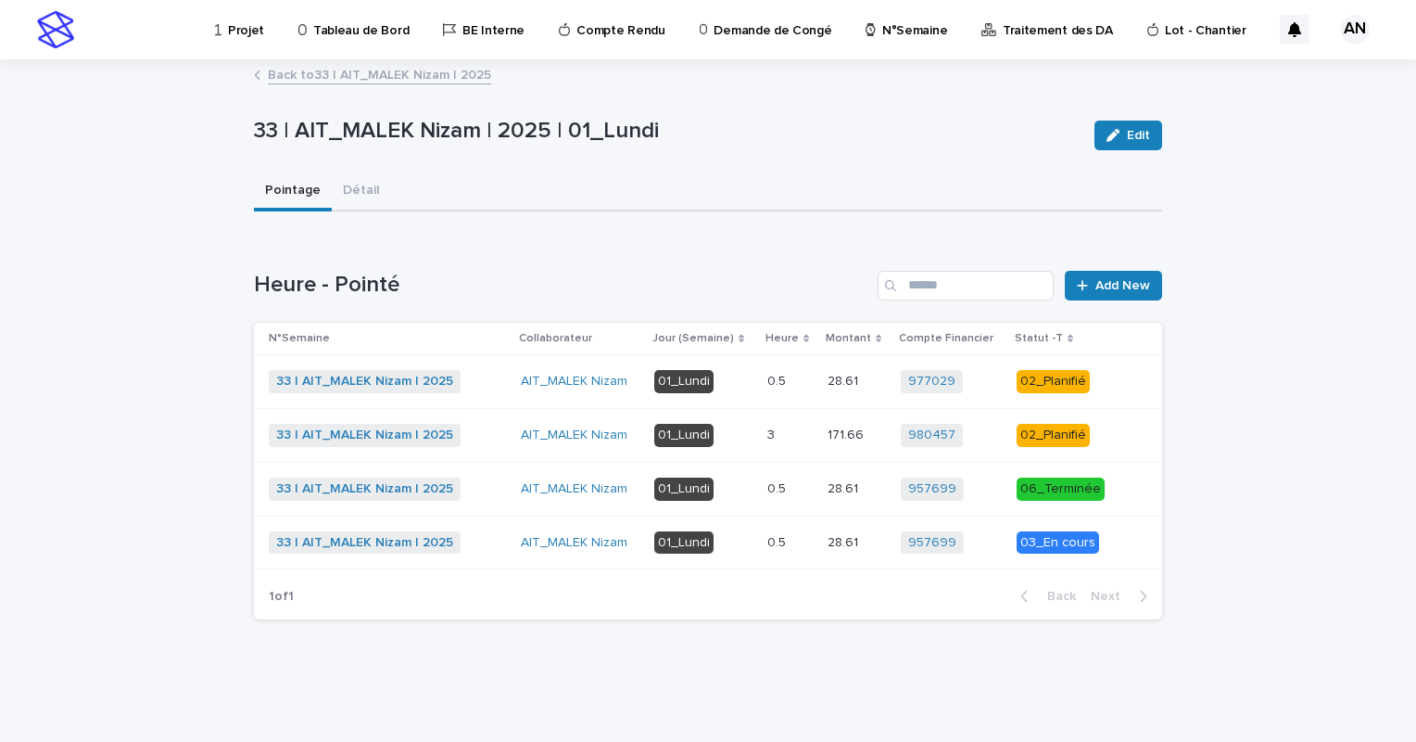
click at [795, 430] on p at bounding box center [789, 435] width 45 height 16
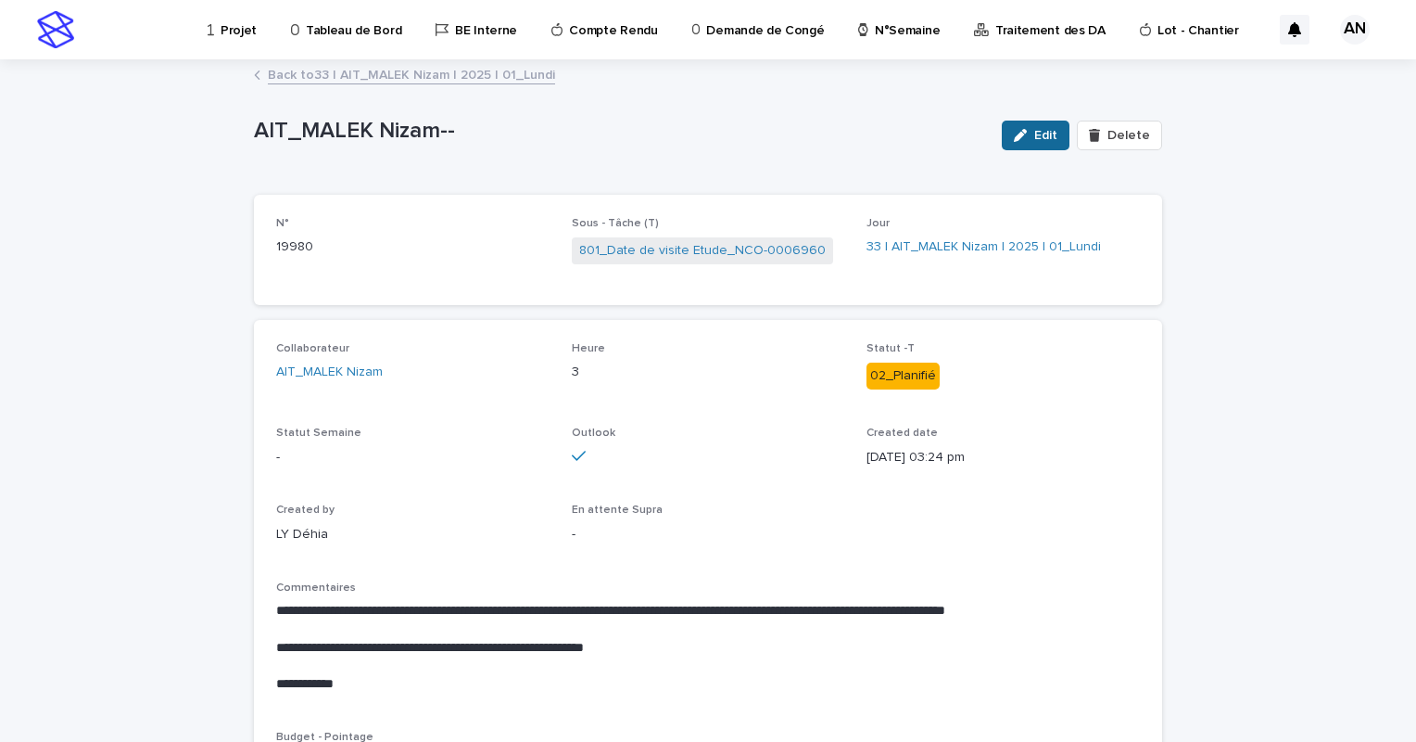
click at [1034, 136] on span "Edit" at bounding box center [1045, 135] width 23 height 13
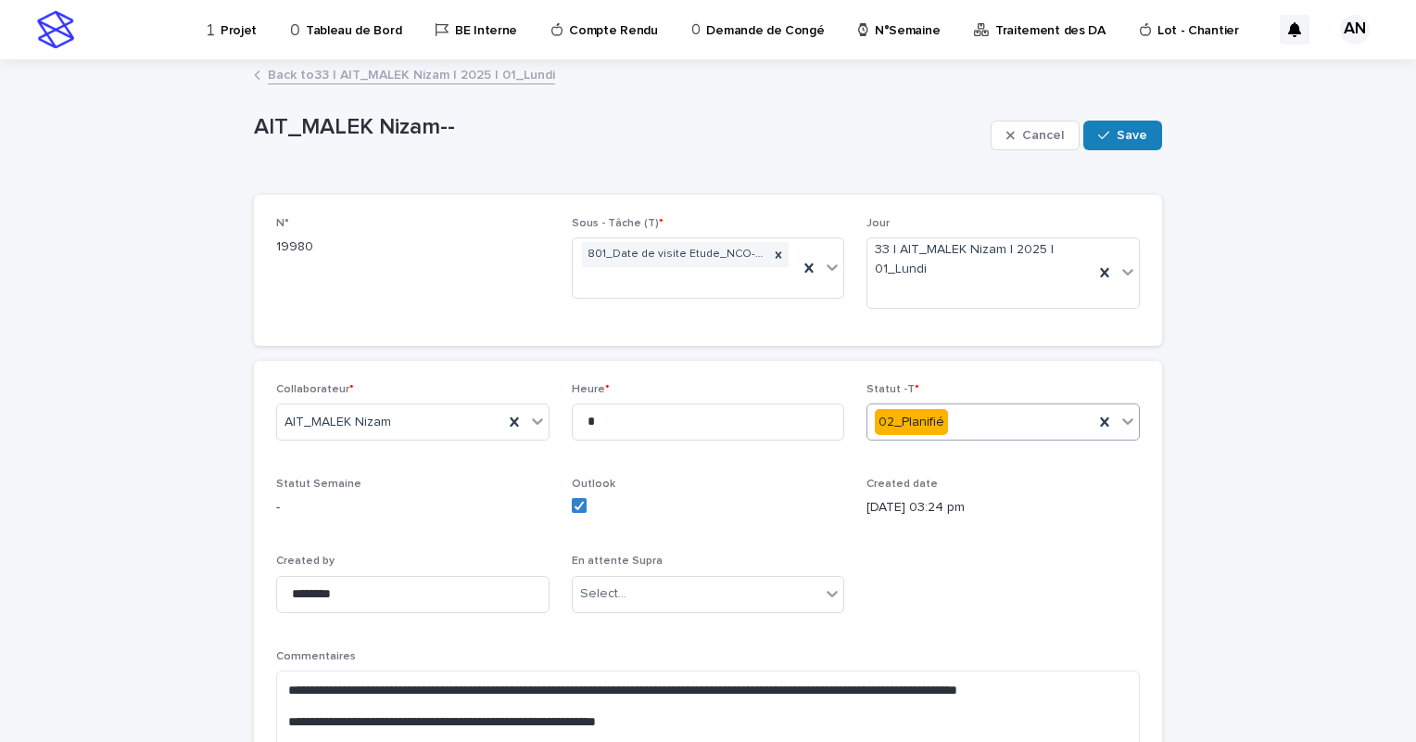
click at [1122, 423] on icon at bounding box center [1127, 421] width 11 height 6
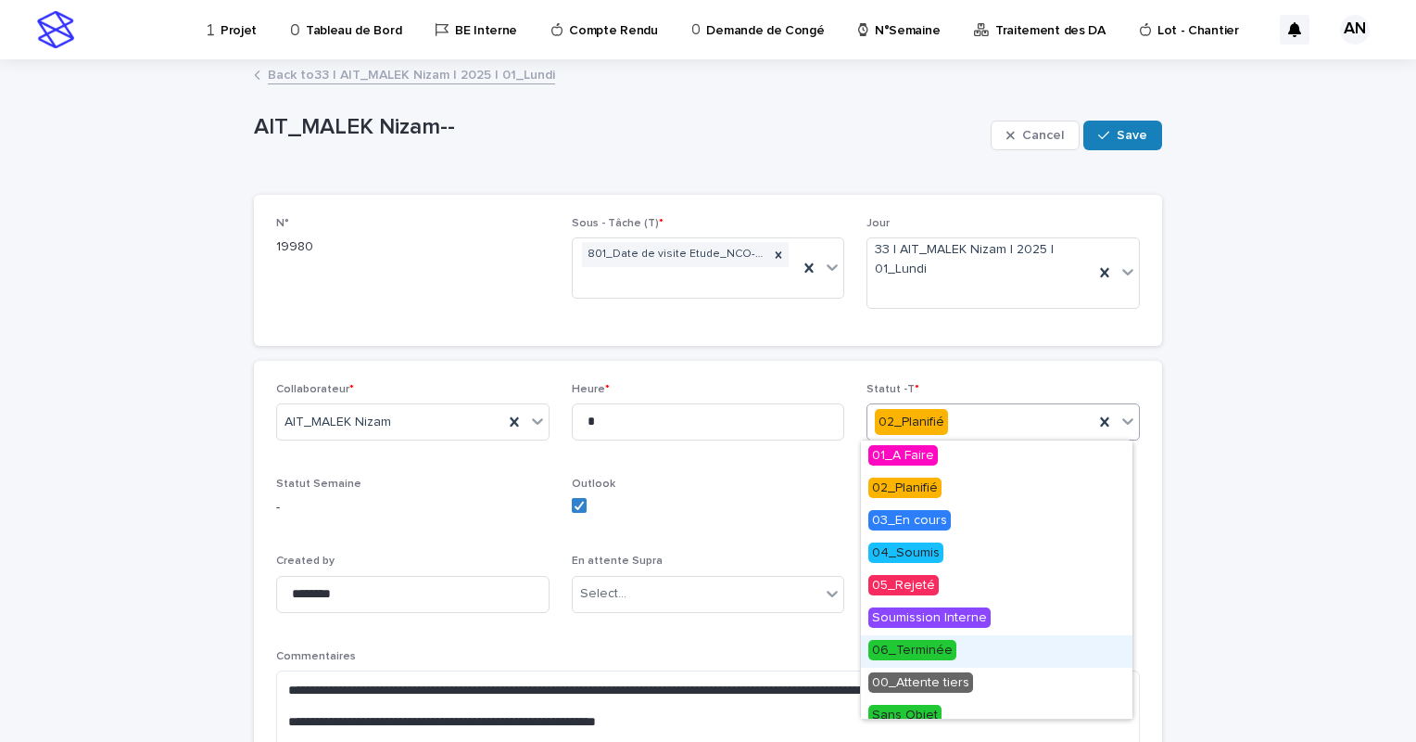
click at [904, 649] on span "06_Terminée" at bounding box center [913, 650] width 88 height 20
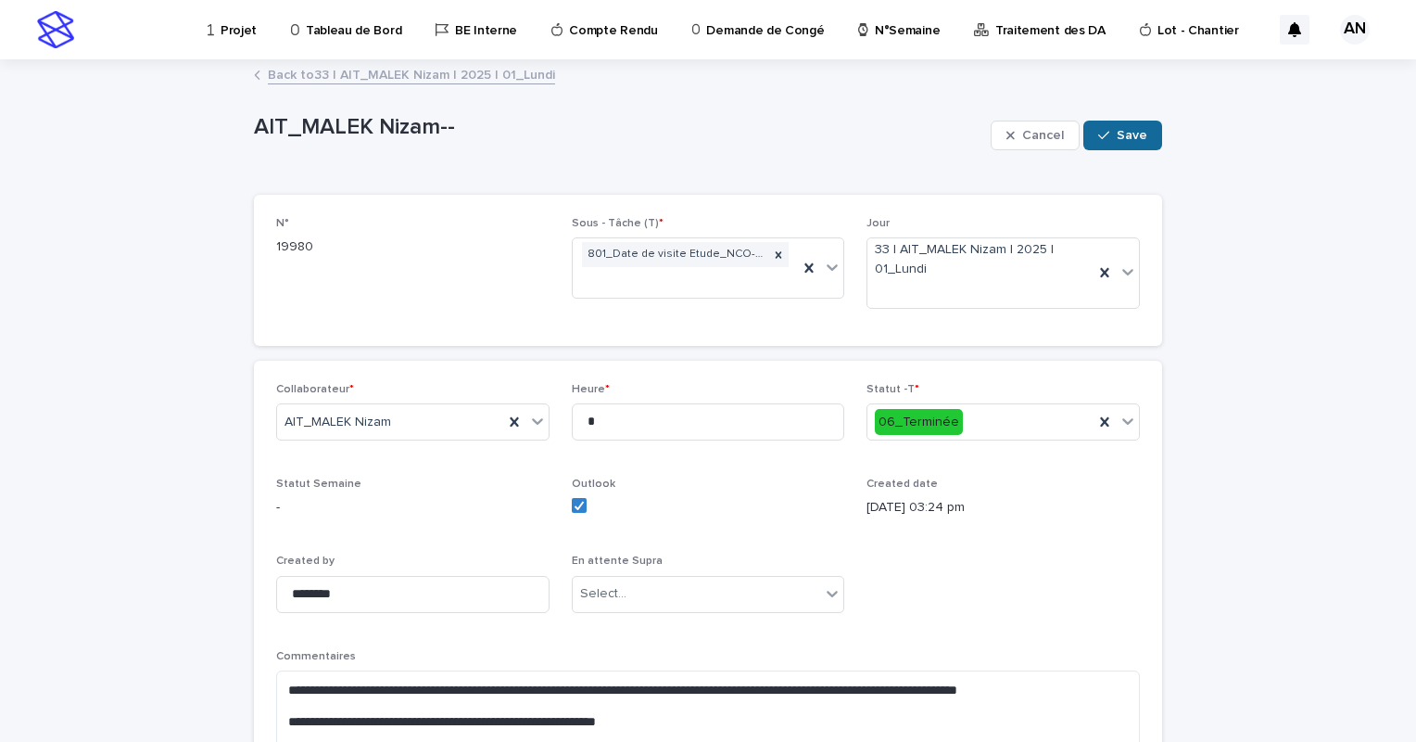
click at [1132, 130] on span "Save" at bounding box center [1132, 135] width 31 height 13
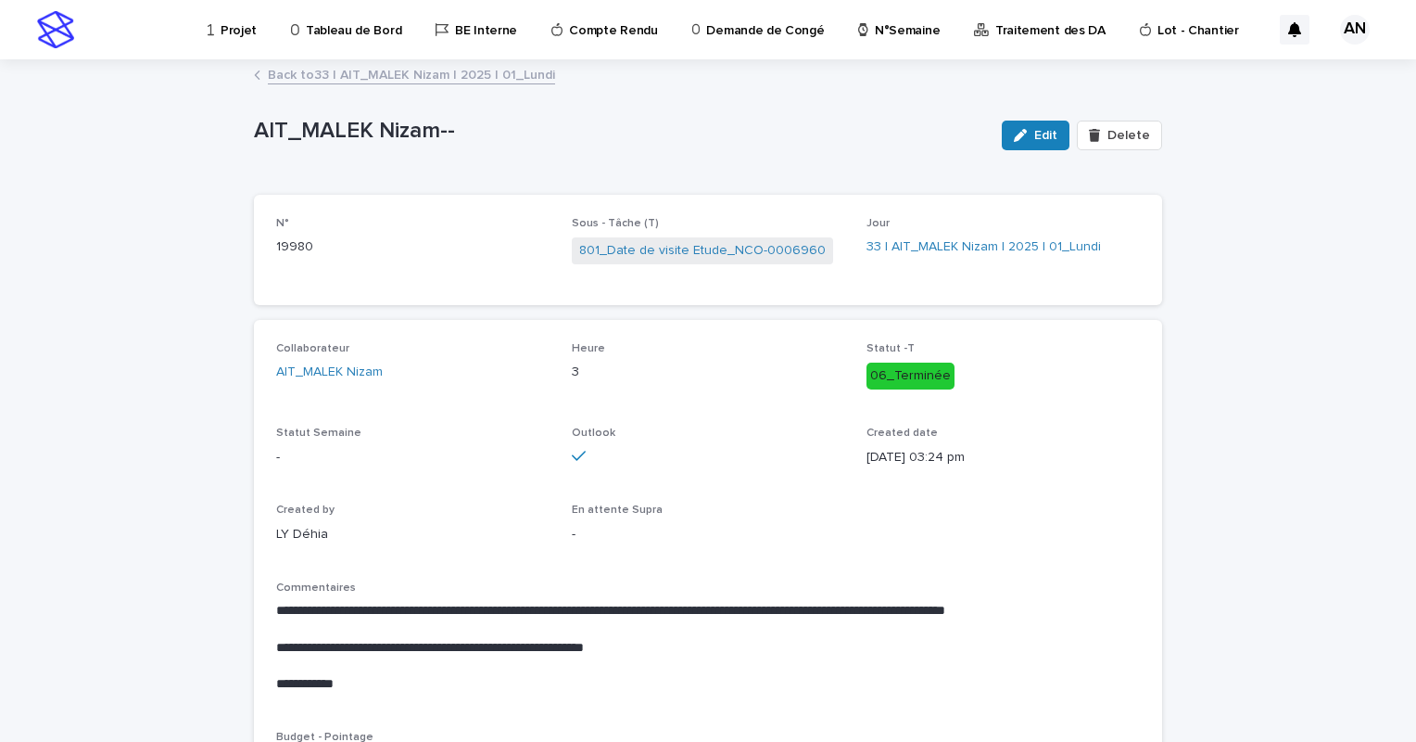
click at [474, 71] on link "Back to 33 | AIT_MALEK Nizam | 2025 | 01_Lundi" at bounding box center [411, 73] width 287 height 21
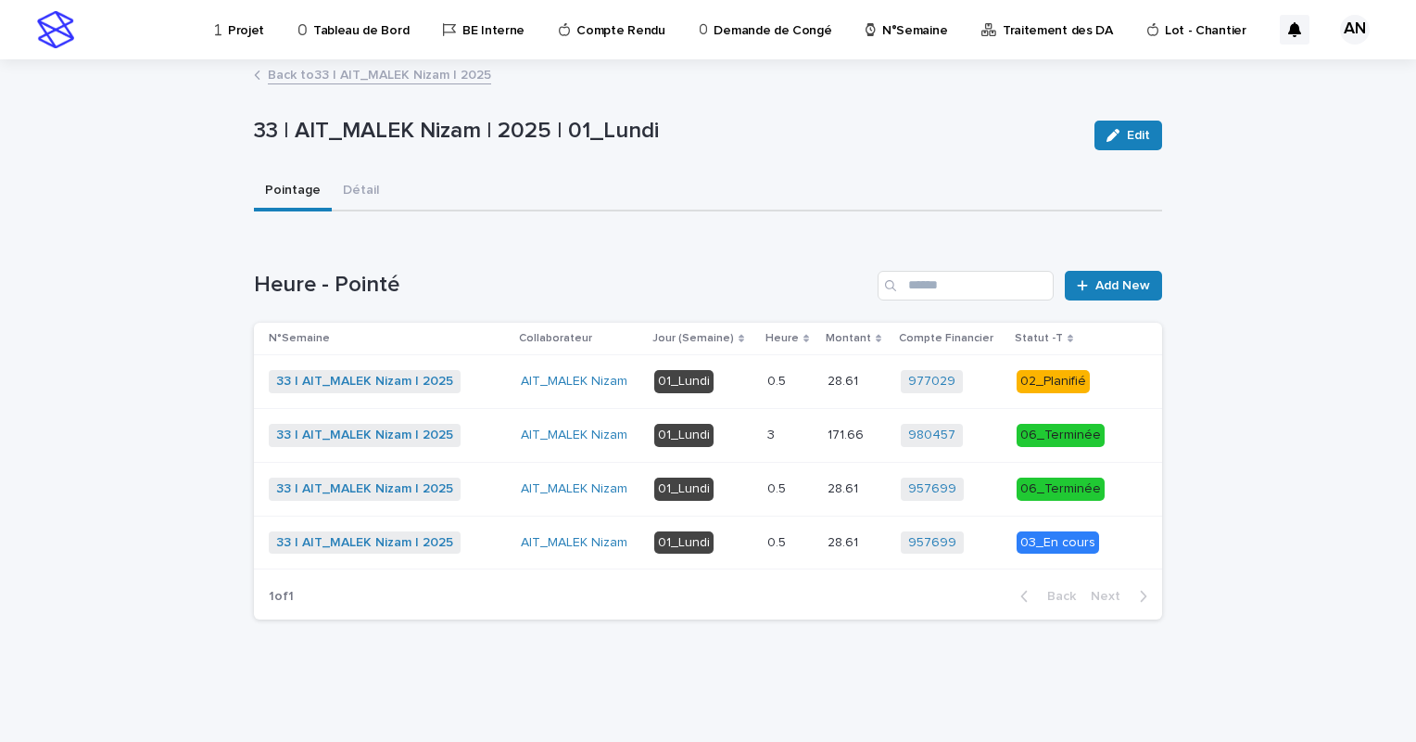
click at [432, 77] on link "Back to 33 | AIT_MALEK Nizam | 2025" at bounding box center [379, 73] width 223 height 21
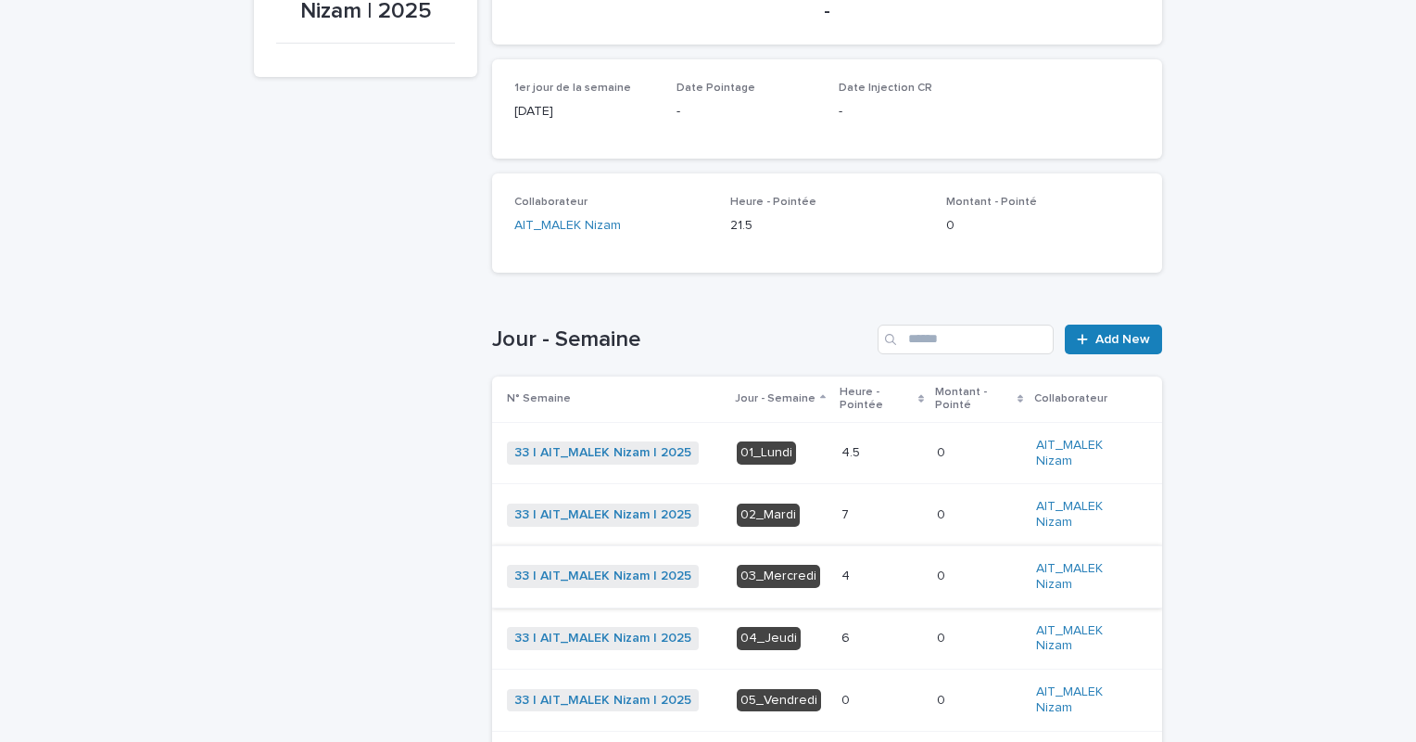
scroll to position [337, 0]
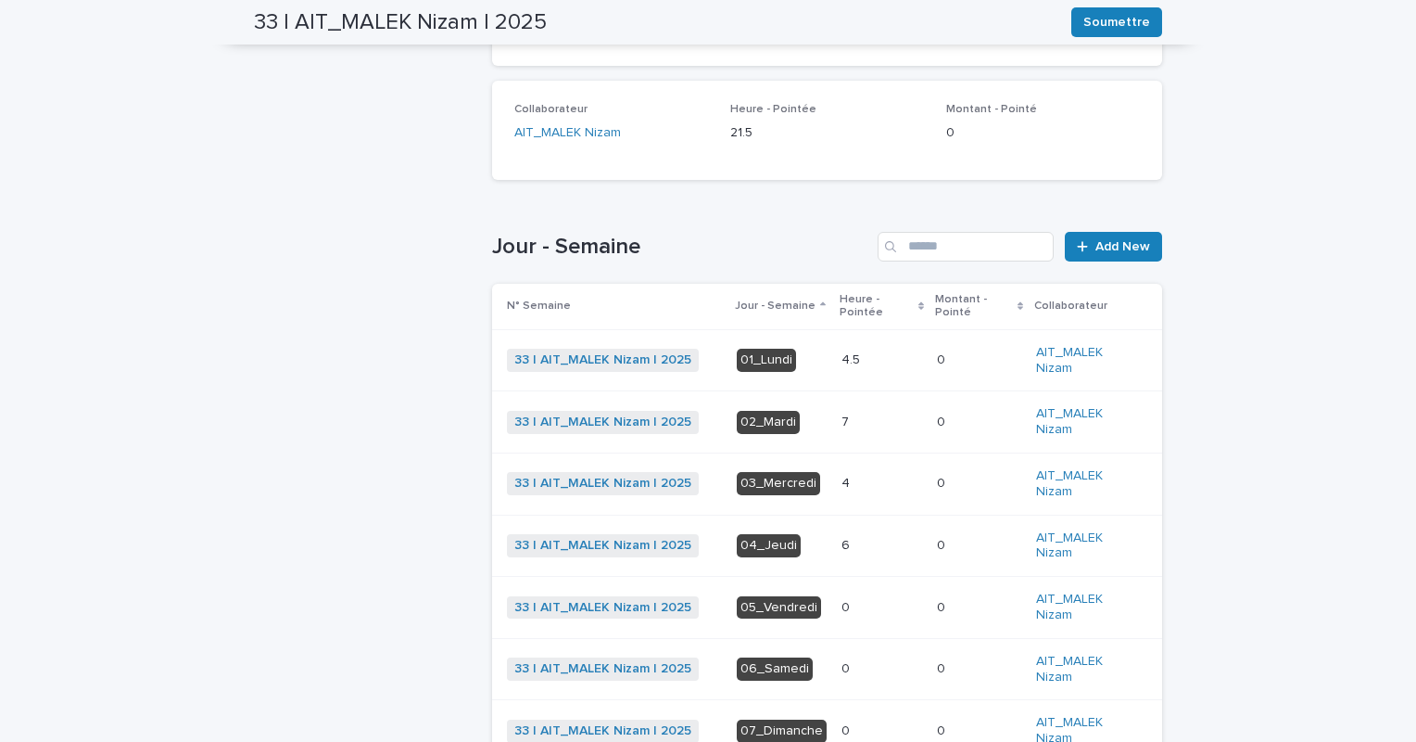
click at [892, 432] on div "7 7" at bounding box center [882, 422] width 81 height 31
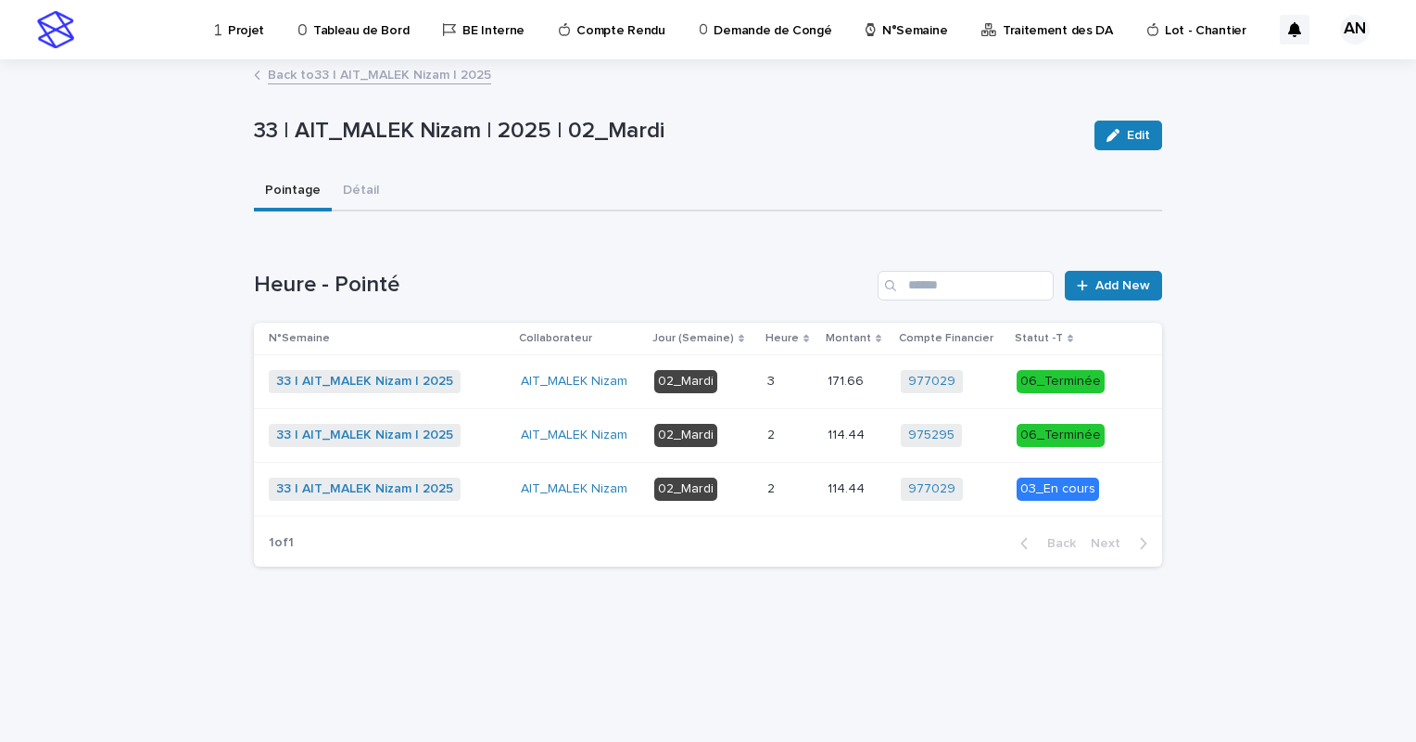
click at [819, 488] on td "2 2" at bounding box center [790, 489] width 60 height 54
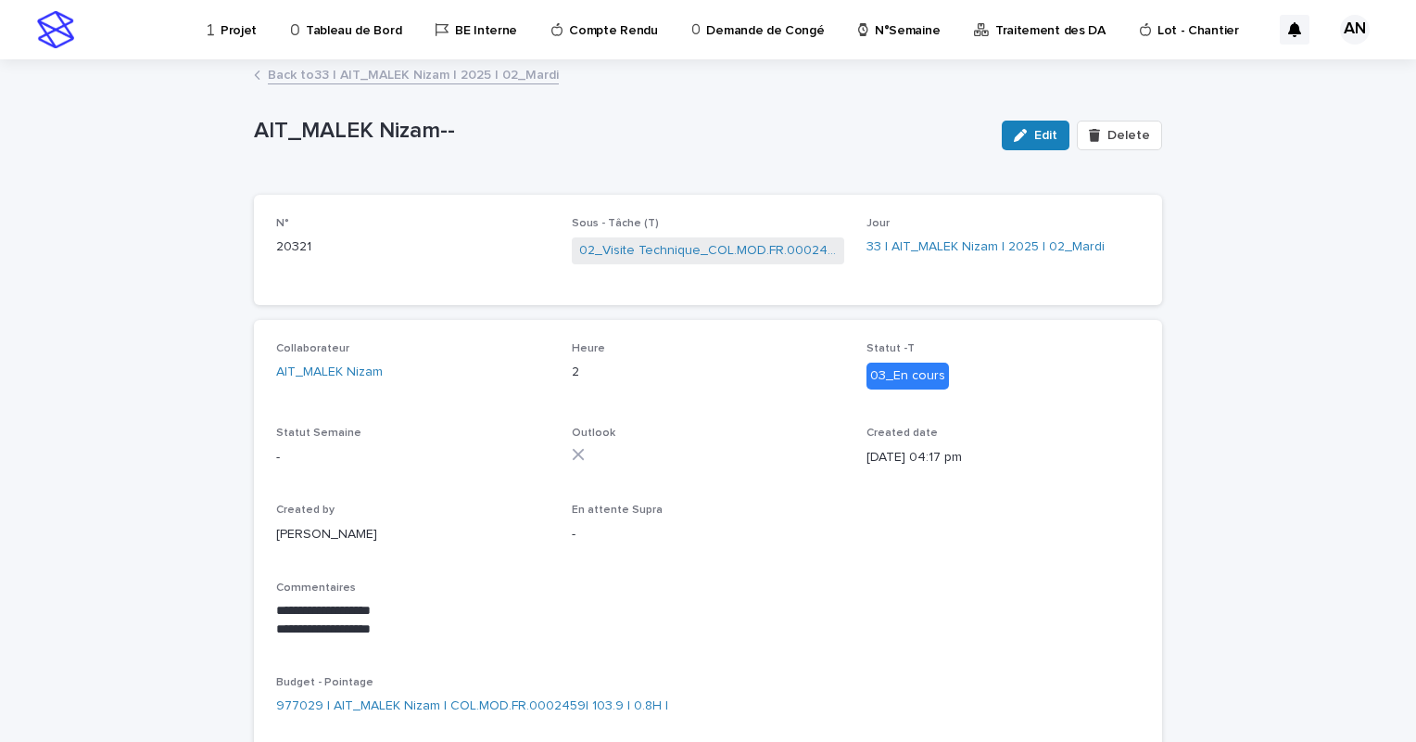
click at [399, 79] on link "Back to 33 | AIT_MALEK Nizam | 2025 | 02_Mardi" at bounding box center [413, 73] width 291 height 21
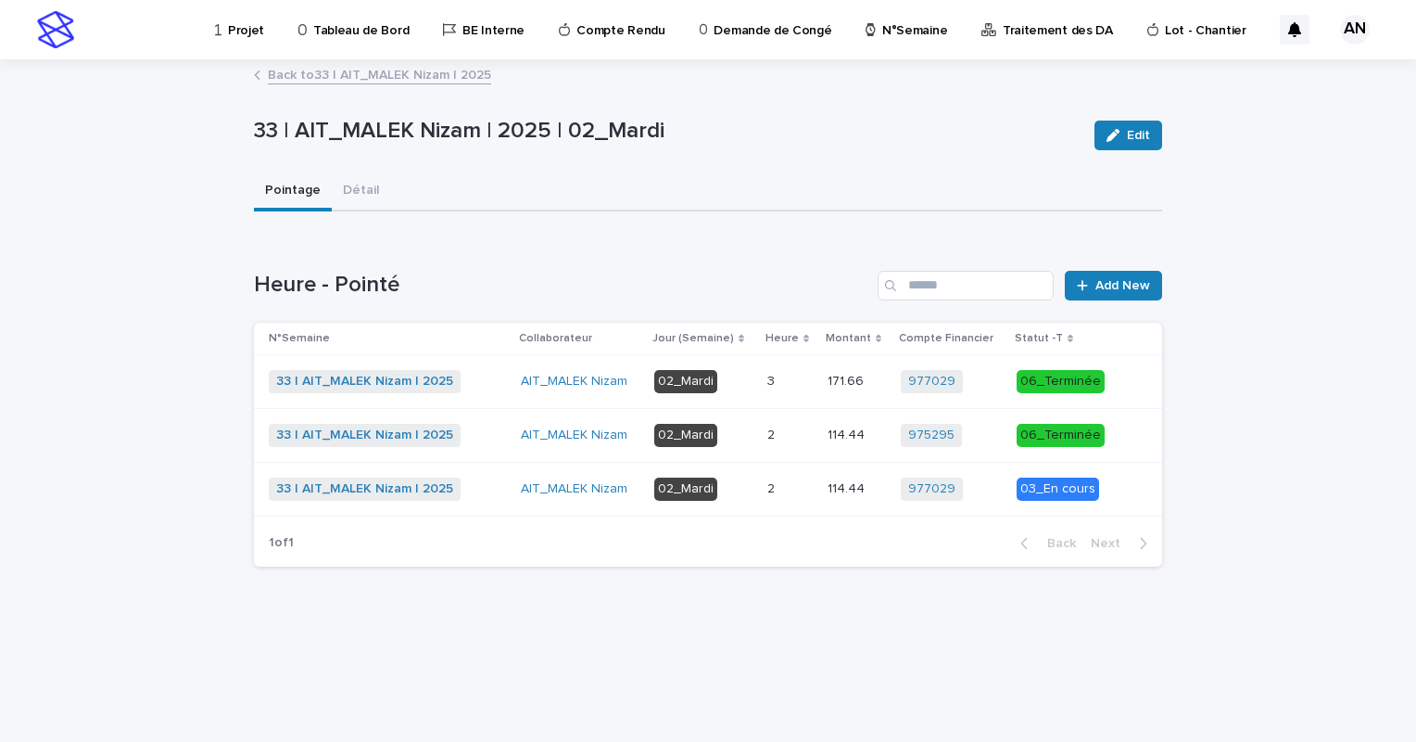
click at [423, 69] on link "Back to 33 | AIT_MALEK Nizam | 2025" at bounding box center [379, 73] width 223 height 21
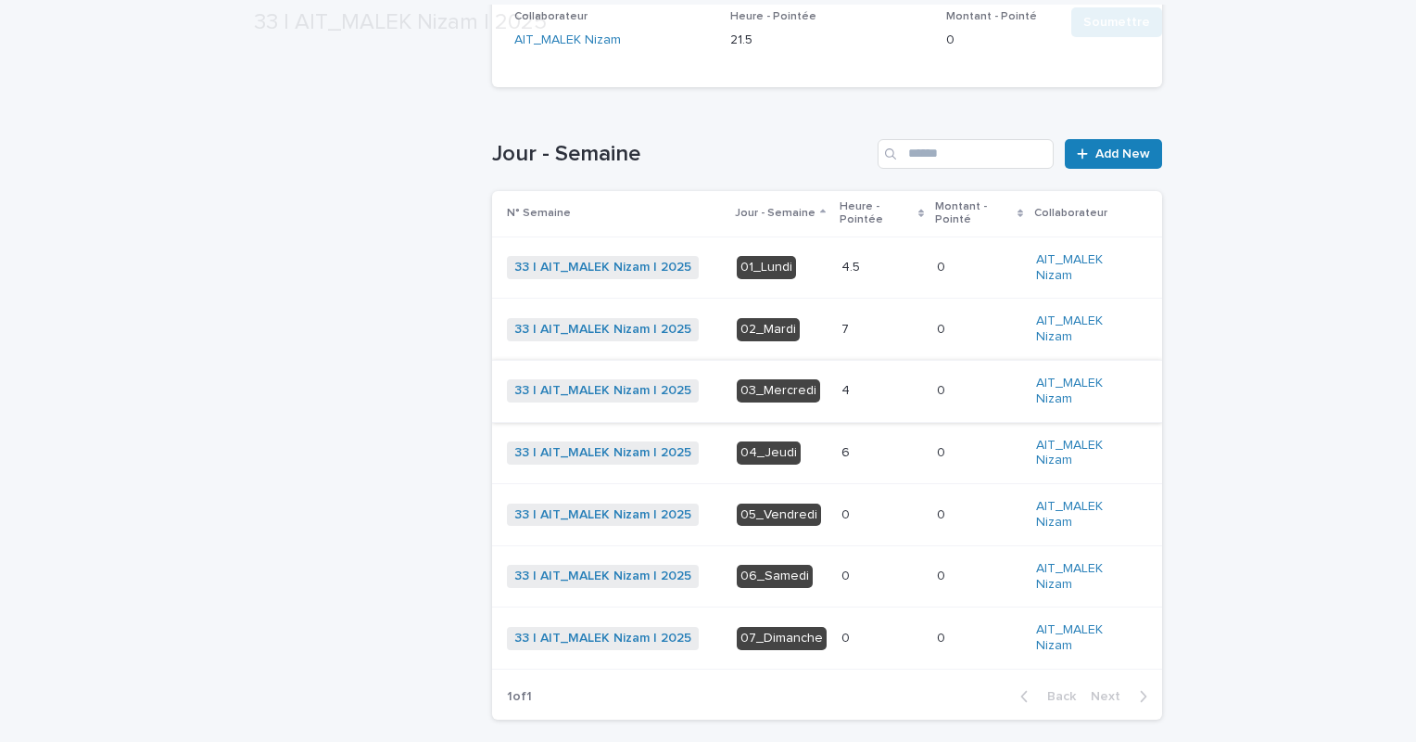
scroll to position [513, 0]
